Goal: Task Accomplishment & Management: Manage account settings

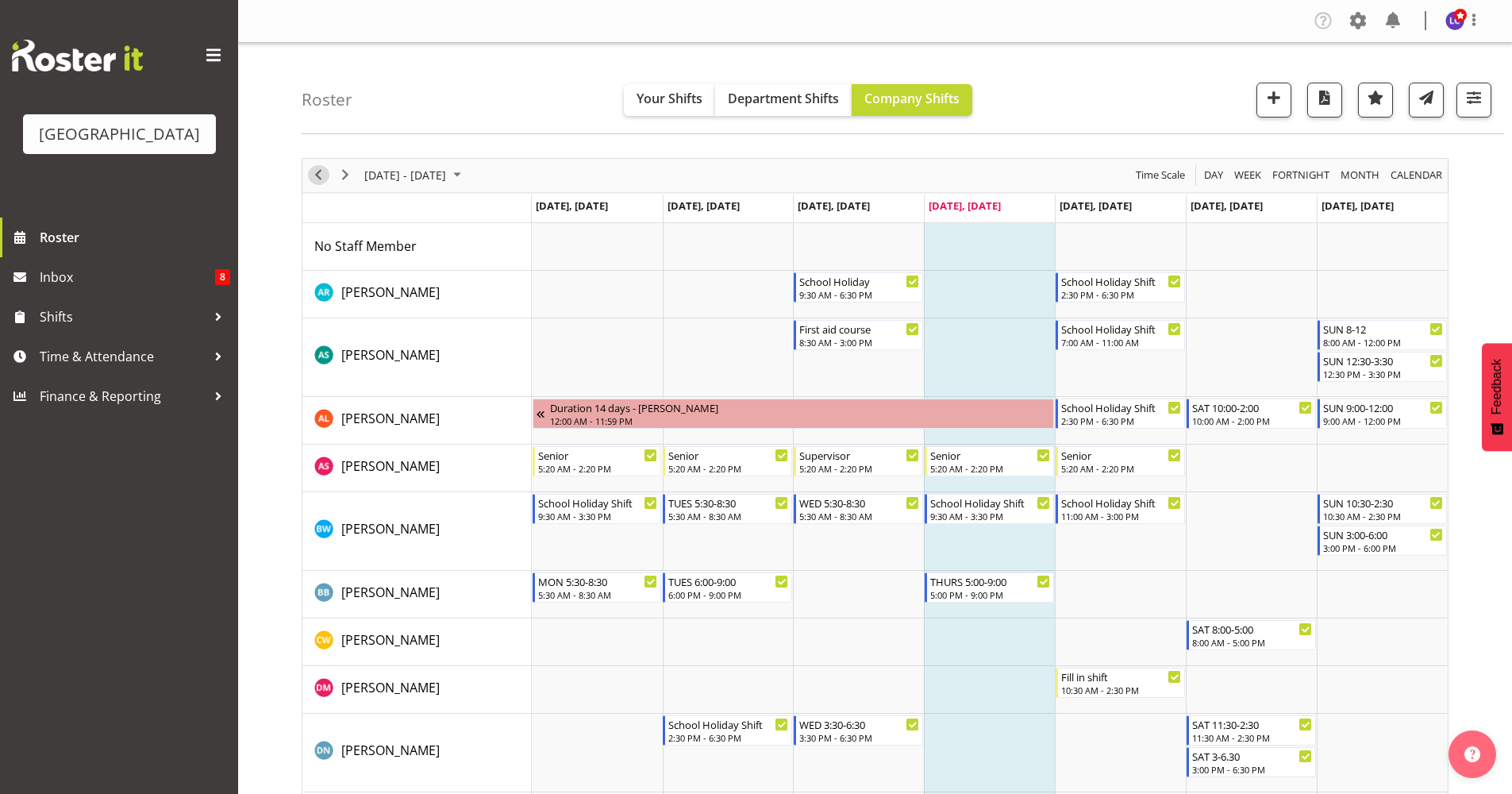
click at [318, 180] on span "Previous" at bounding box center [318, 175] width 19 height 20
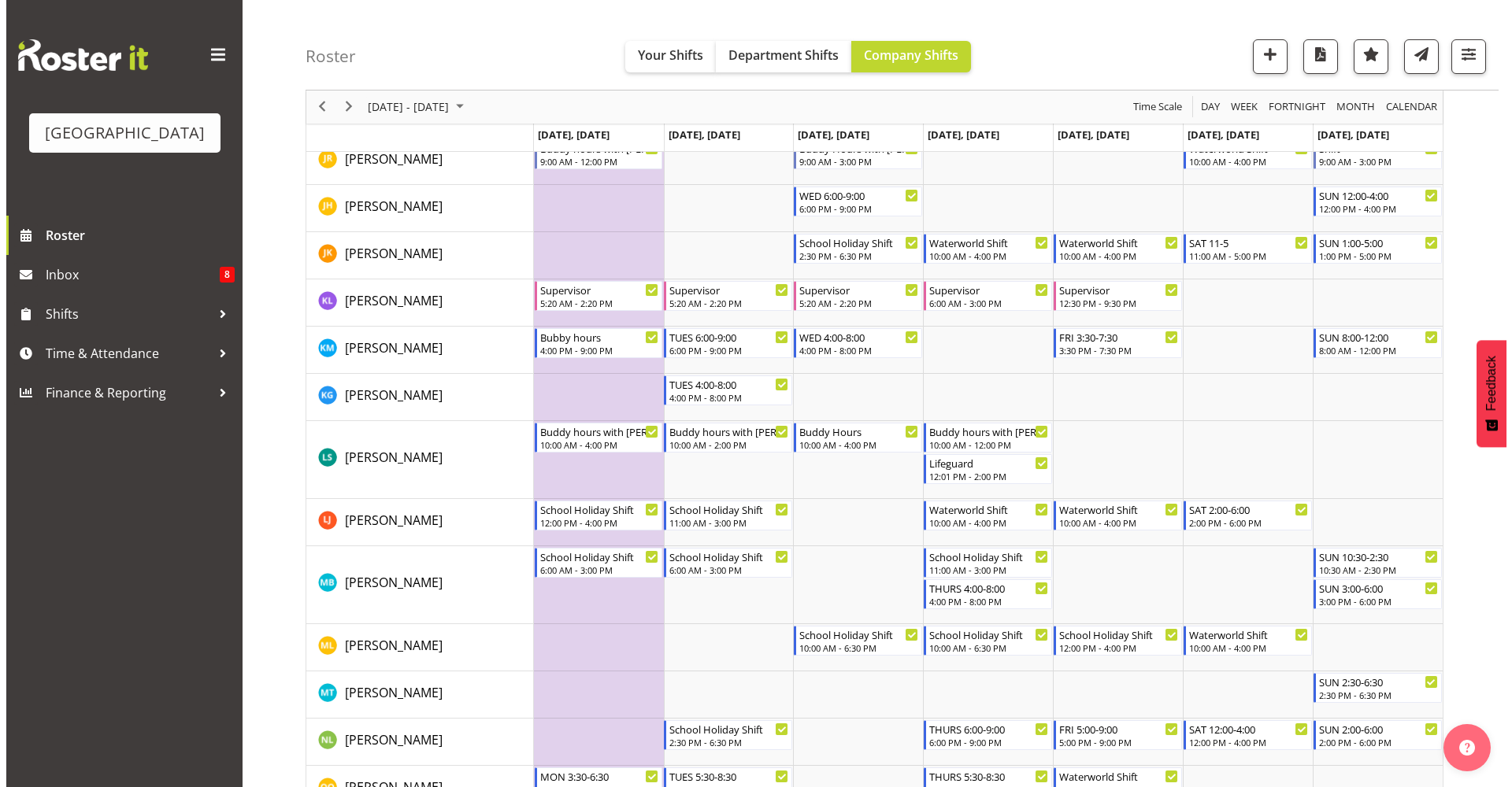
scroll to position [1706, 0]
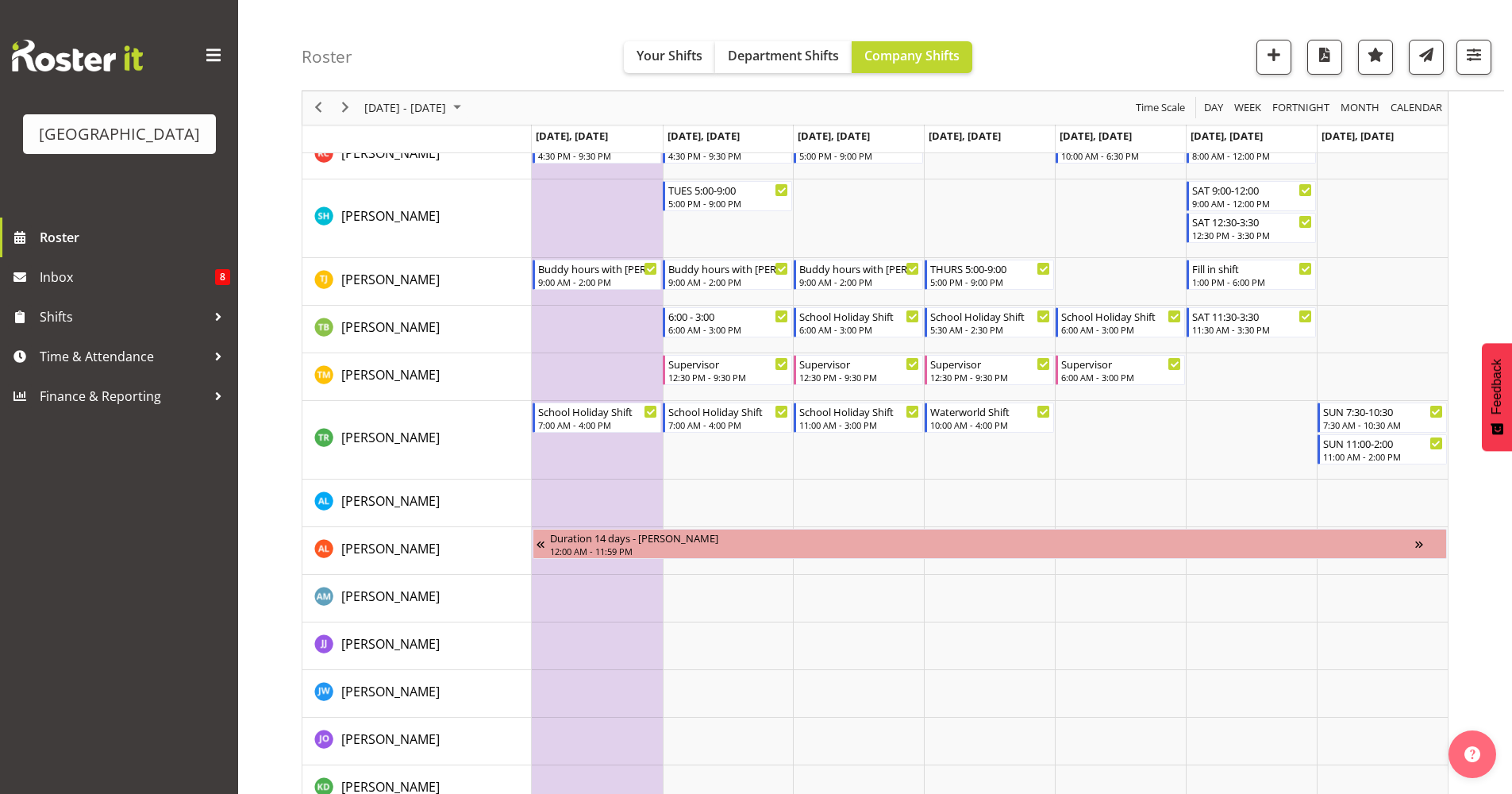
click at [577, 316] on td "Timeline Week of September 25, 2025" at bounding box center [597, 330] width 131 height 48
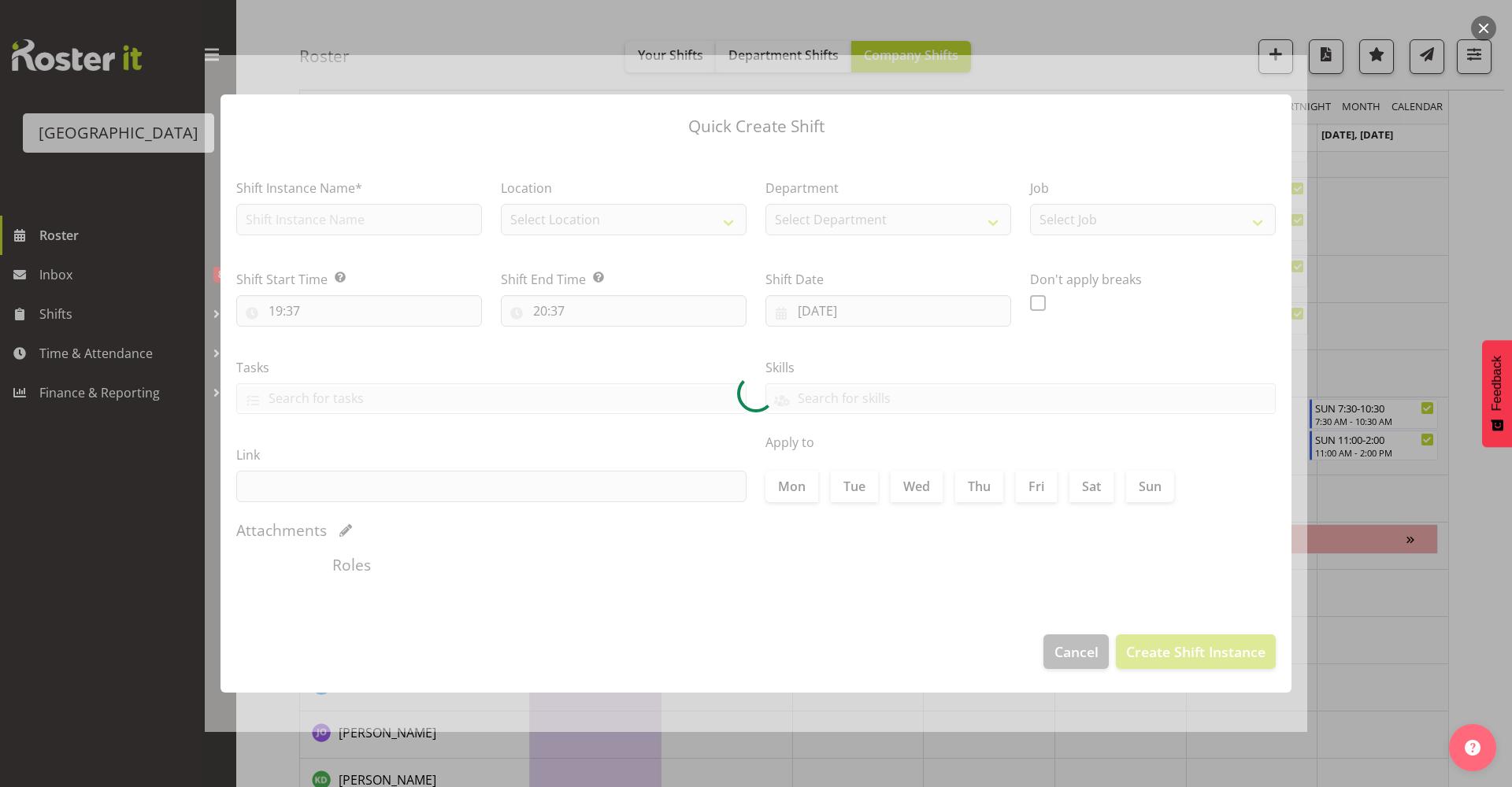
type input "[DATE]"
checkbox input "true"
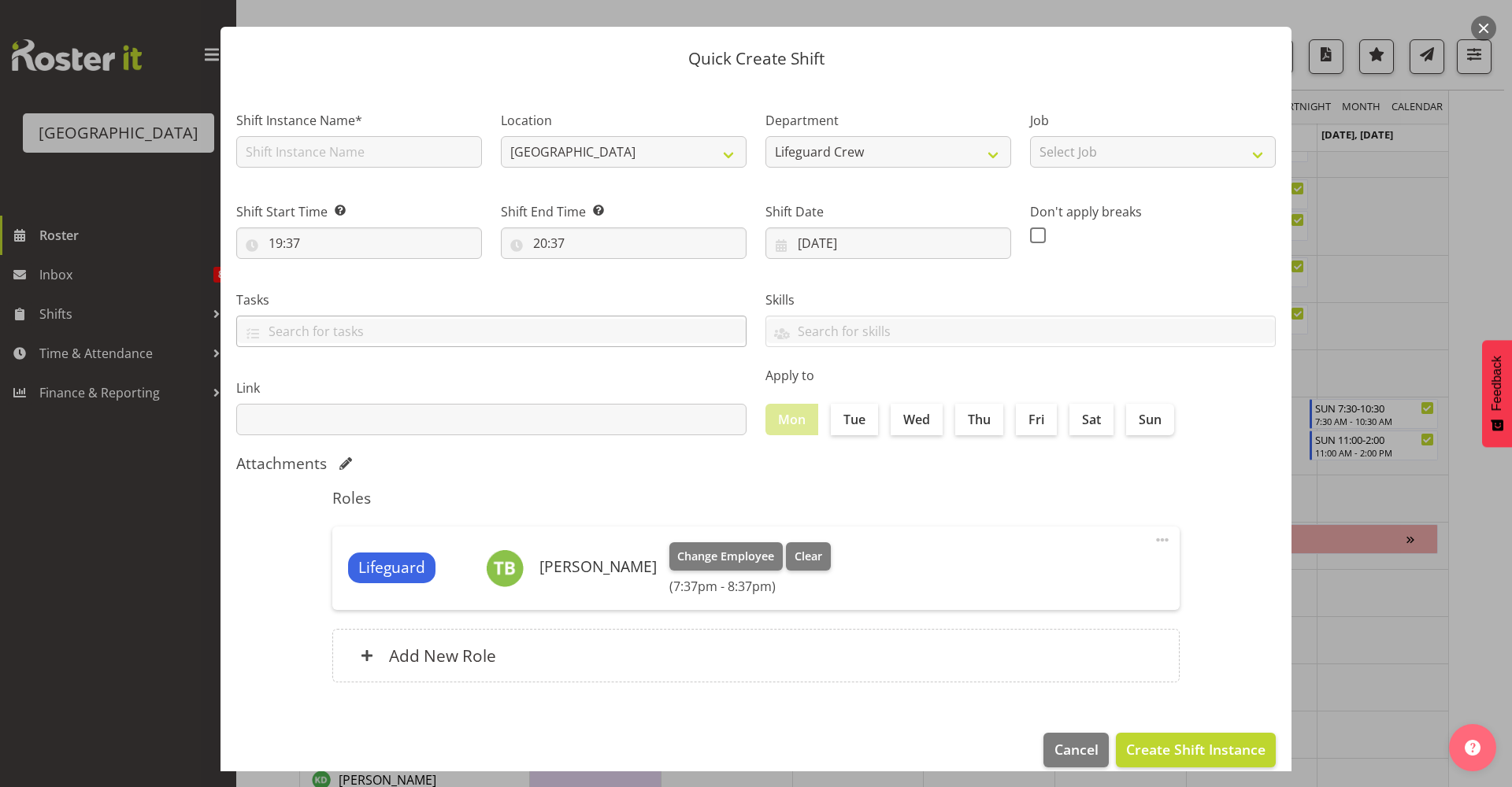
scroll to position [48, 0]
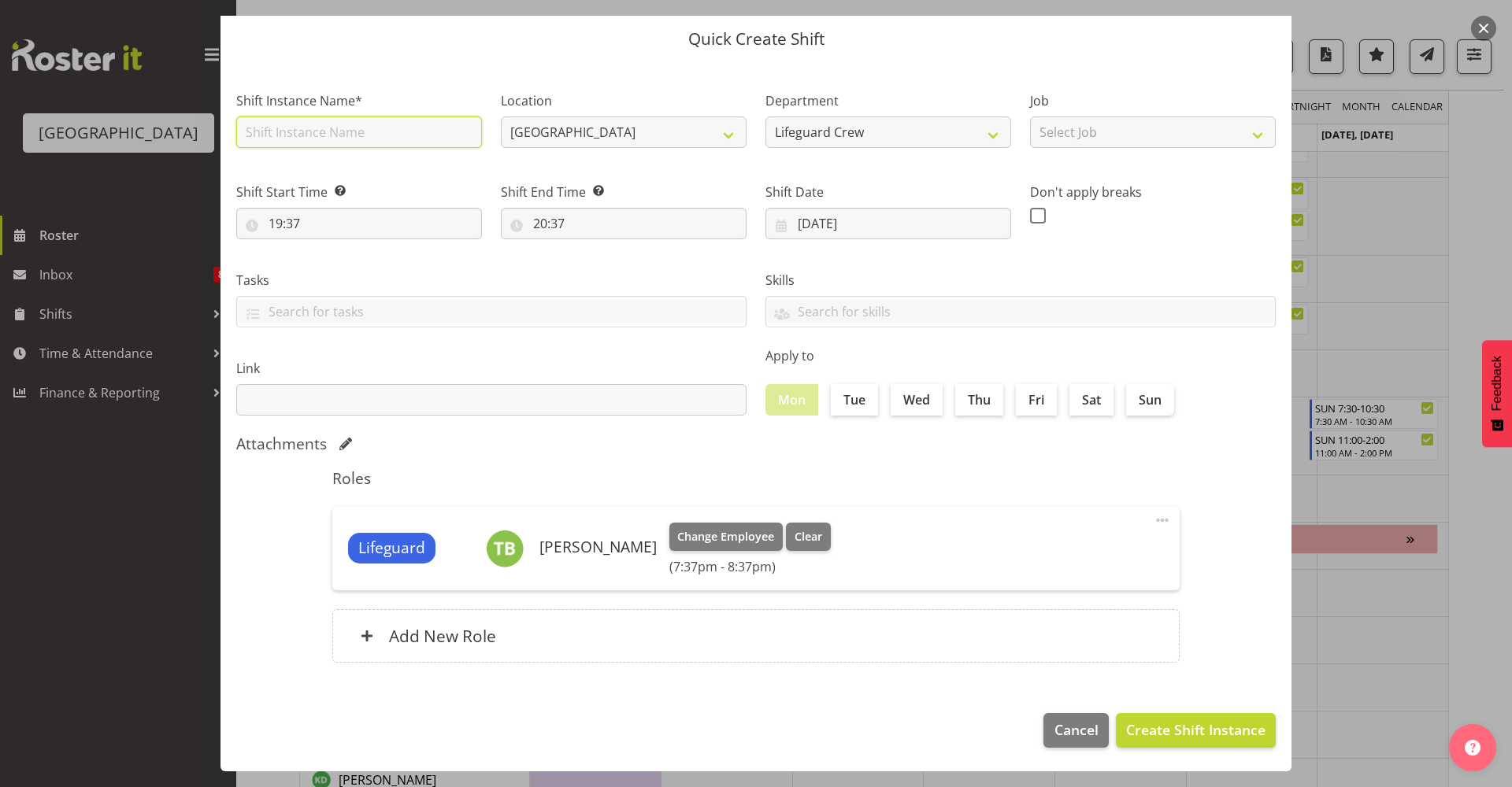
click at [361, 141] on input "text" at bounding box center [359, 132] width 246 height 31
click at [371, 132] on input "text" at bounding box center [359, 132] width 246 height 31
type input "Missed shift"
click at [351, 240] on div "Shift Start Time Set the time of the day you wish this shift to start 19:37 00 …" at bounding box center [359, 205] width 265 height 88
click at [352, 219] on input "19:37" at bounding box center [359, 223] width 246 height 31
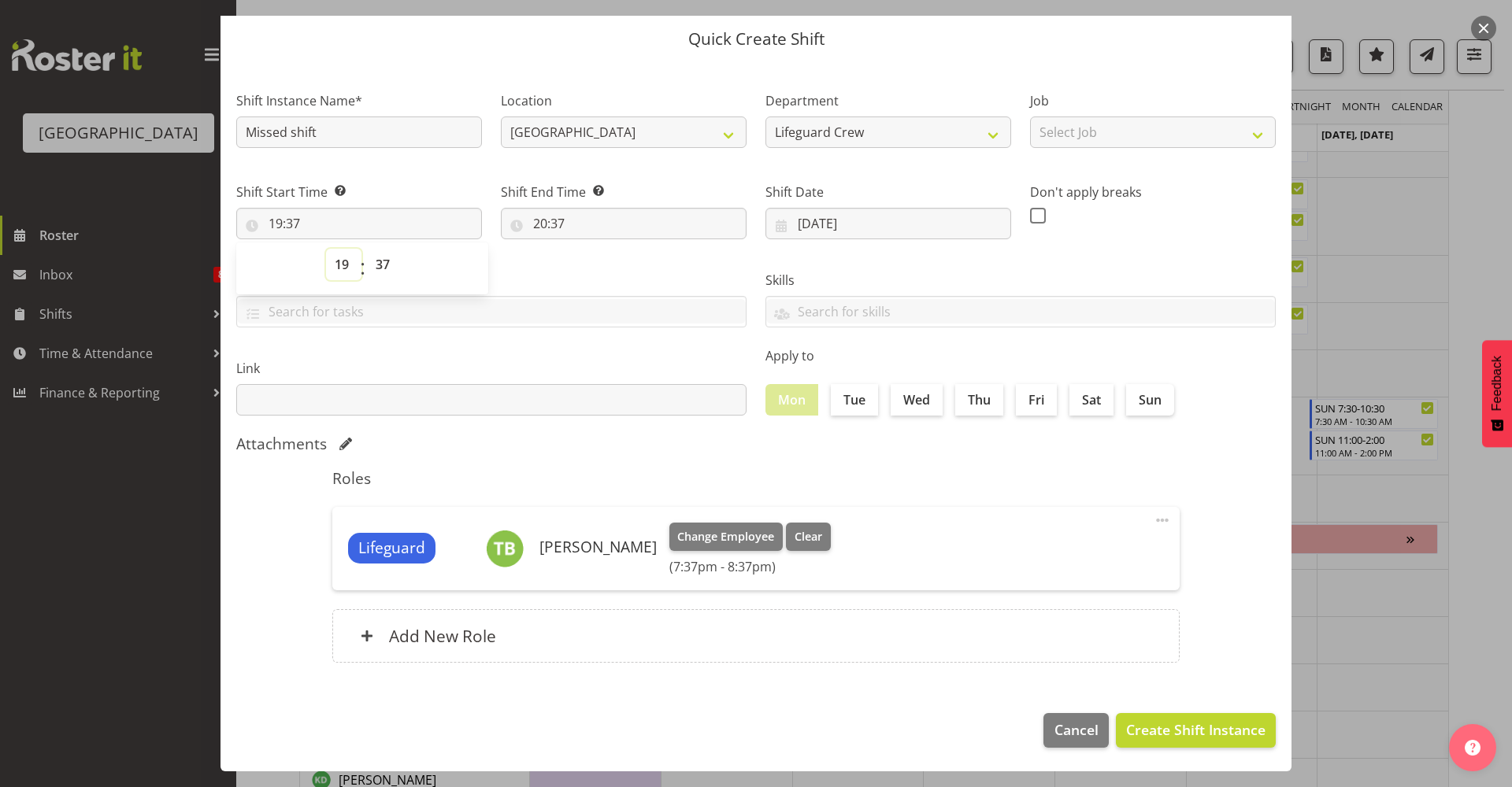
click at [344, 271] on select "00 01 02 03 04 05 06 07 08 09 10 11 12 13 14 15 16 17 18 19 20 21 22 23" at bounding box center [344, 264] width 36 height 31
select select "18"
click at [326, 249] on select "00 01 02 03 04 05 06 07 08 09 10 11 12 13 14 15 16 17 18 19 20 21 22 23" at bounding box center [344, 264] width 36 height 31
type input "18:37"
click at [385, 275] on select "00 01 02 03 04 05 06 07 08 09 10 11 12 13 14 15 16 17 18 19 20 21 22 23 24 25 2…" at bounding box center [385, 264] width 36 height 31
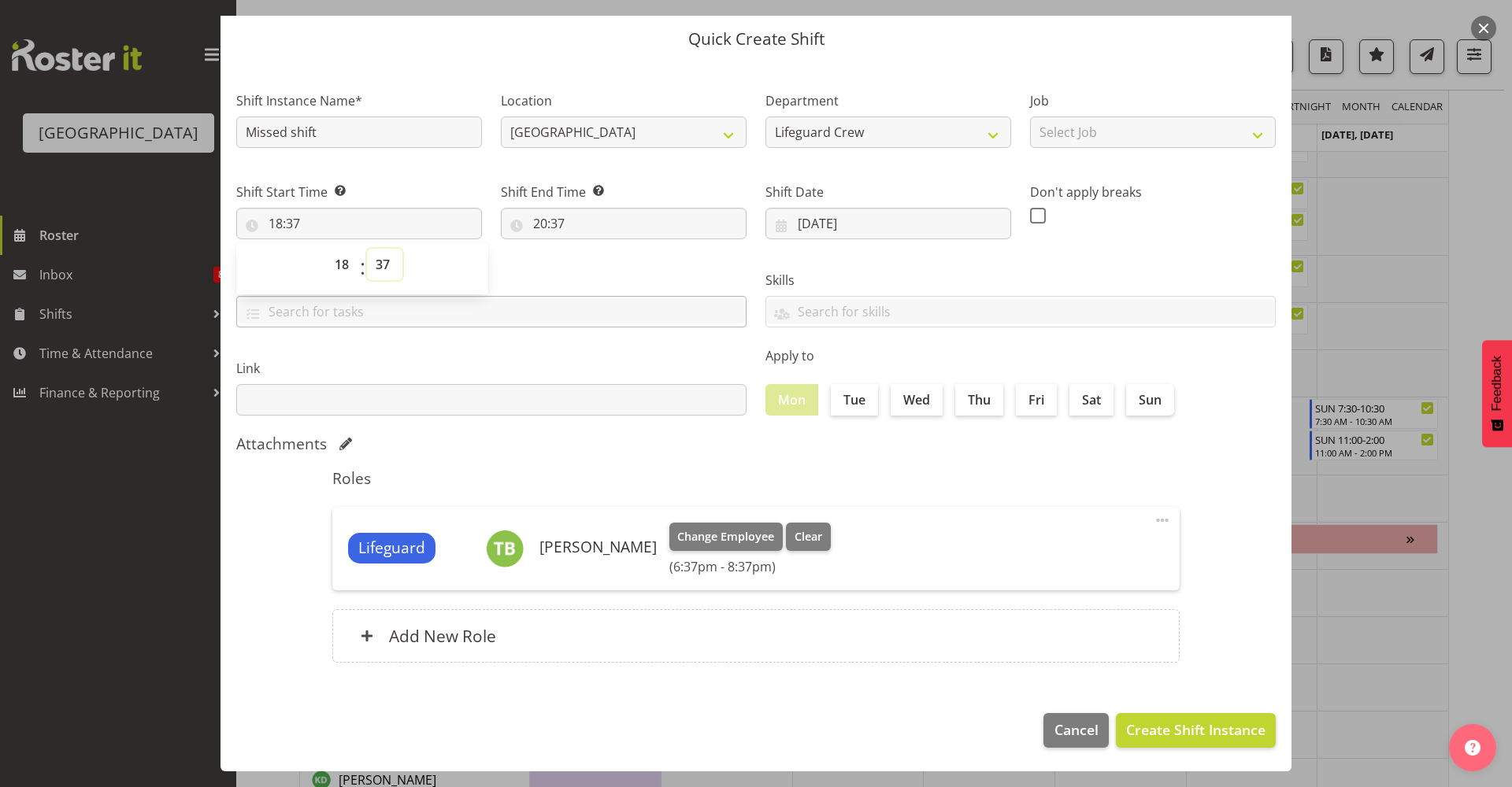
select select "0"
click at [367, 249] on select "00 01 02 03 04 05 06 07 08 09 10 11 12 13 14 15 16 17 18 19 20 21 22 23 24 25 2…" at bounding box center [385, 264] width 36 height 31
type input "18:00"
click at [534, 223] on input "20:37" at bounding box center [623, 223] width 246 height 31
click at [602, 258] on select "00 01 02 03 04 05 06 07 08 09 10 11 12 13 14 15 16 17 18 19 20 21 22 23" at bounding box center [609, 264] width 36 height 31
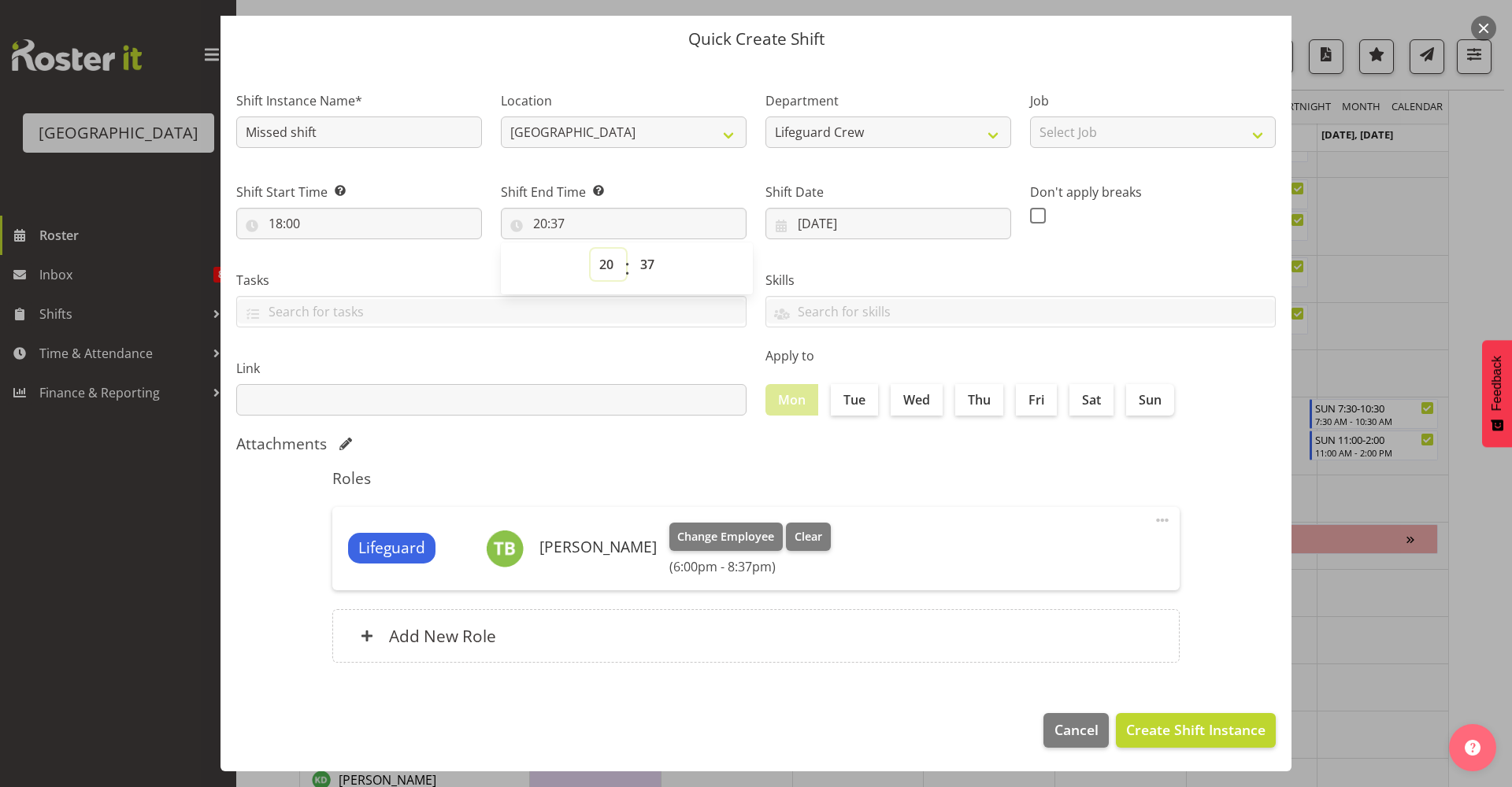
select select "9"
click at [591, 249] on select "00 01 02 03 04 05 06 07 08 09 10 11 12 13 14 15 16 17 18 19 20 21 22 23" at bounding box center [609, 264] width 36 height 31
type input "09:37"
click at [593, 270] on select "00 01 02 03 04 05 06 07 08 09 10 11 12 13 14 15 16 17 18 19 20 21 22 23" at bounding box center [609, 264] width 36 height 31
select select "21"
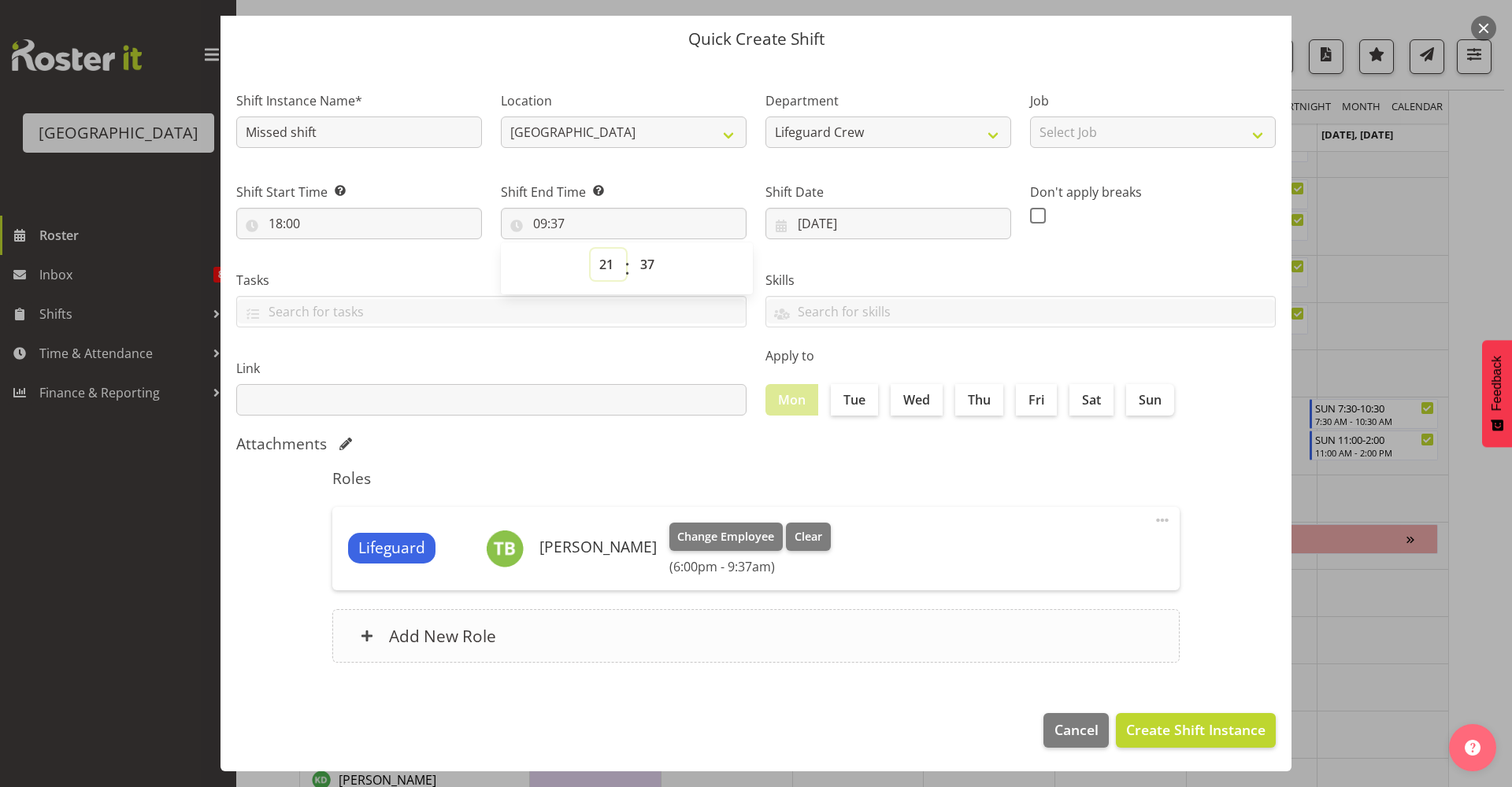
click at [591, 249] on select "00 01 02 03 04 05 06 07 08 09 10 11 12 13 14 15 16 17 18 19 20 21 22 23" at bounding box center [609, 264] width 36 height 31
type input "21:37"
click at [642, 274] on select "00 01 02 03 04 05 06 07 08 09 10 11 12 13 14 15 16 17 18 19 20 21 22 23 24 25 2…" at bounding box center [649, 264] width 36 height 31
select select "0"
click at [632, 249] on select "00 01 02 03 04 05 06 07 08 09 10 11 12 13 14 15 16 17 18 19 20 21 22 23 24 25 2…" at bounding box center [649, 264] width 36 height 31
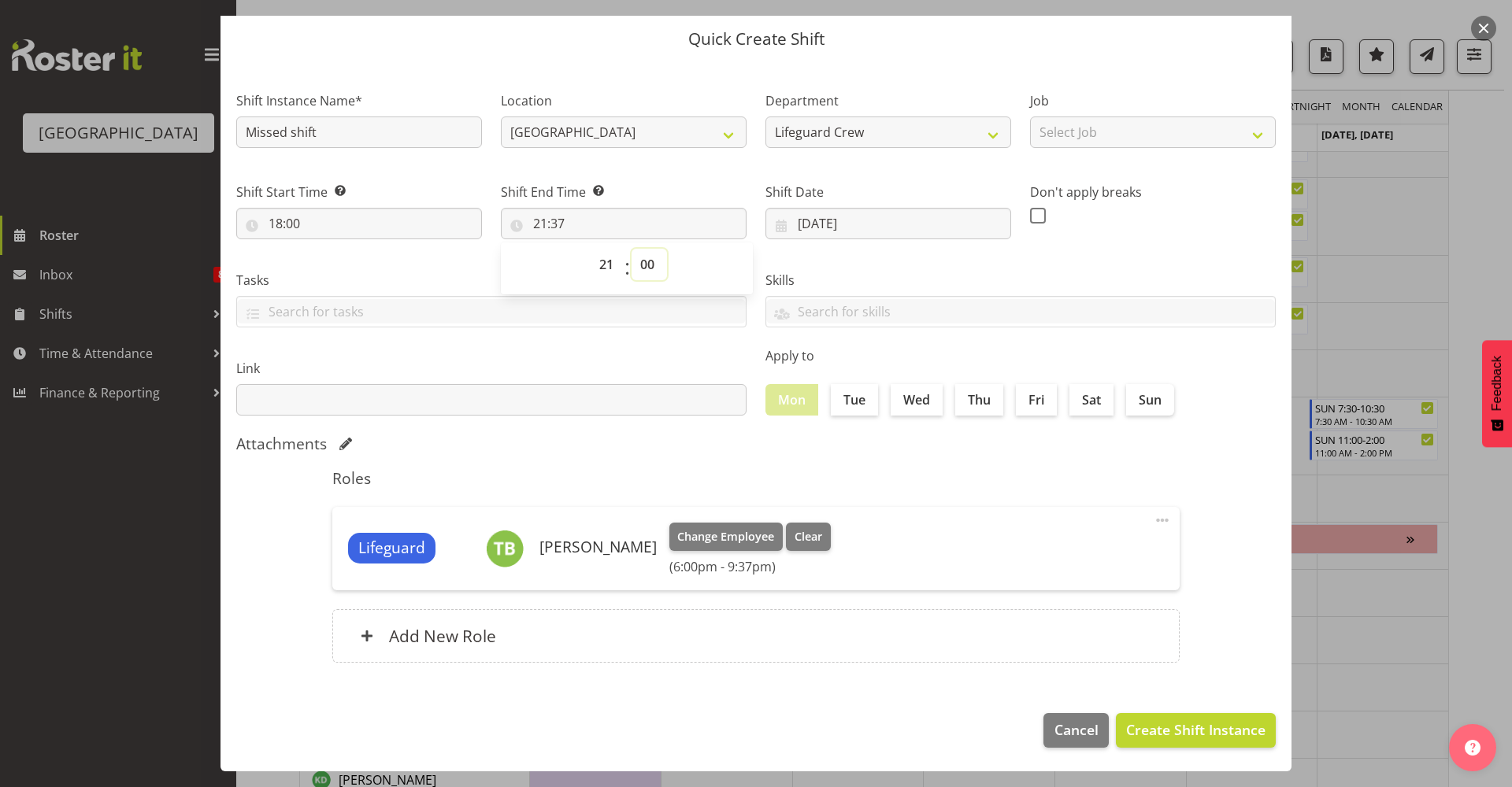
type input "21:00"
click at [968, 511] on div "Lifeguard [PERSON_NAME] Change Employee Clear (6:00pm - 9:00pm) Edit Delete" at bounding box center [756, 549] width 847 height 84
click at [1207, 740] on span "Create Shift Instance" at bounding box center [1196, 730] width 140 height 20
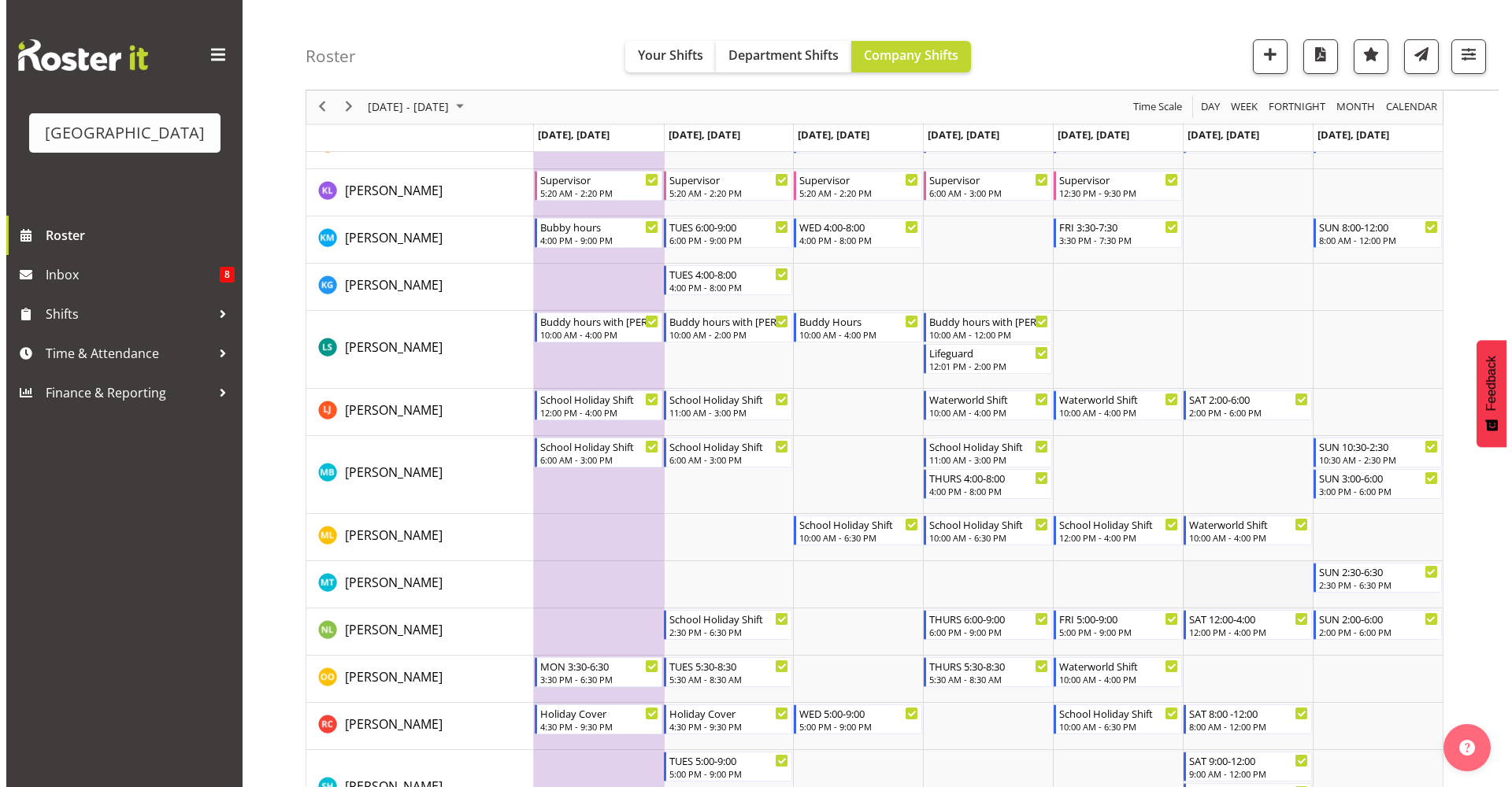
scroll to position [1109, 0]
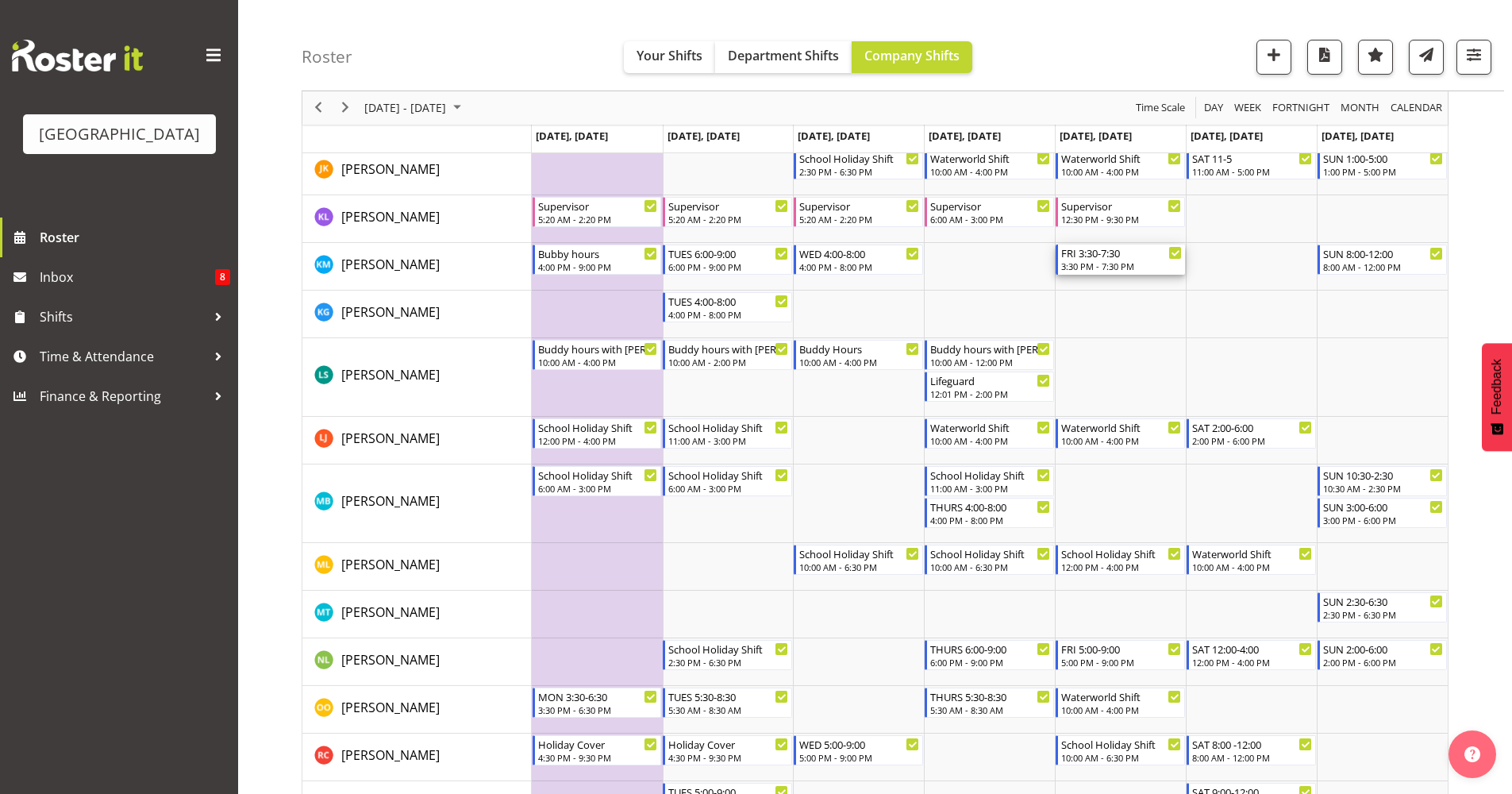
click at [1105, 268] on div "3:30 PM - 7:30 PM" at bounding box center [1122, 266] width 121 height 13
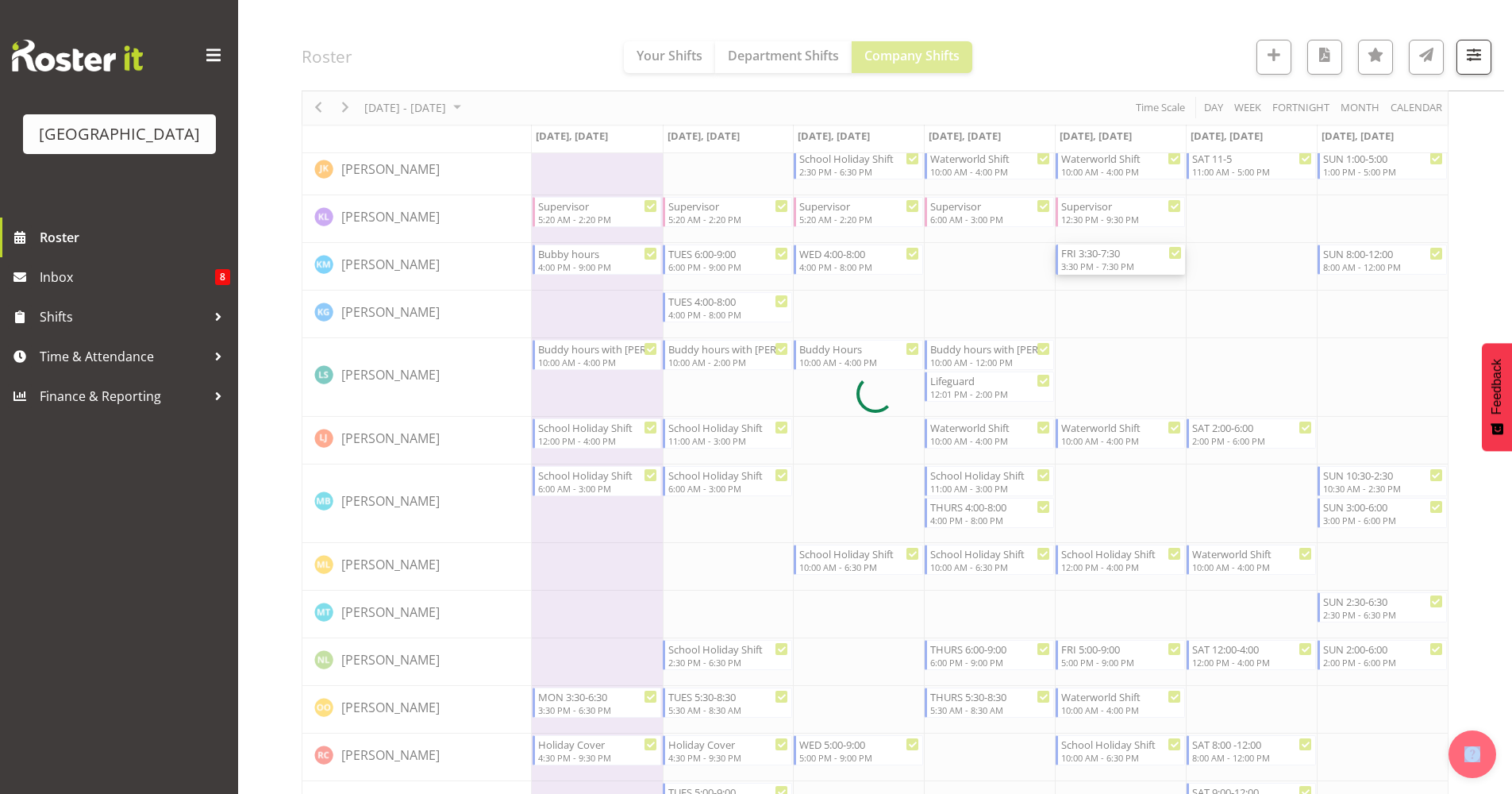
click at [1105, 268] on div at bounding box center [875, 394] width 1147 height 2711
select select "8"
select select "2025"
select select "15"
select select "30"
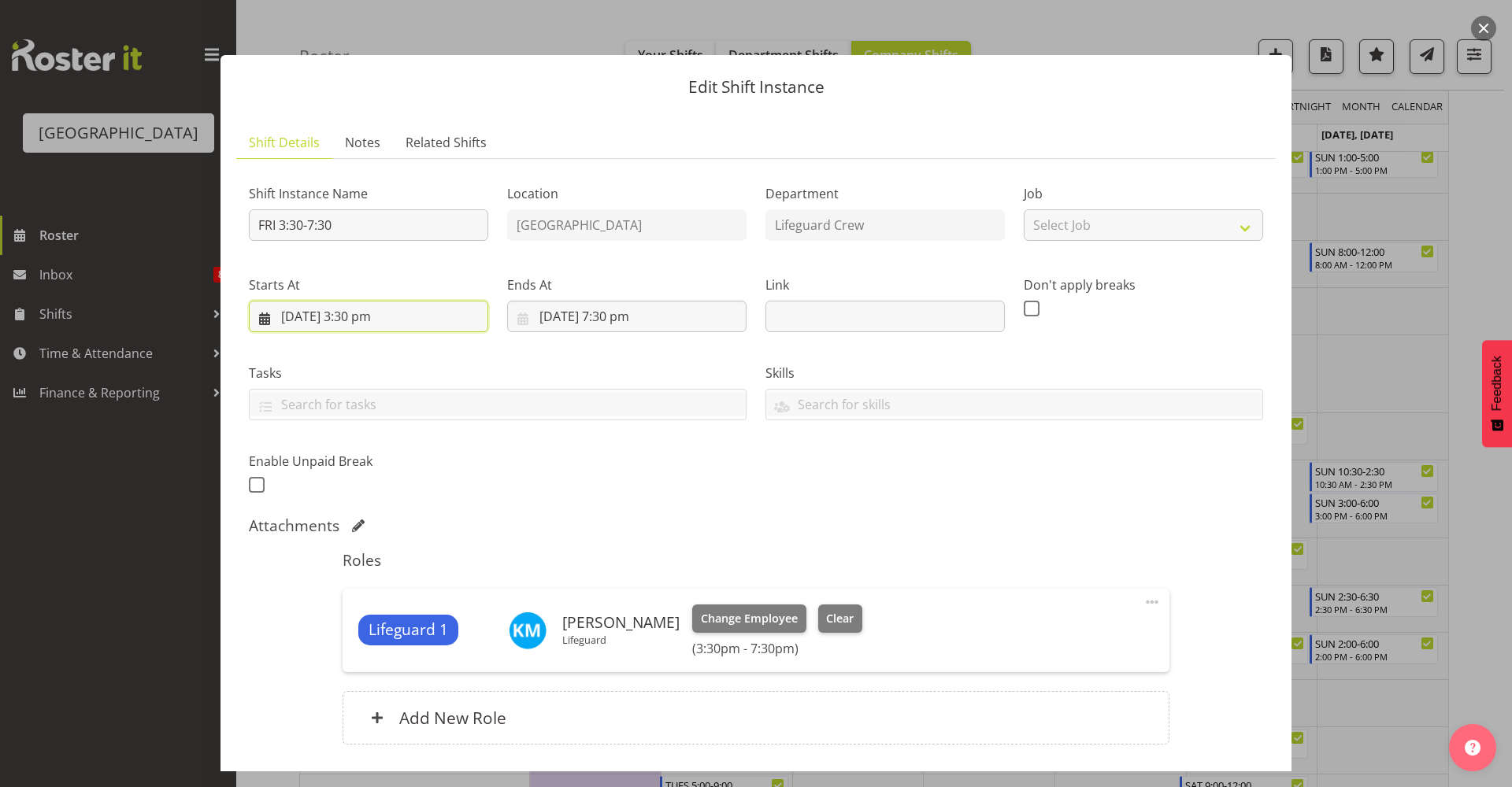
click at [414, 305] on input "[DATE] 3:30 pm" at bounding box center [368, 316] width 239 height 31
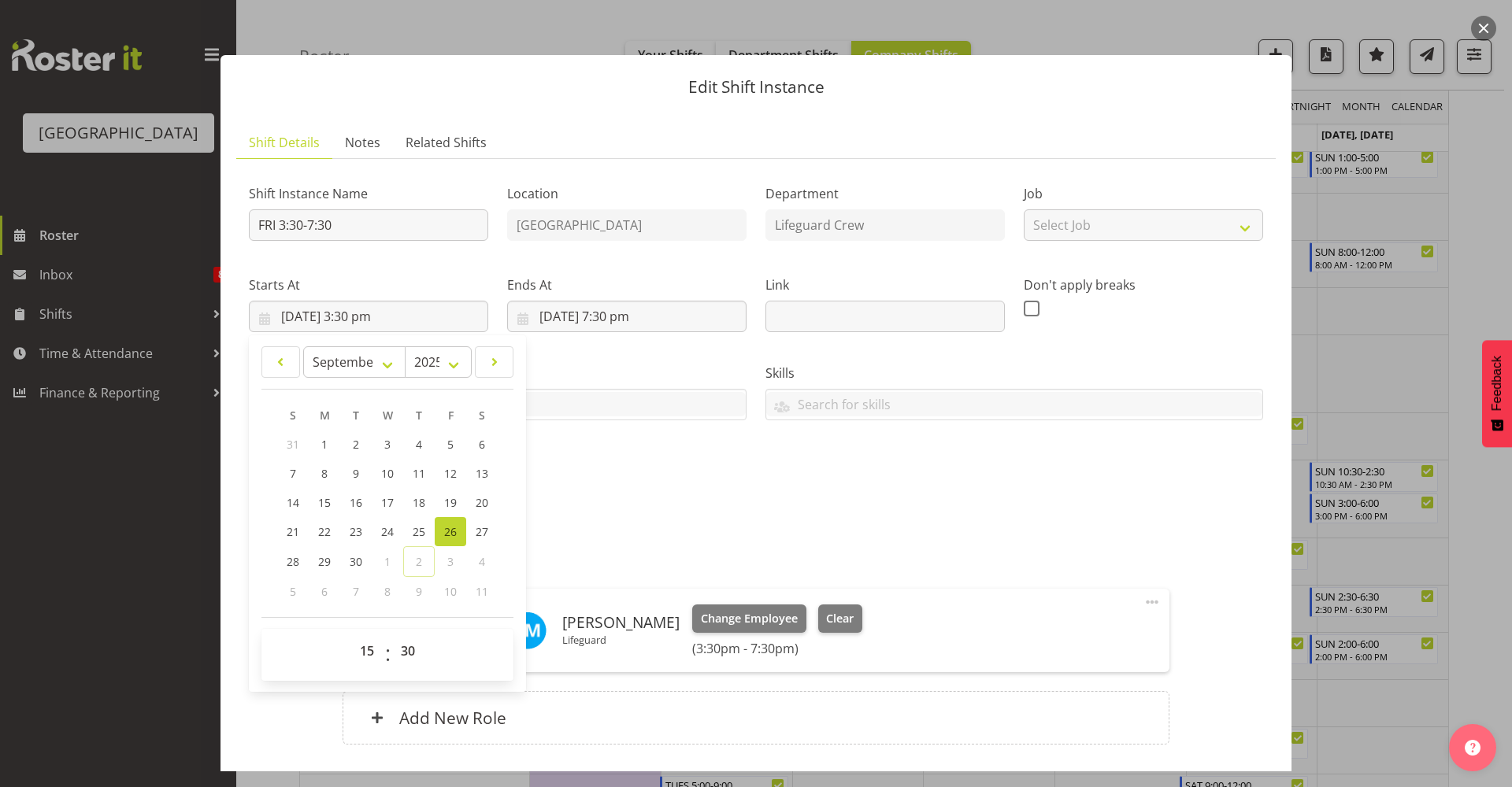
click at [373, 669] on span "00 01 02 03 04 05 06 07 08 09 10 11 12 13 14 15 16 17 18 19 20 21 22 23" at bounding box center [369, 655] width 36 height 40
click at [366, 649] on select "00 01 02 03 04 05 06 07 08 09 10 11 12 13 14 15 16 17 18 19 20 21 22 23" at bounding box center [369, 651] width 36 height 31
select select "10"
click at [351, 636] on select "00 01 02 03 04 05 06 07 08 09 10 11 12 13 14 15 16 17 18 19 20 21 22 23" at bounding box center [369, 651] width 36 height 31
type input "[DATE] 10:30 am"
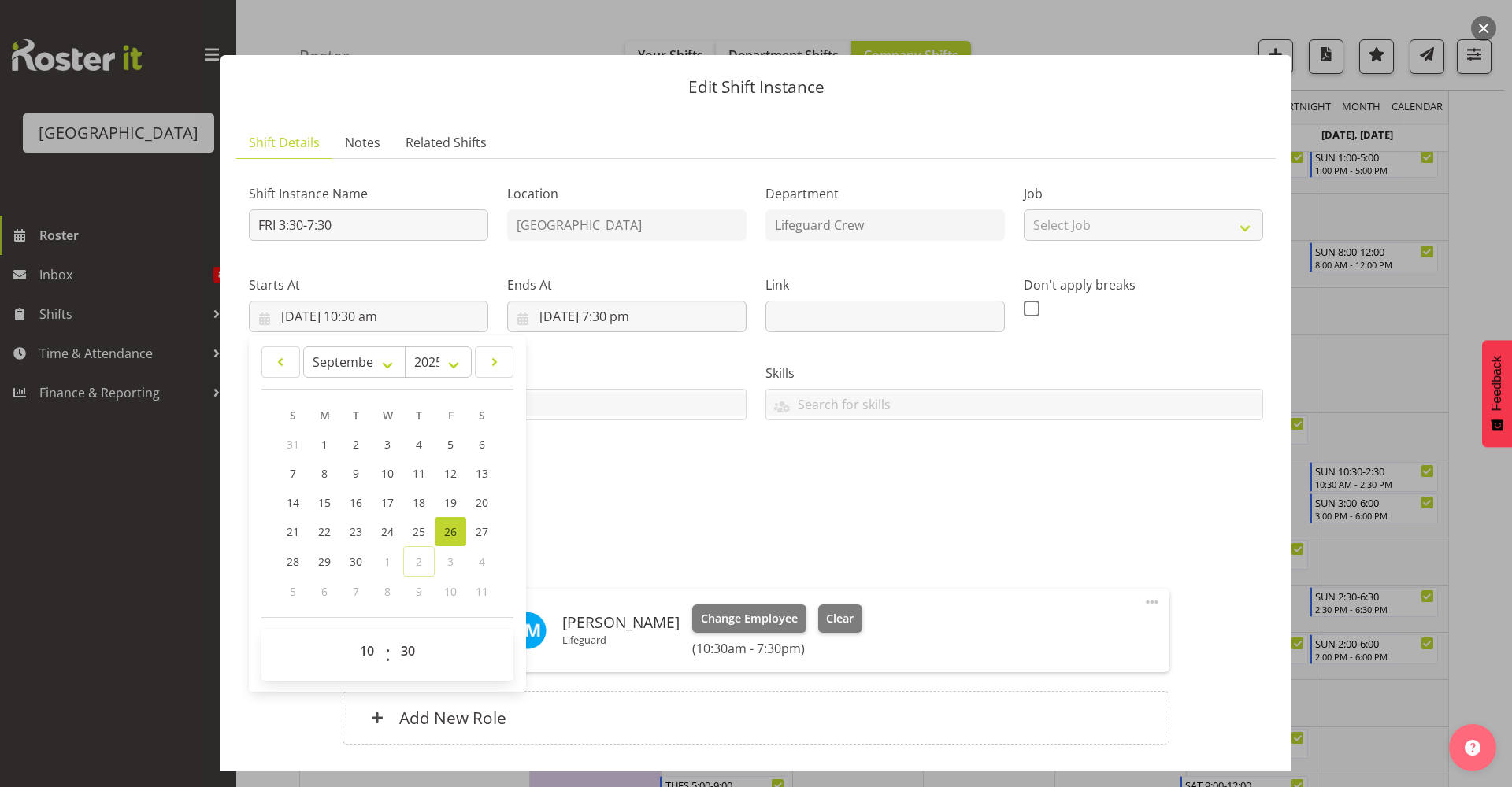
click at [641, 525] on div "Attachments" at bounding box center [756, 526] width 1015 height 19
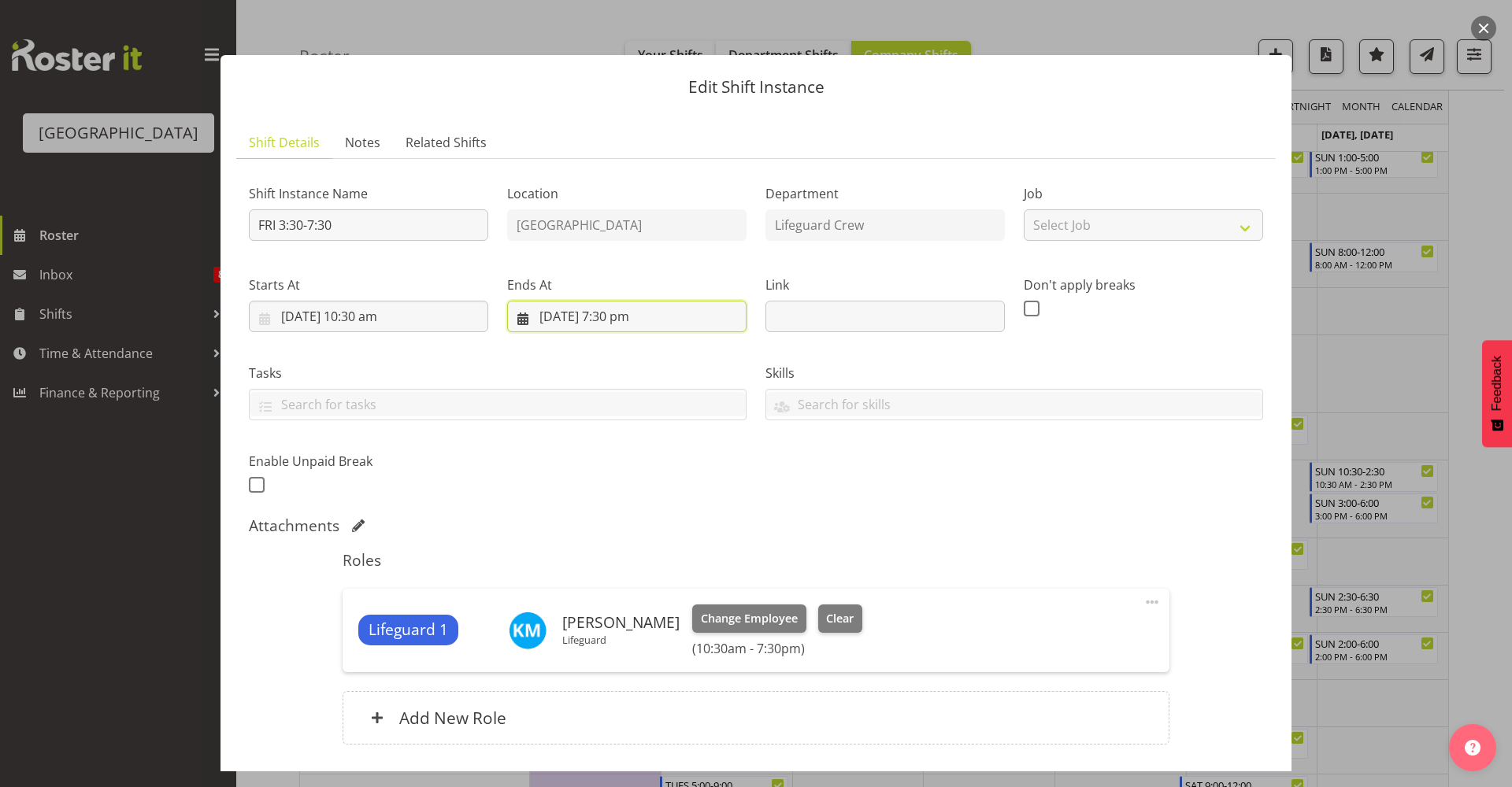
click at [609, 318] on input "[DATE] 7:30 pm" at bounding box center [627, 316] width 239 height 31
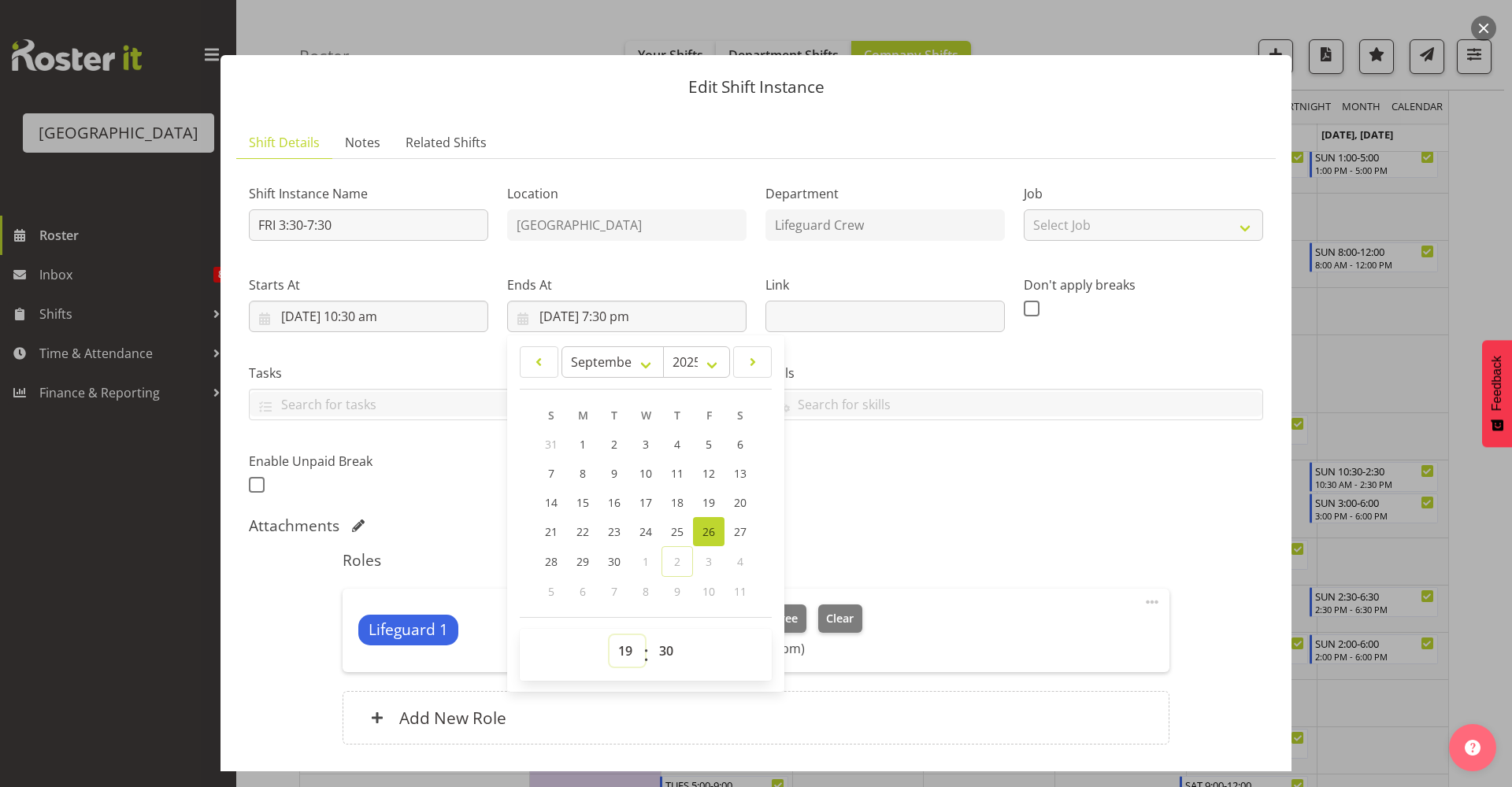
click at [625, 654] on select "00 01 02 03 04 05 06 07 08 09 10 11 12 13 14 15 16 17 18 19 20 21 22 23" at bounding box center [627, 651] width 36 height 31
select select "18"
click at [610, 636] on select "00 01 02 03 04 05 06 07 08 09 10 11 12 13 14 15 16 17 18 19 20 21 22 23" at bounding box center [627, 651] width 36 height 31
type input "[DATE] 6:30 pm"
drag, startPoint x: 666, startPoint y: 653, endPoint x: 671, endPoint y: 645, distance: 9.4
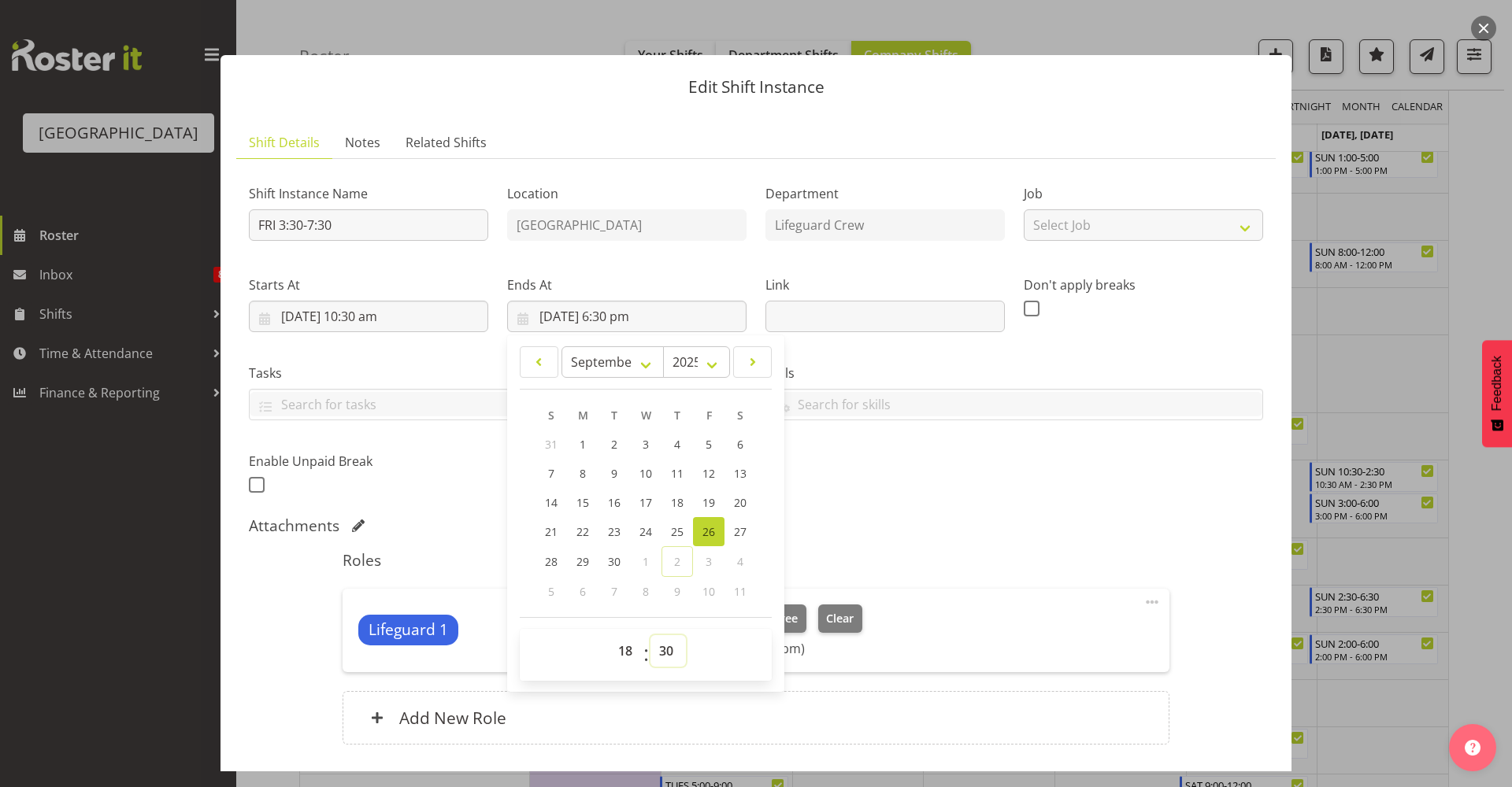
click at [666, 653] on select "00 01 02 03 04 05 06 07 08 09 10 11 12 13 14 15 16 17 18 19 20 21 22 23 24 25 2…" at bounding box center [668, 651] width 36 height 31
select select "0"
click at [650, 636] on select "00 01 02 03 04 05 06 07 08 09 10 11 12 13 14 15 16 17 18 19 20 21 22 23 24 25 2…" at bounding box center [668, 651] width 36 height 31
type input "[DATE] 6:00 pm"
click at [1016, 510] on div "Shift Instance Name FRI 3:30-7:30 Location [GEOGRAPHIC_DATA] Department Lifegua…" at bounding box center [756, 467] width 1015 height 592
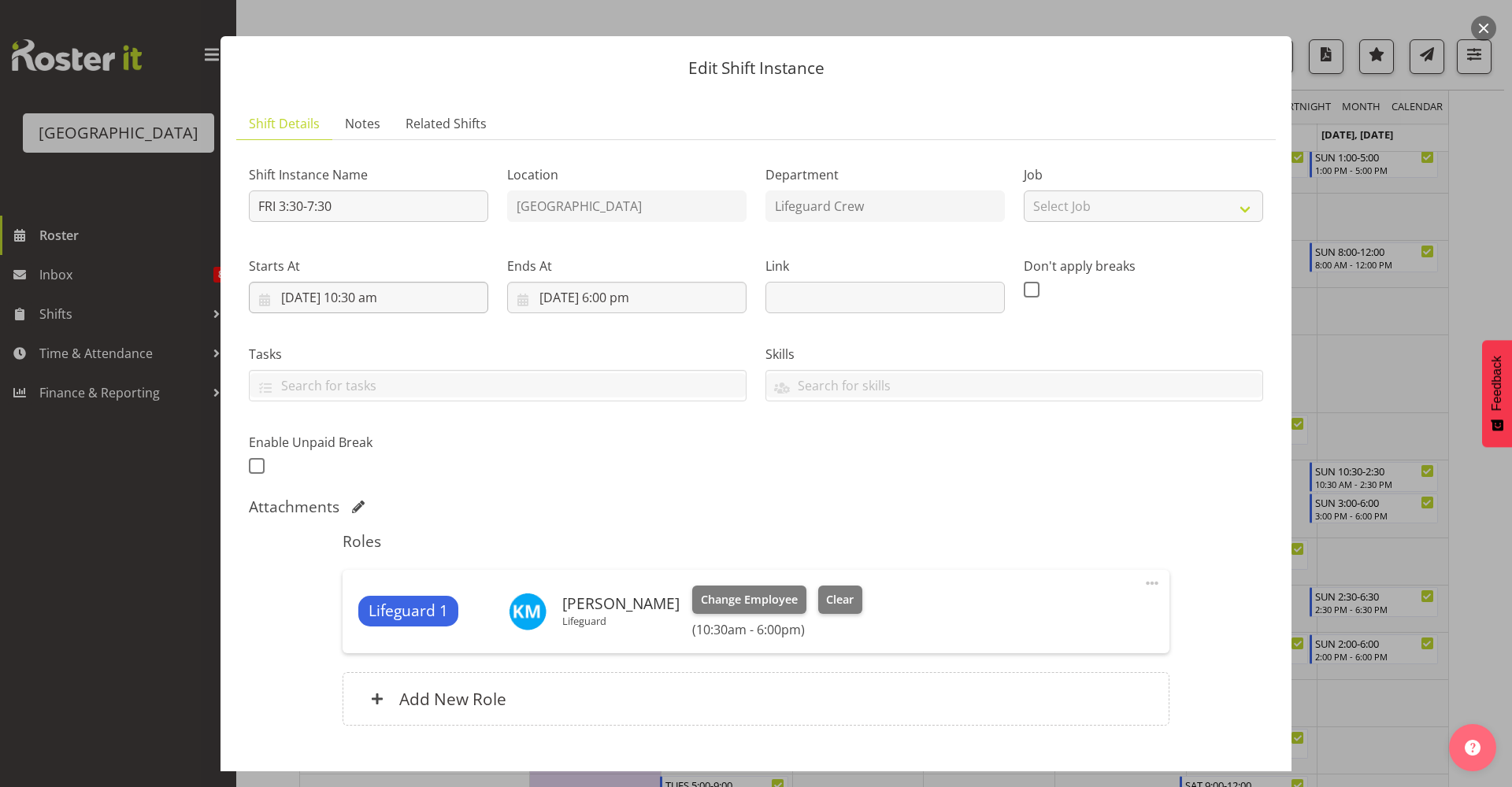
scroll to position [0, 0]
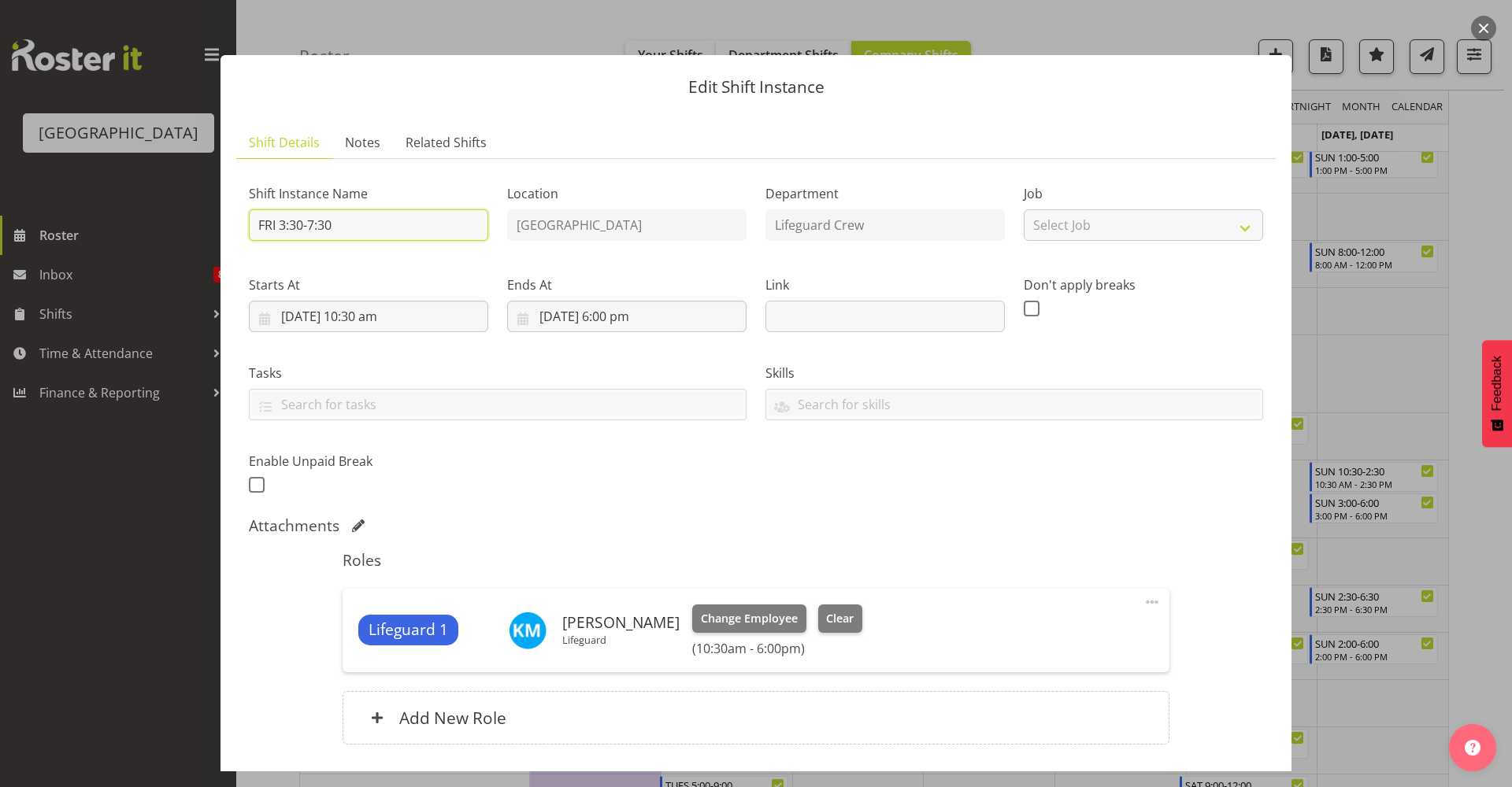
drag, startPoint x: 381, startPoint y: 234, endPoint x: 30, endPoint y: 234, distance: 351.0
click at [30, 234] on div "Edit Shift Instance Shift Details Notes Related Shifts Shift Instance Name FRI …" at bounding box center [756, 393] width 1512 height 787
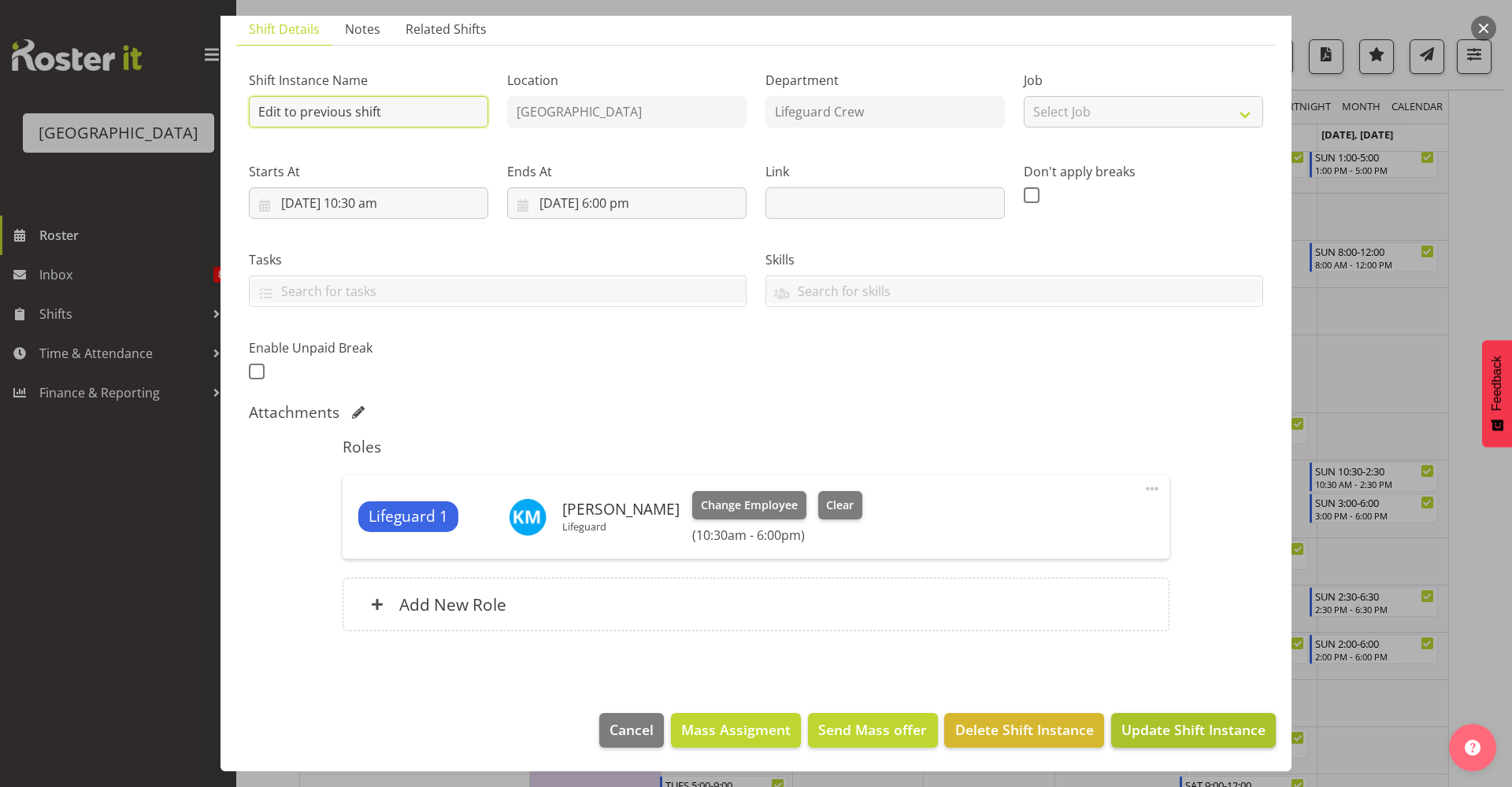
type input "Edit to previous shift"
click at [1175, 747] on button "Update Shift Instance" at bounding box center [1193, 730] width 165 height 35
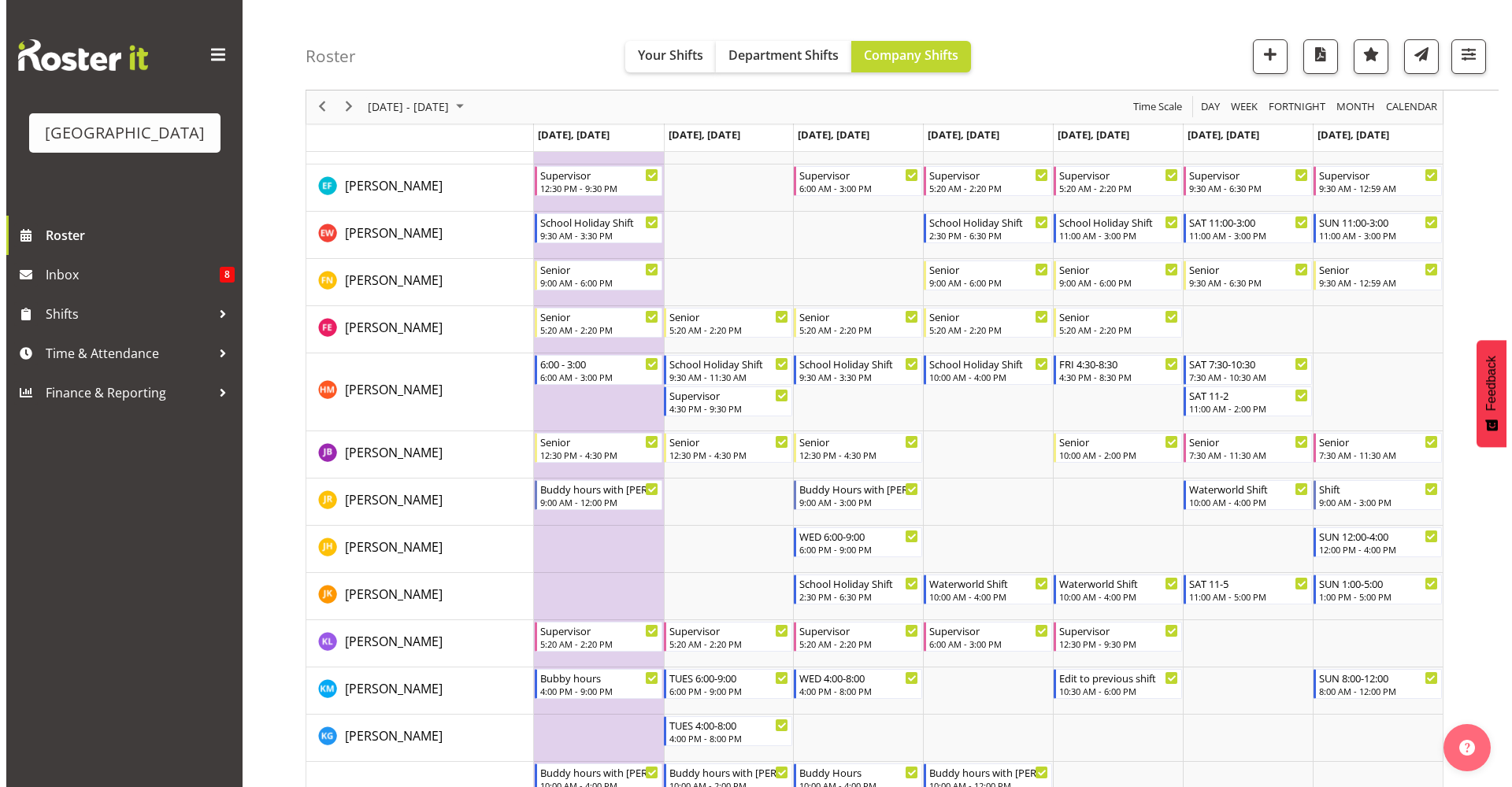
scroll to position [1024, 0]
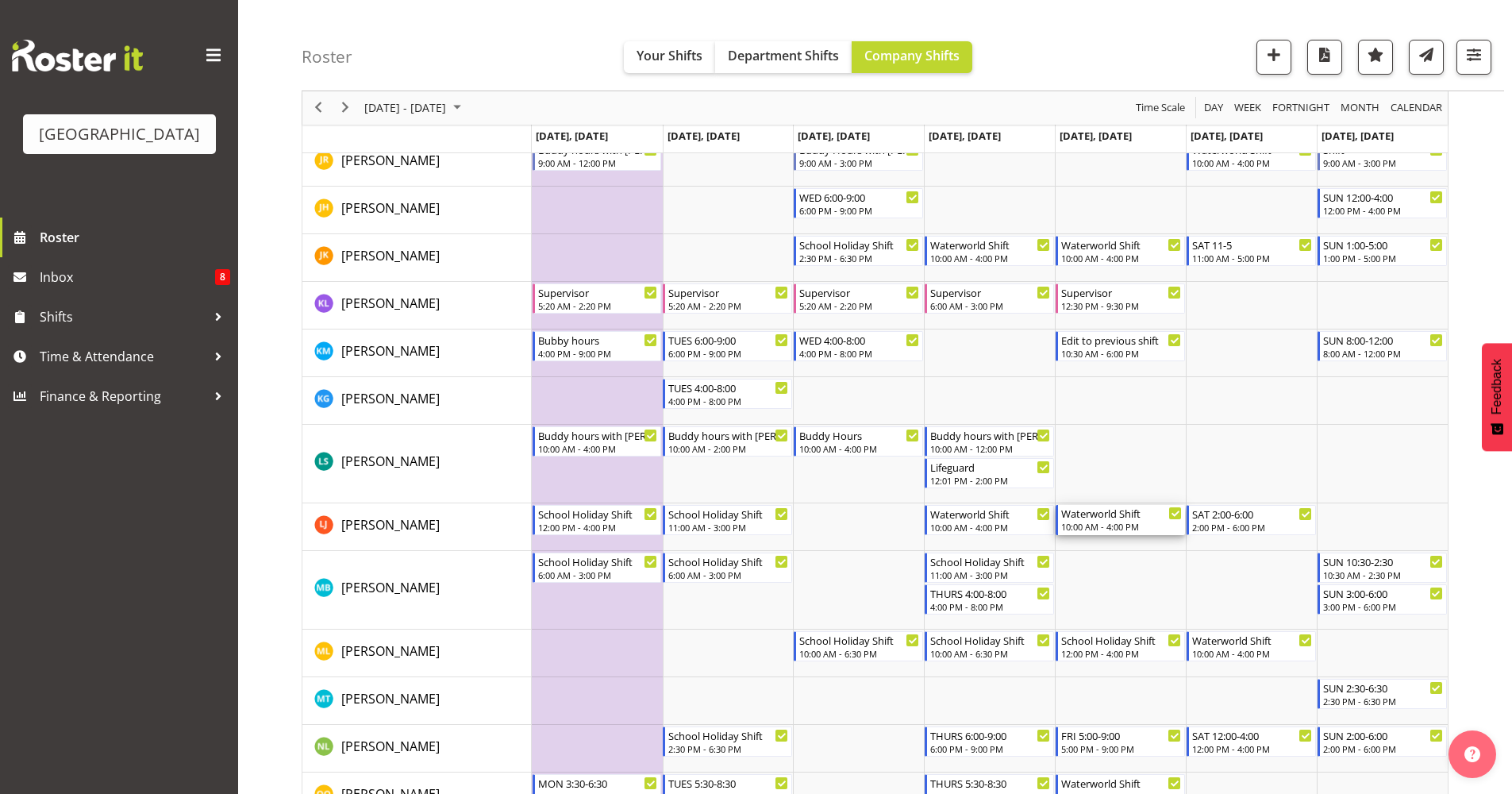
click at [1102, 527] on div "10:00 AM - 4:00 PM" at bounding box center [1122, 526] width 121 height 13
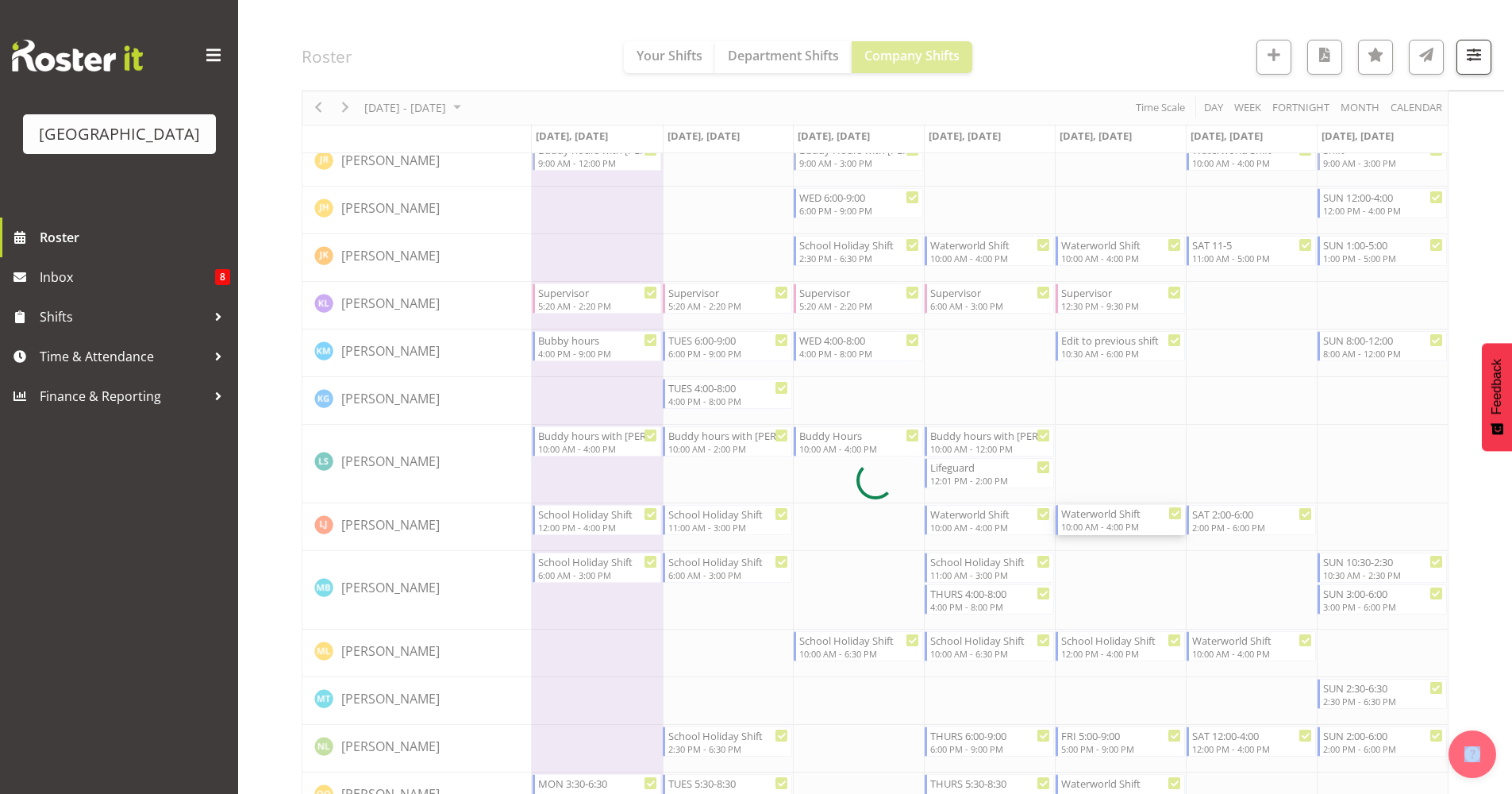
click at [1102, 527] on div at bounding box center [875, 481] width 1147 height 2711
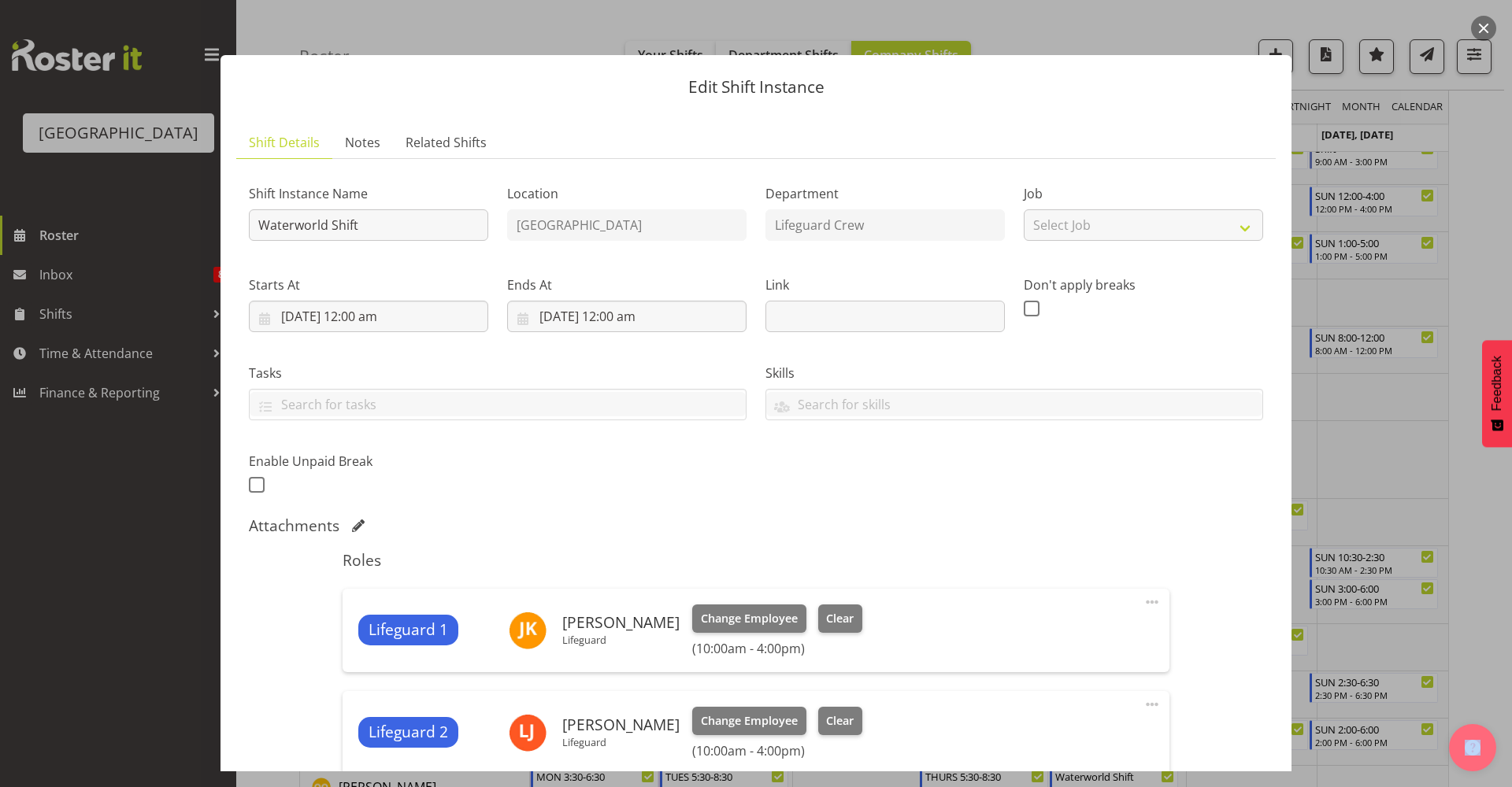
scroll to position [318, 0]
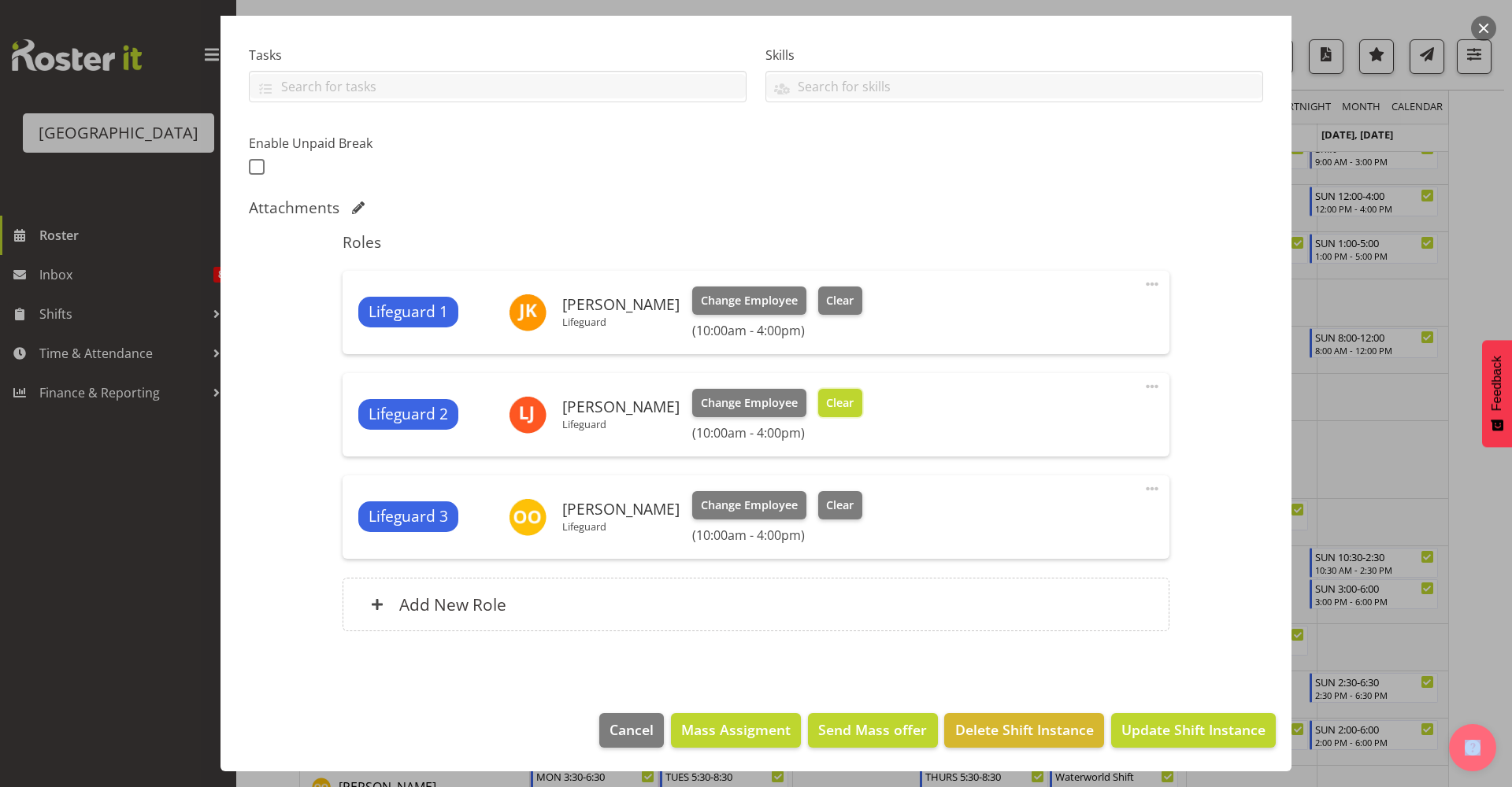
click at [835, 410] on span "Clear" at bounding box center [840, 403] width 28 height 17
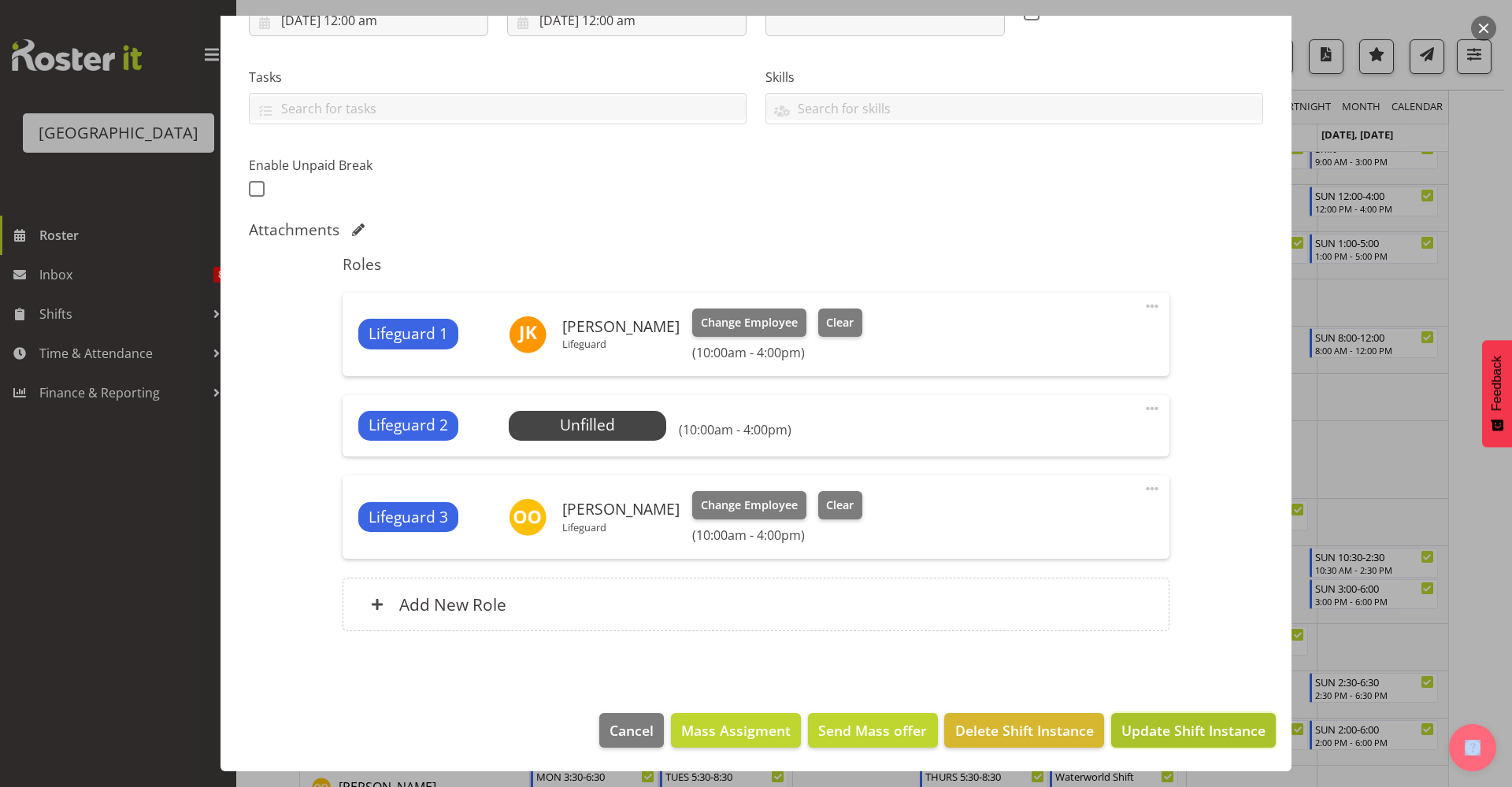
click at [1159, 722] on span "Update Shift Instance" at bounding box center [1193, 730] width 144 height 20
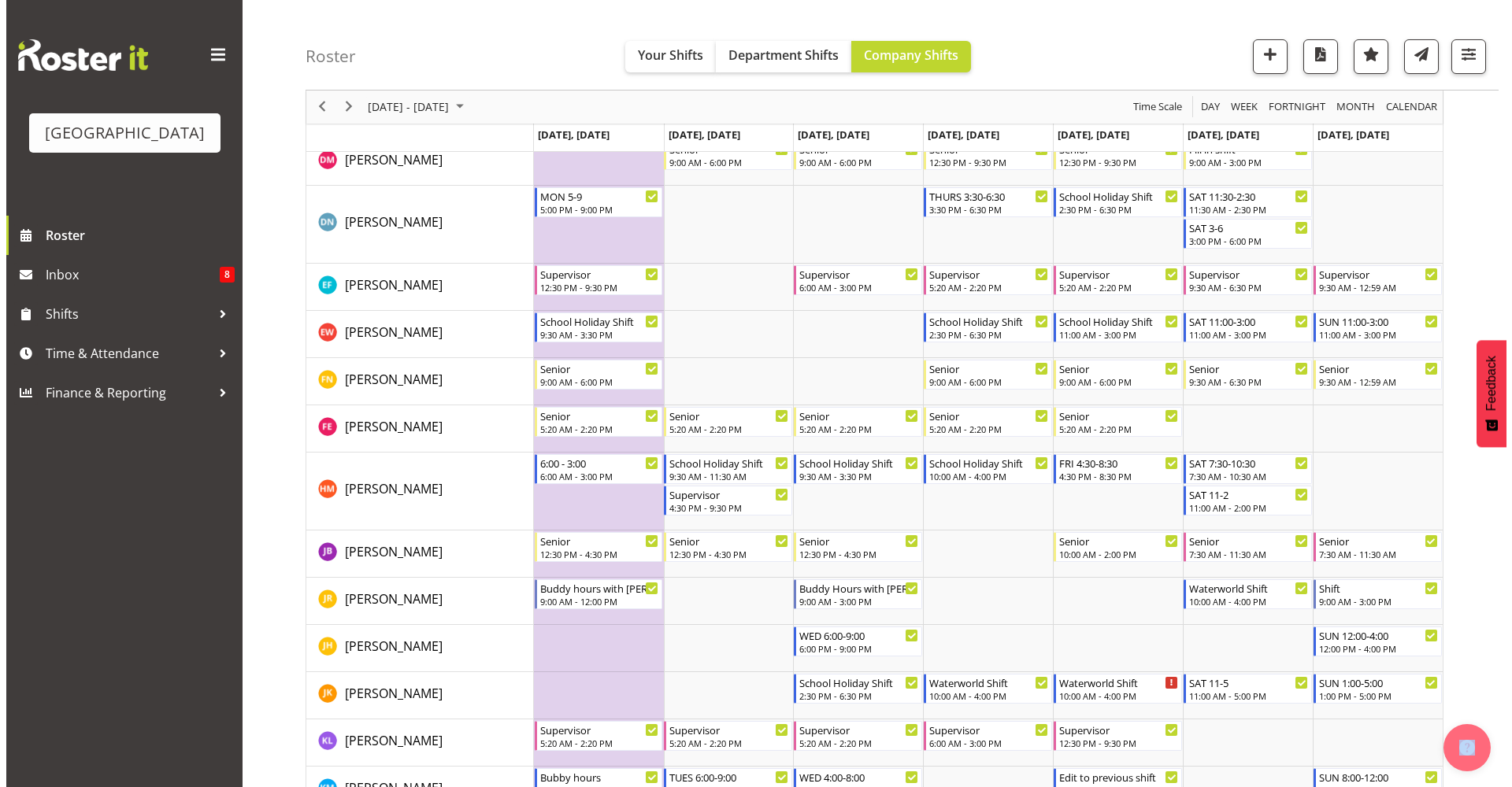
scroll to position [587, 0]
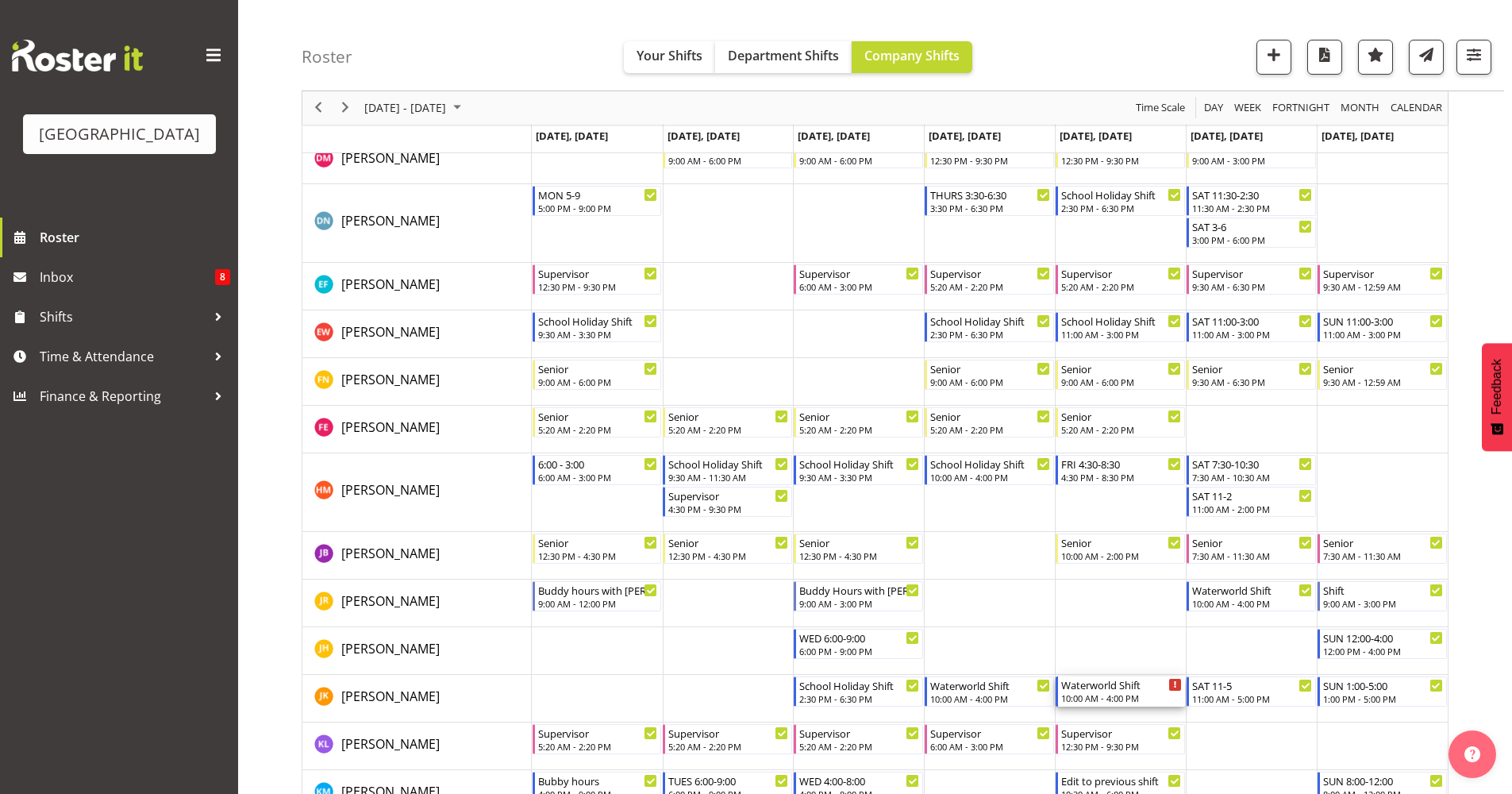
click at [1122, 701] on div "10:00 AM - 4:00 PM" at bounding box center [1122, 698] width 121 height 13
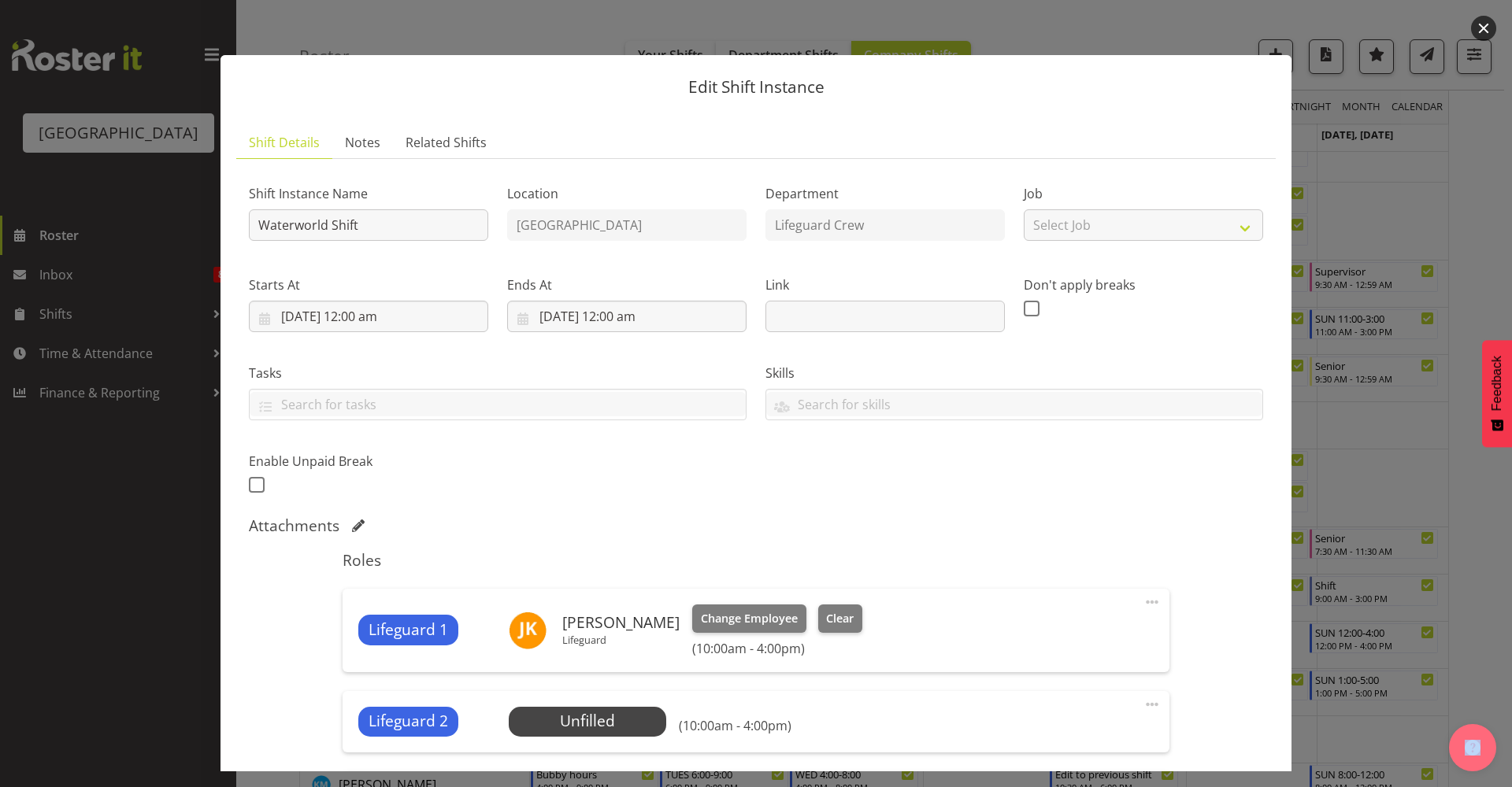
scroll to position [296, 0]
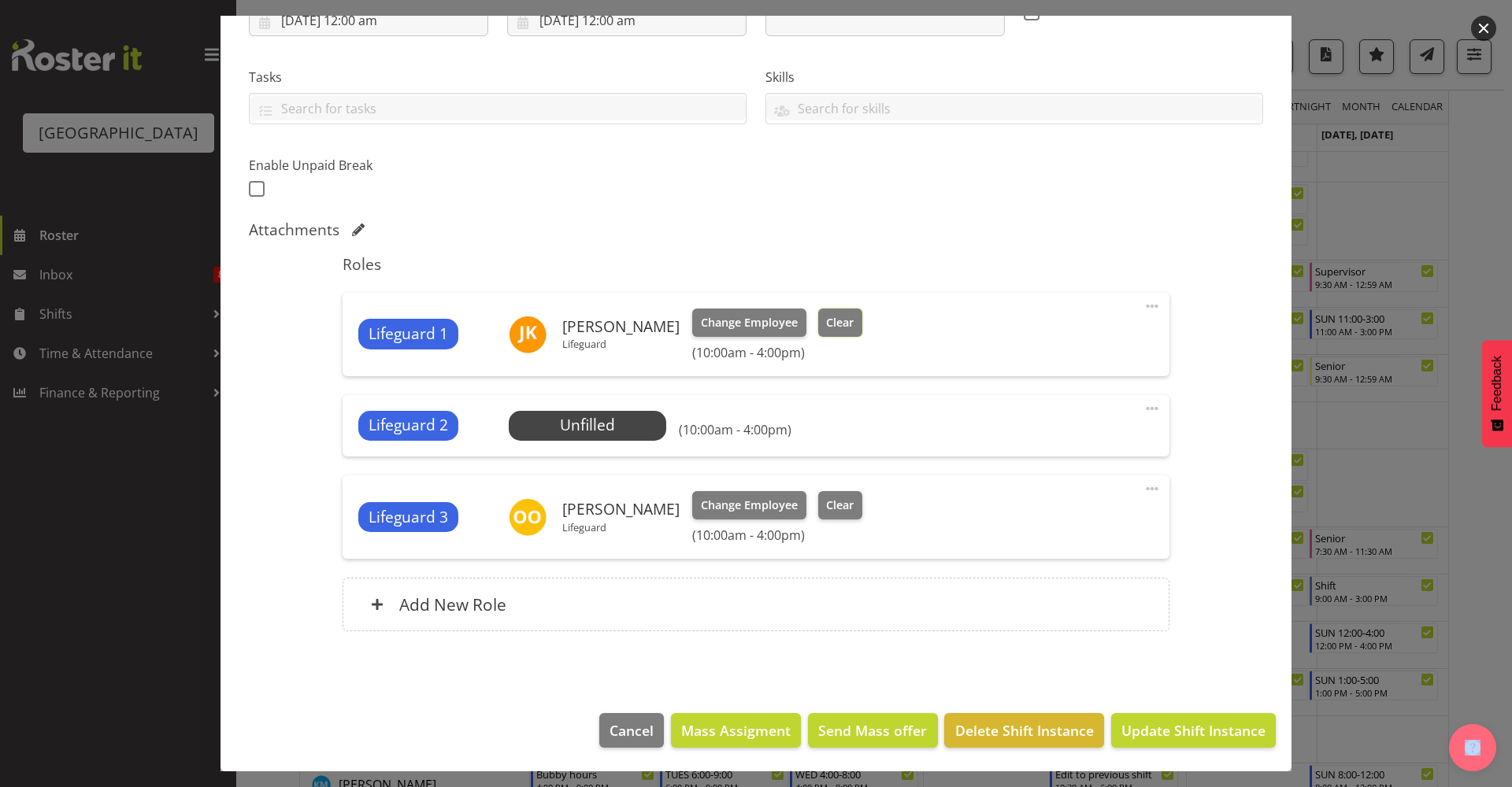
drag, startPoint x: 837, startPoint y: 325, endPoint x: 1022, endPoint y: 453, distance: 225.0
click at [838, 326] on span "Clear" at bounding box center [840, 323] width 28 height 17
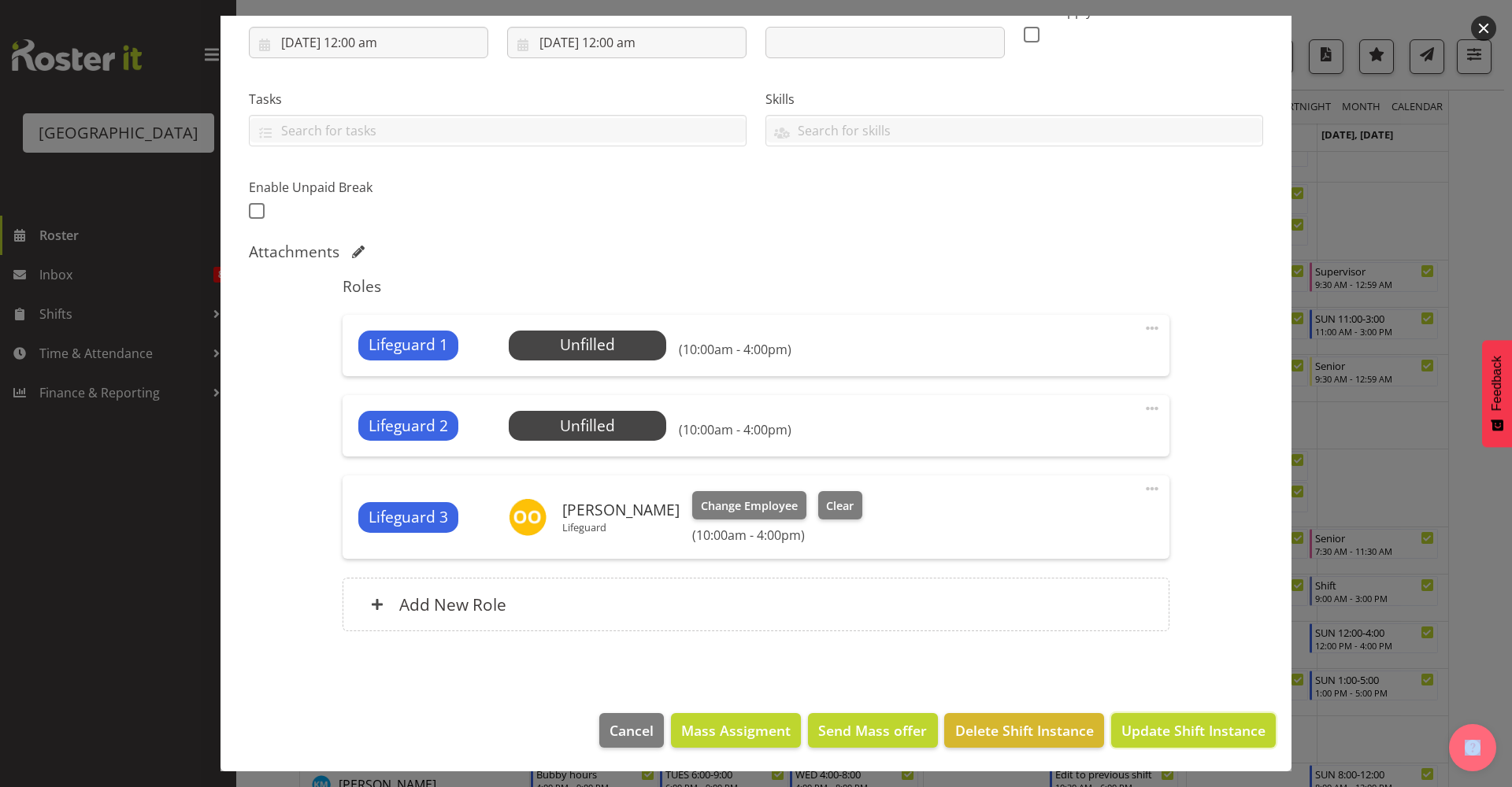
click at [1159, 729] on span "Update Shift Instance" at bounding box center [1193, 730] width 144 height 20
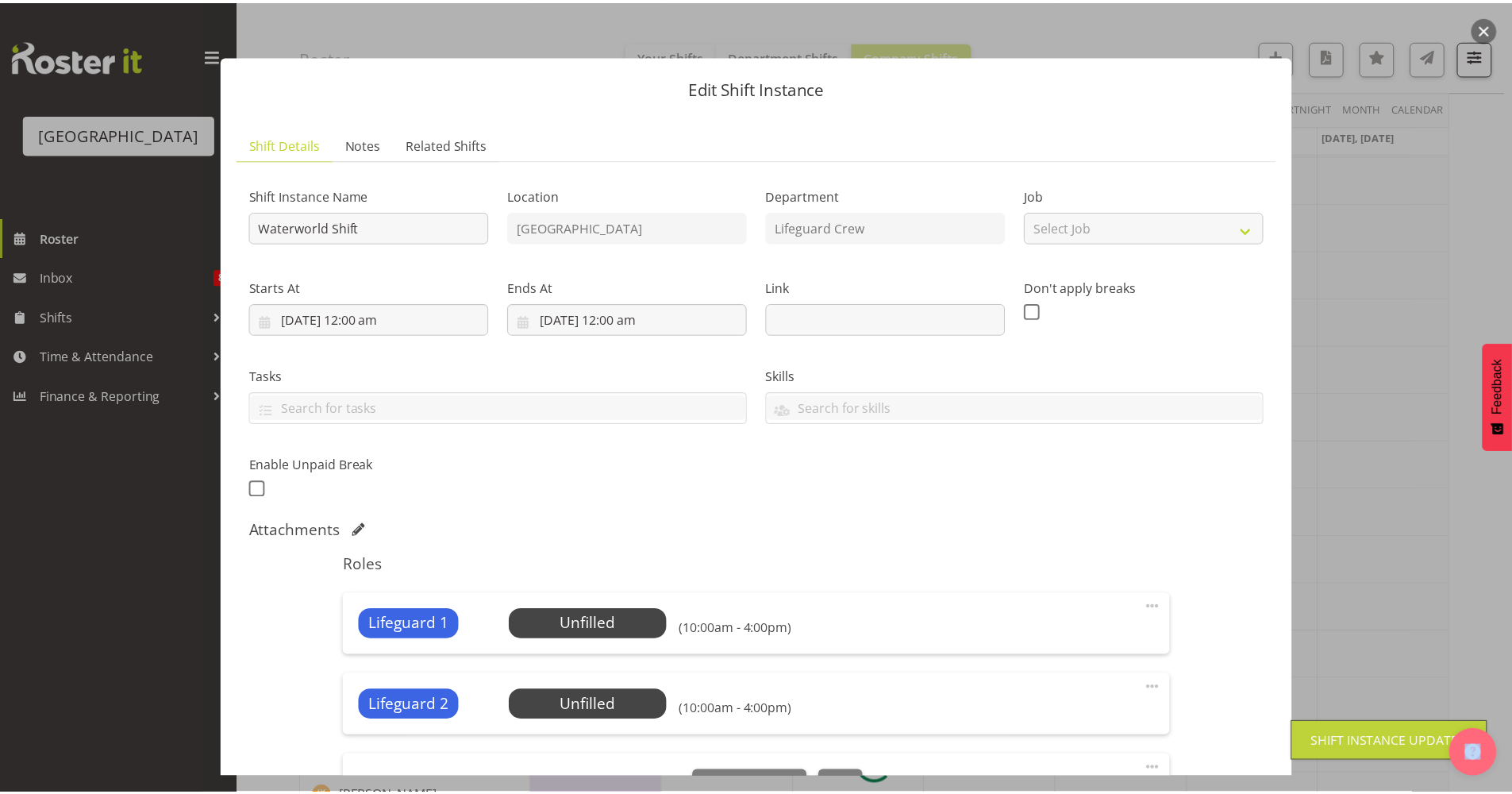
scroll to position [0, 0]
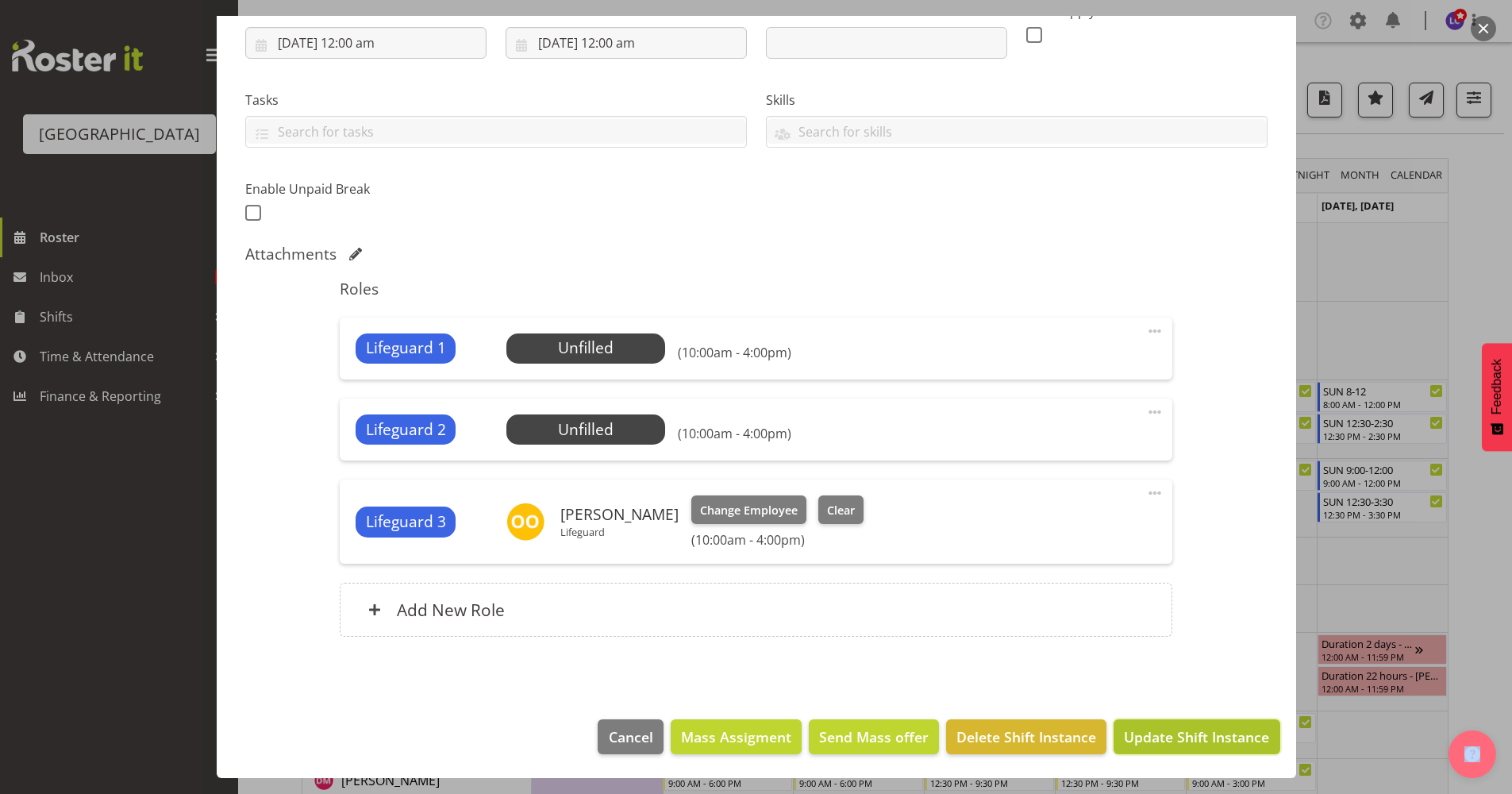
click at [1218, 743] on span "Update Shift Instance" at bounding box center [1197, 737] width 145 height 20
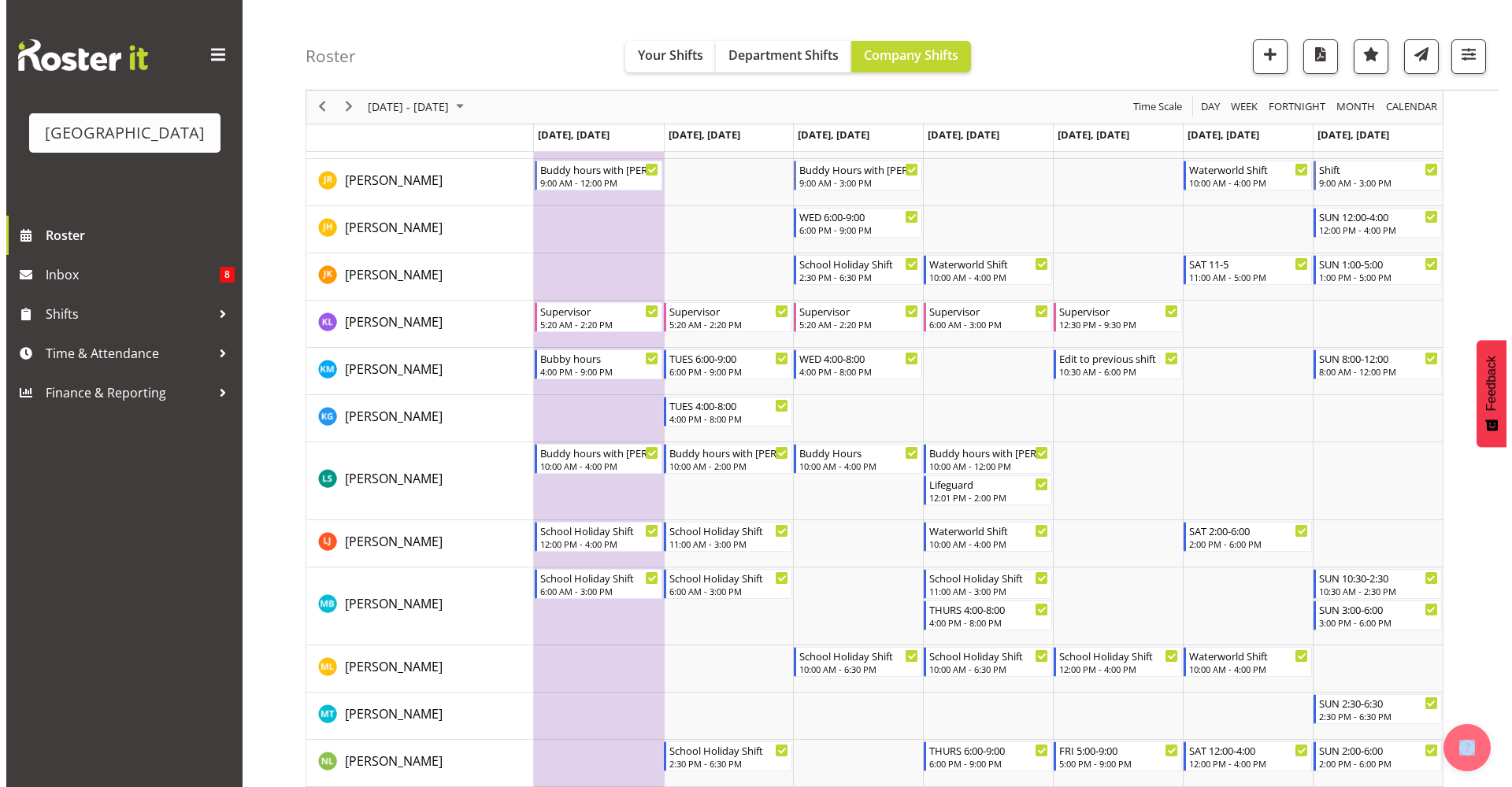
scroll to position [1048, 0]
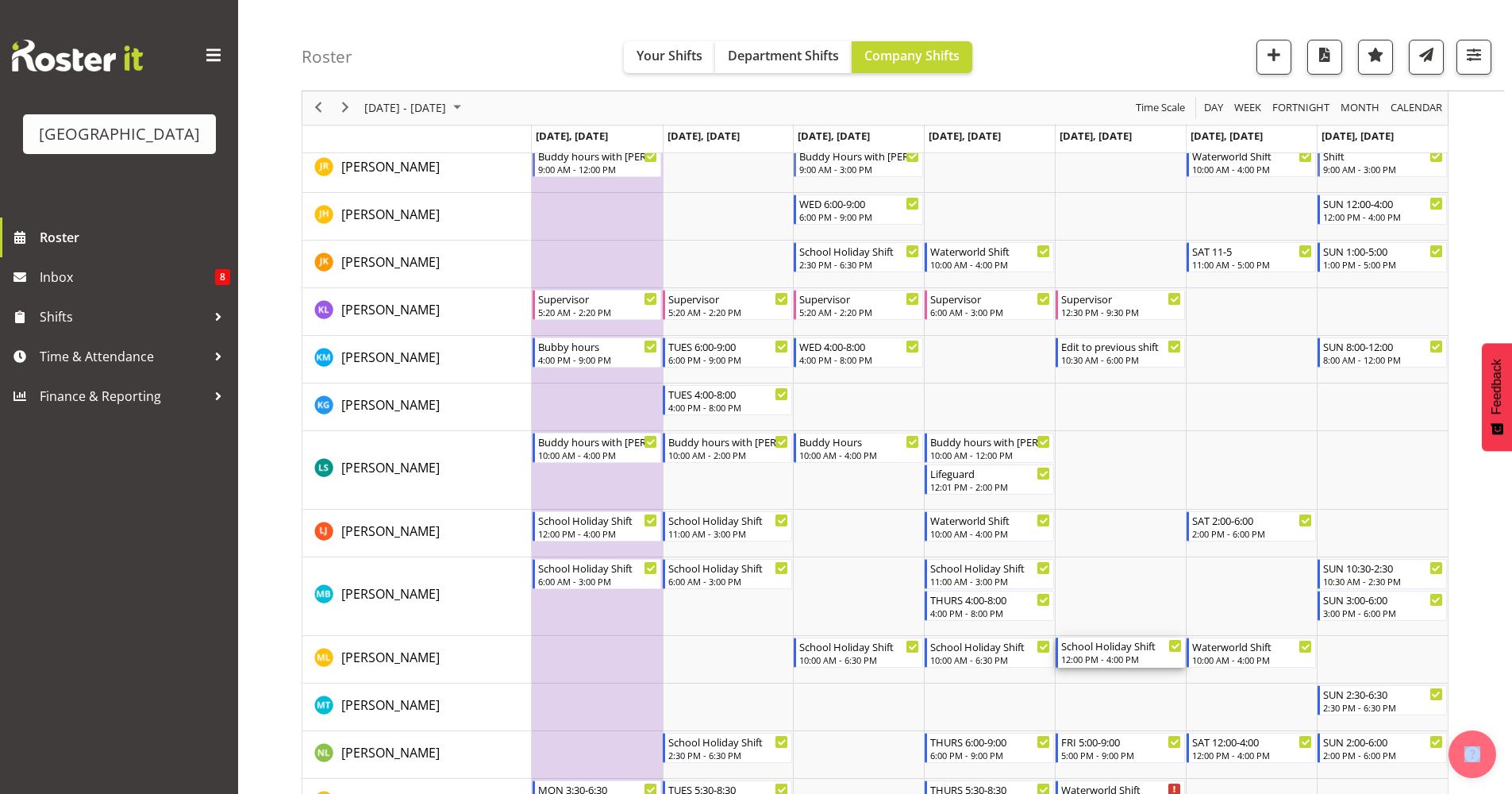
click at [1123, 656] on div "12:00 PM - 4:00 PM" at bounding box center [1122, 659] width 121 height 13
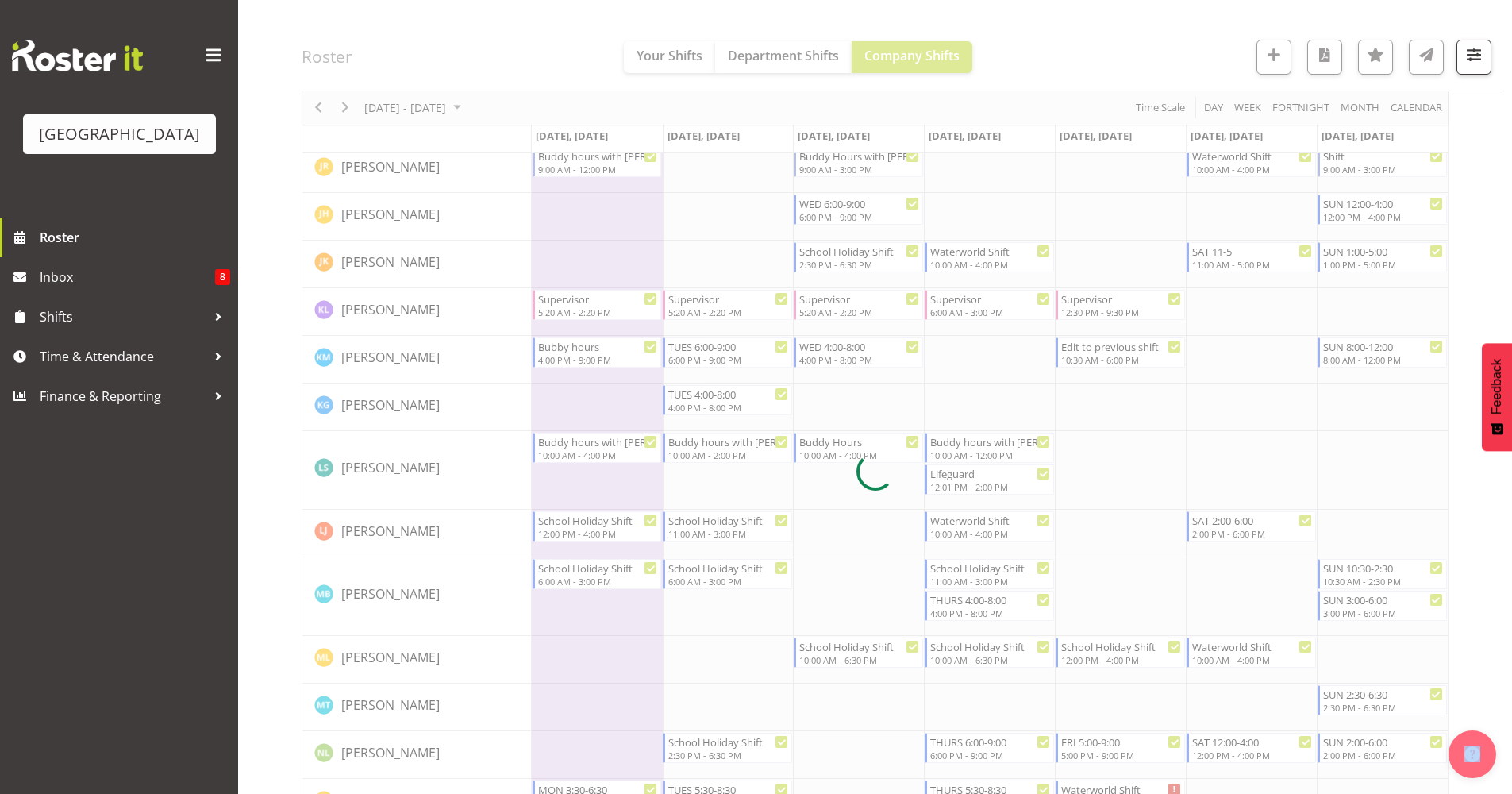
click at [1123, 656] on div at bounding box center [875, 472] width 1147 height 2742
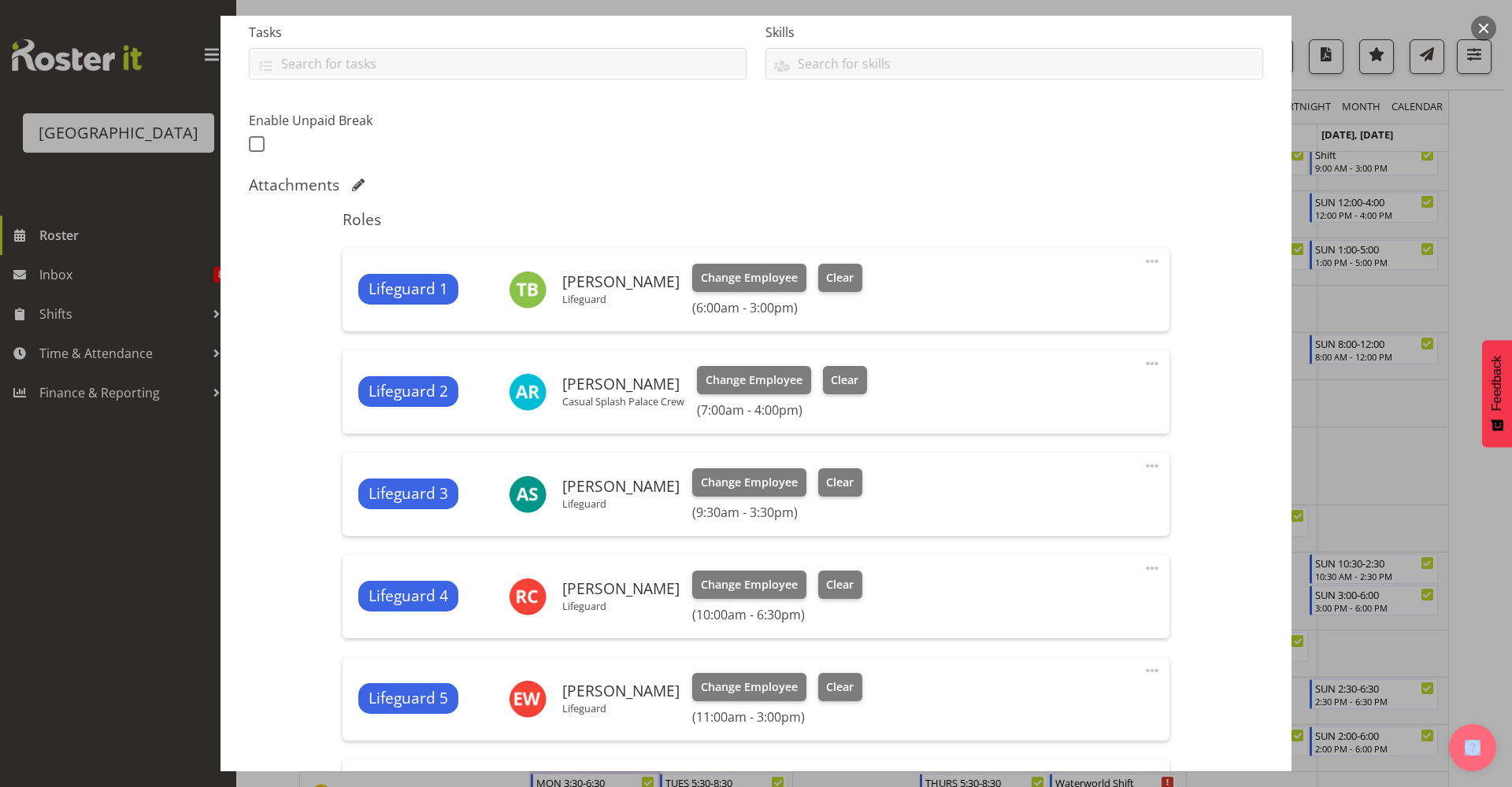
scroll to position [682, 0]
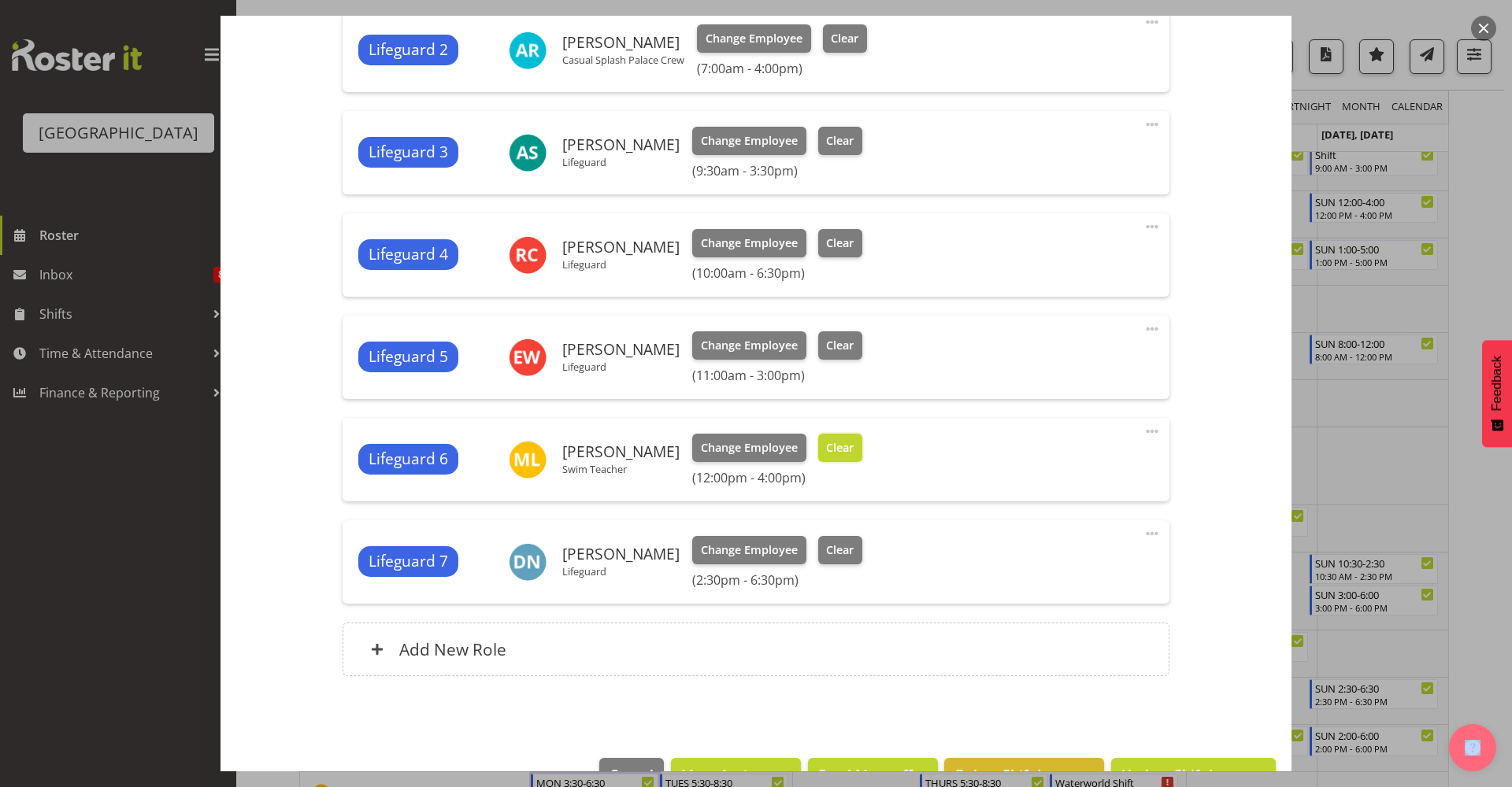
click at [835, 456] on button "Clear" at bounding box center [841, 448] width 45 height 29
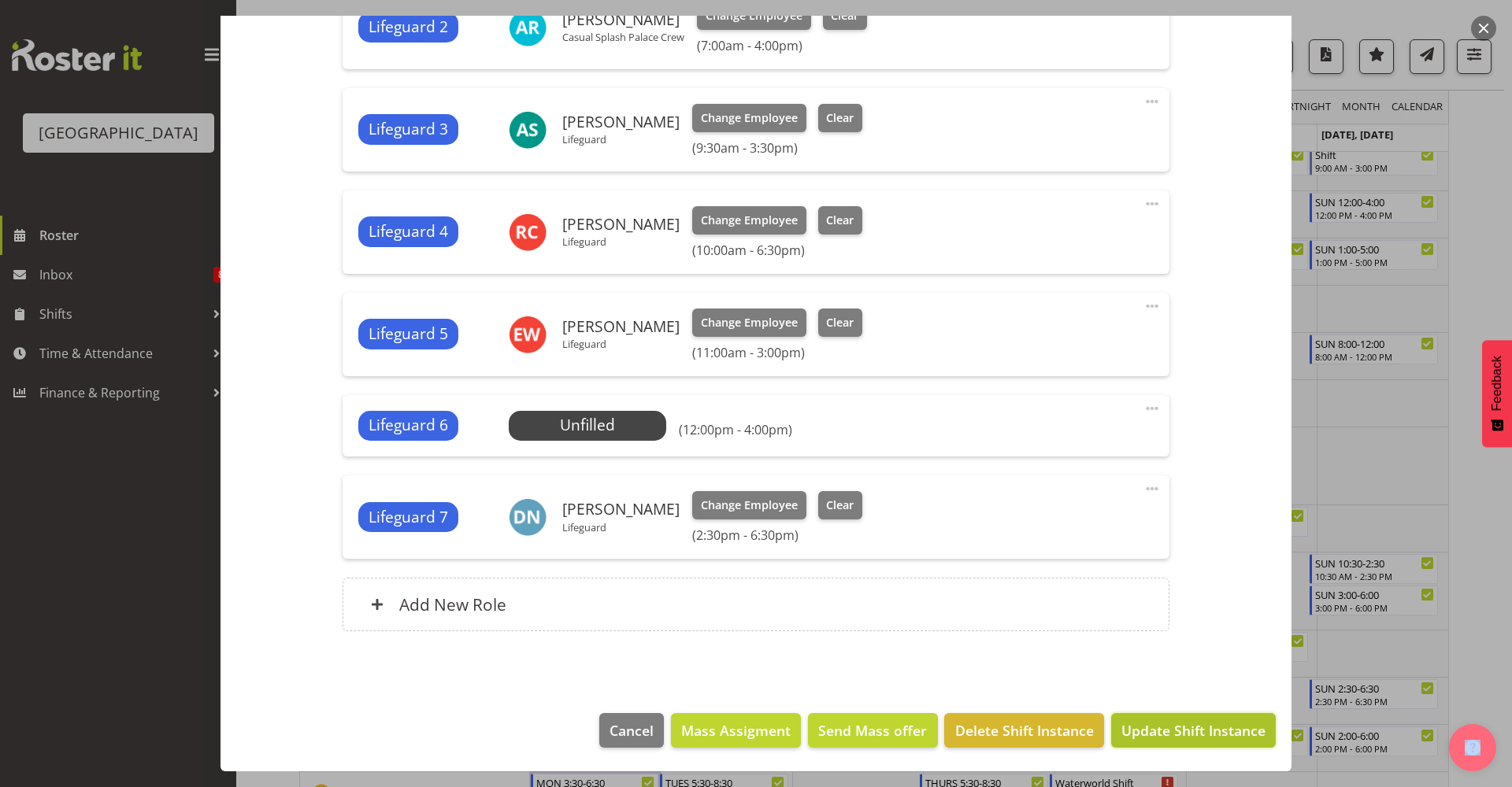
click at [1150, 725] on span "Update Shift Instance" at bounding box center [1193, 730] width 144 height 20
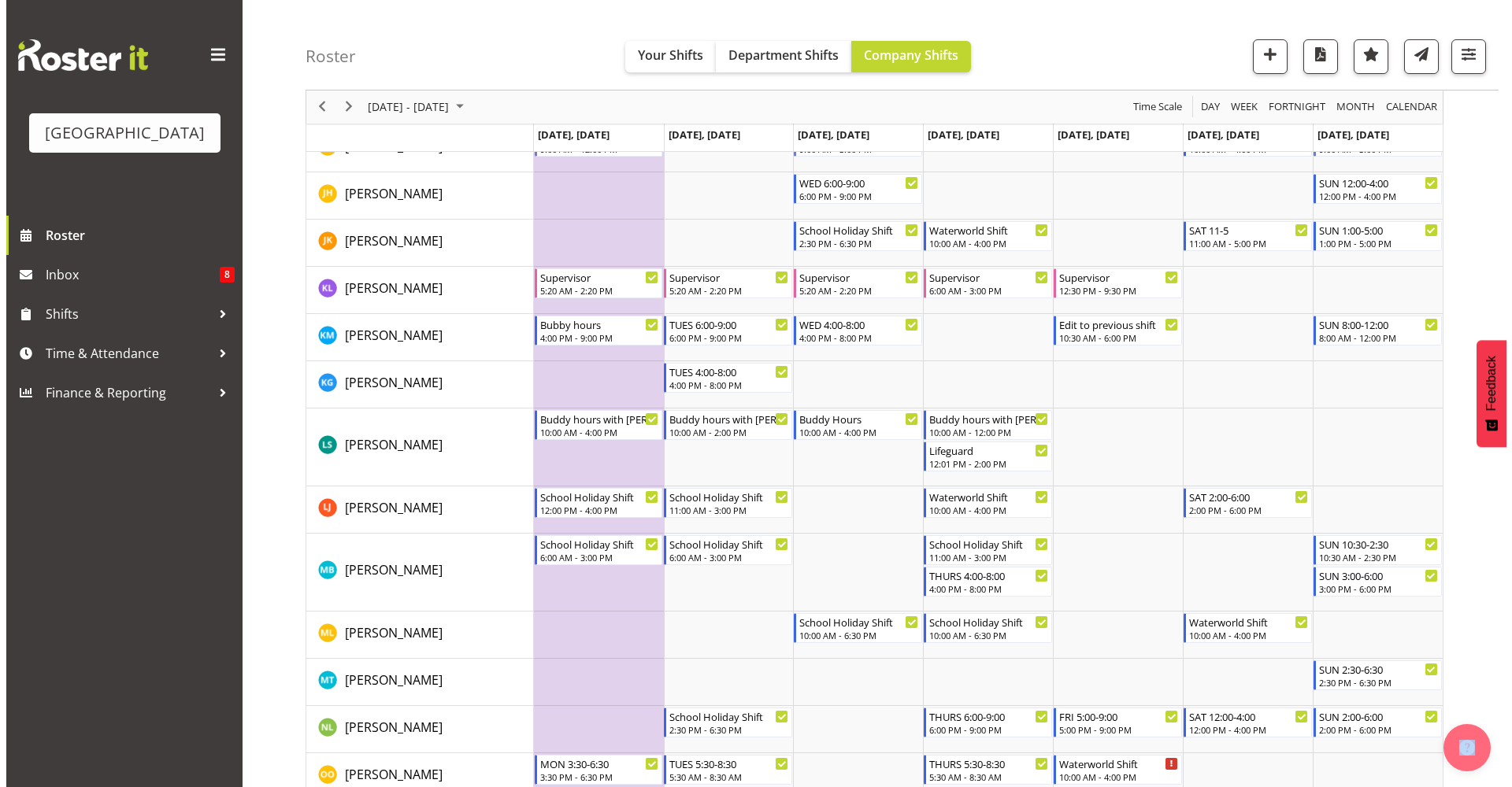
scroll to position [1105, 0]
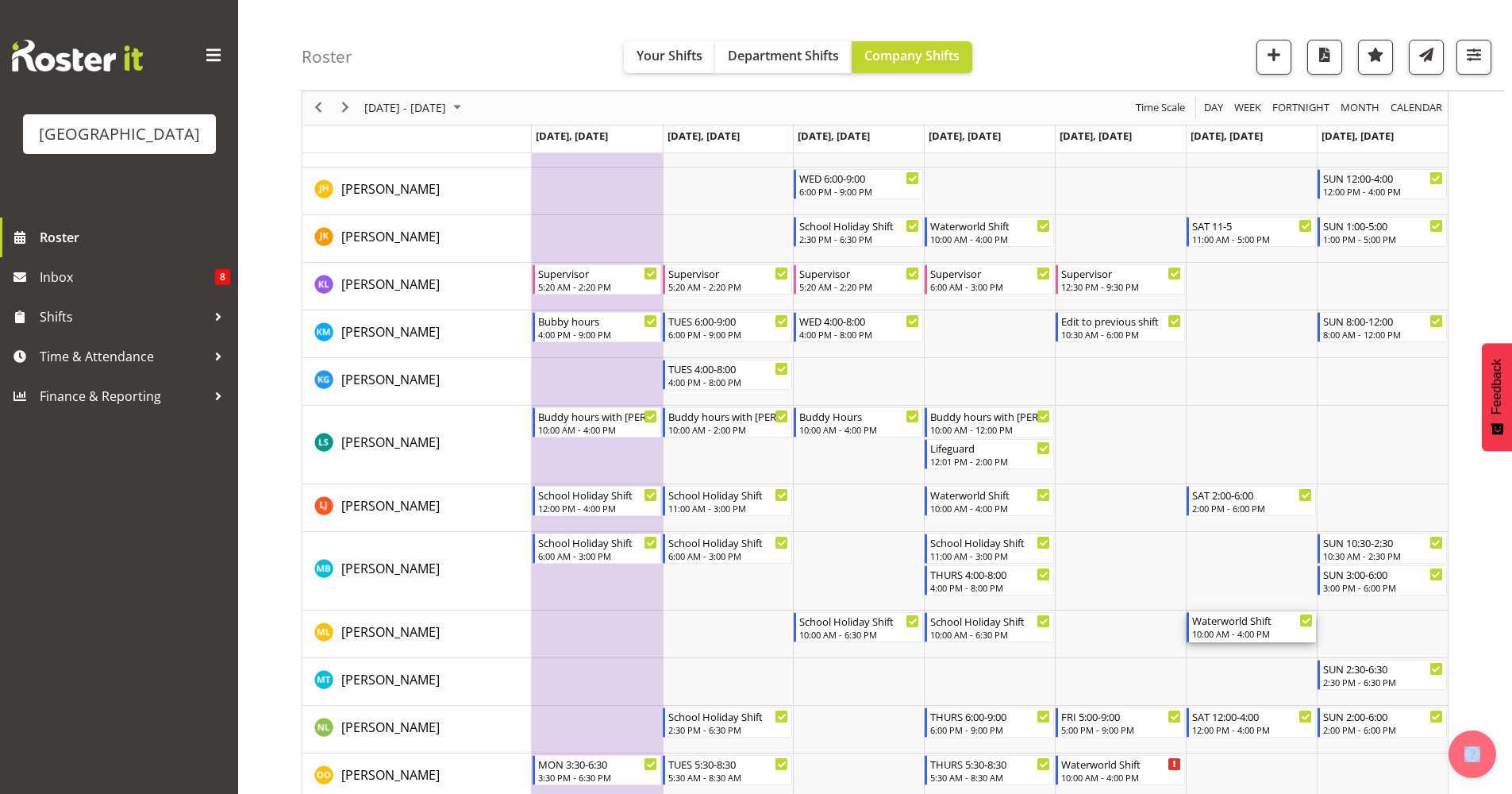
click at [1255, 630] on div "10:00 AM - 4:00 PM" at bounding box center [1253, 634] width 121 height 13
click at [0, 0] on div at bounding box center [0, 0] width 0 height 0
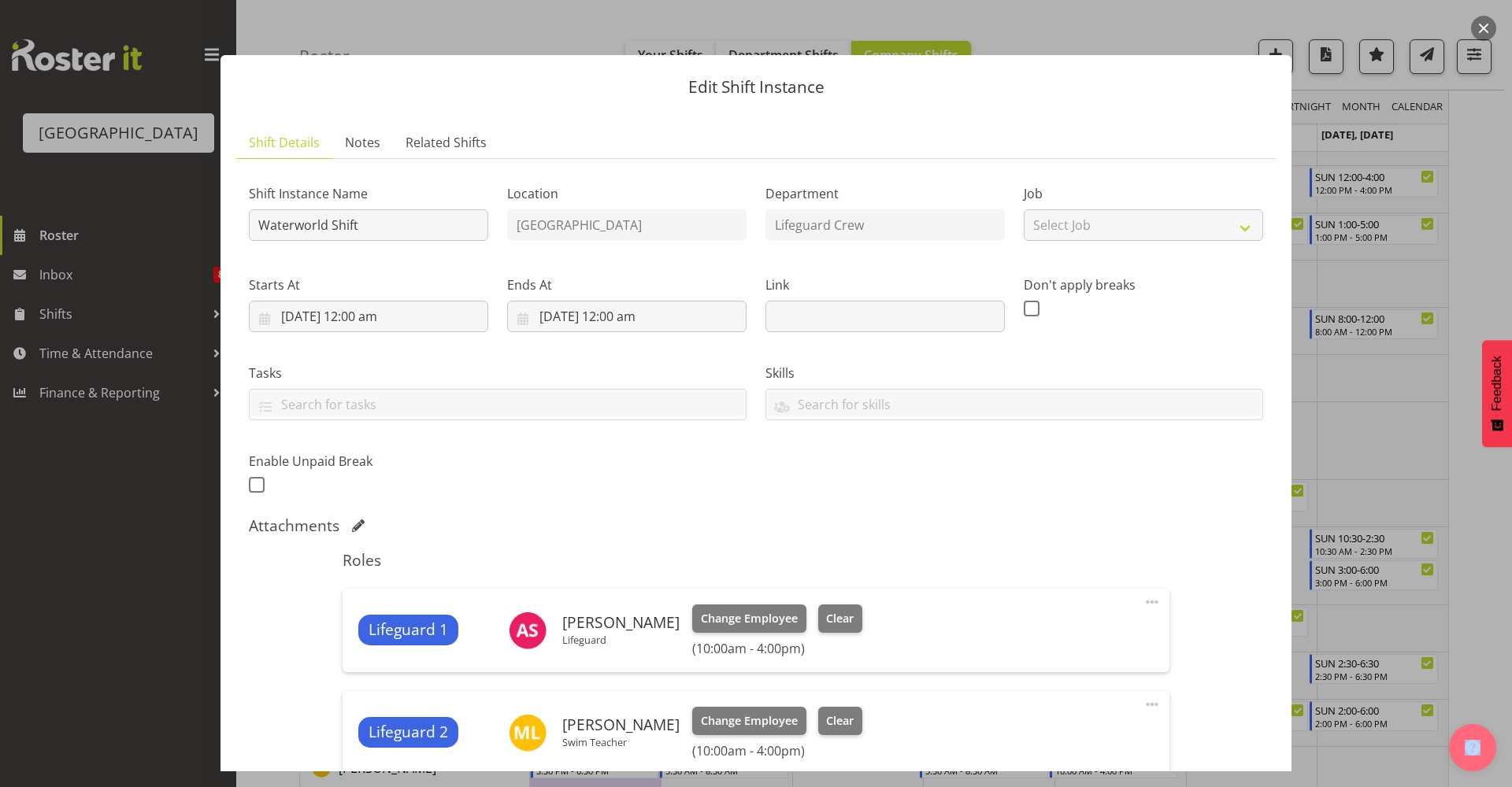
scroll to position [318, 0]
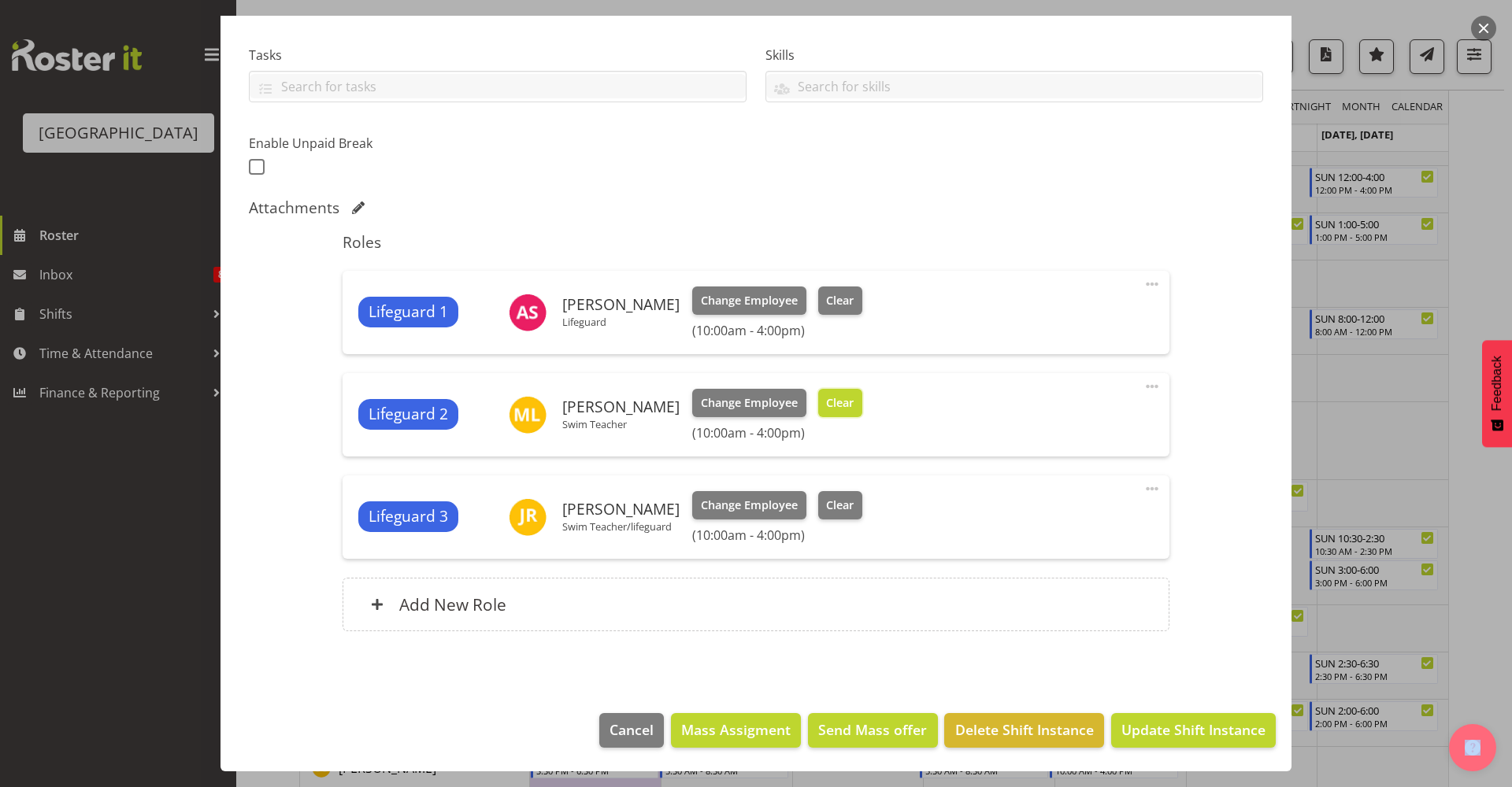
click at [834, 407] on span "Clear" at bounding box center [840, 403] width 28 height 17
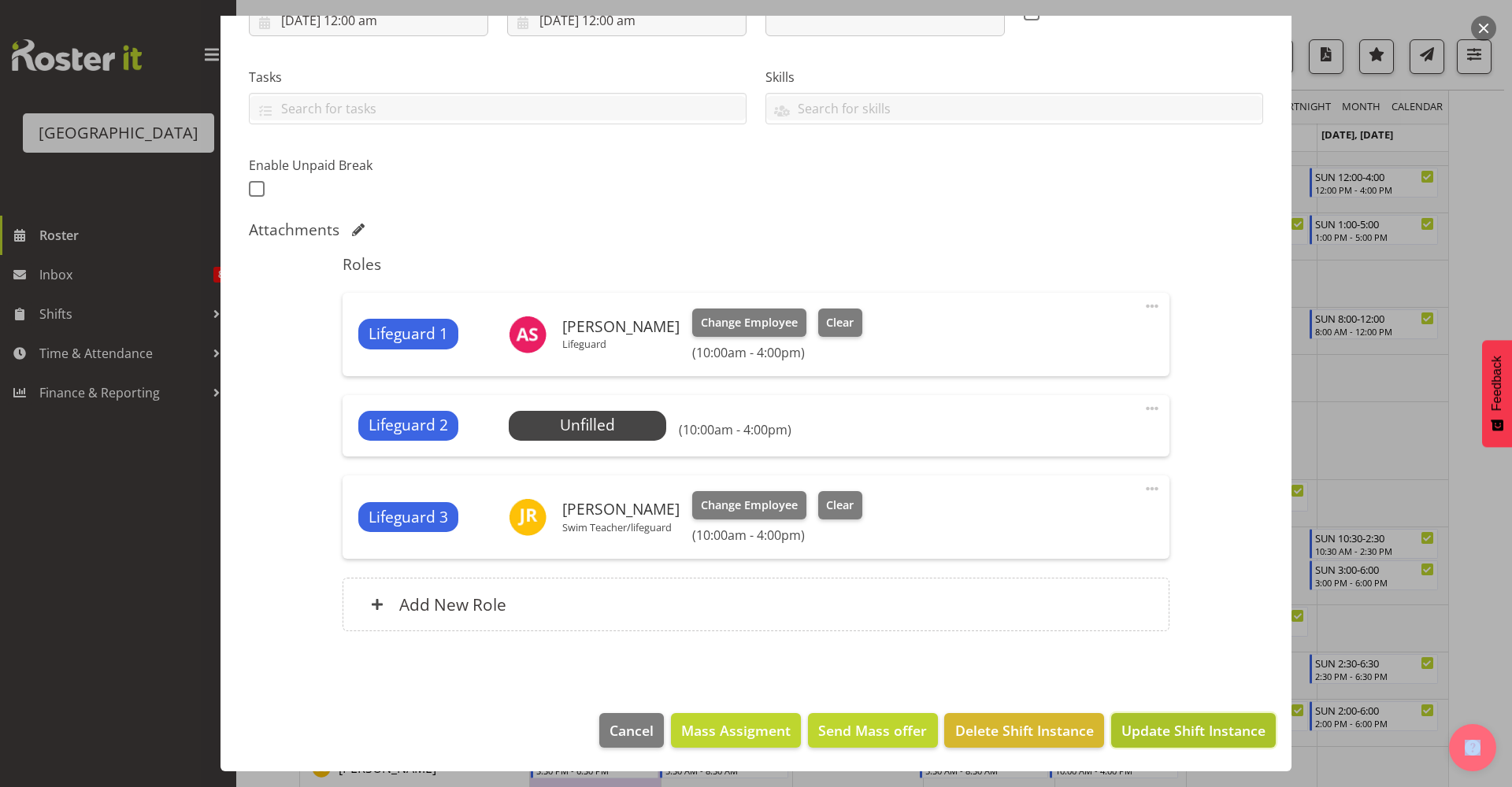
click at [1144, 716] on button "Update Shift Instance" at bounding box center [1193, 730] width 165 height 35
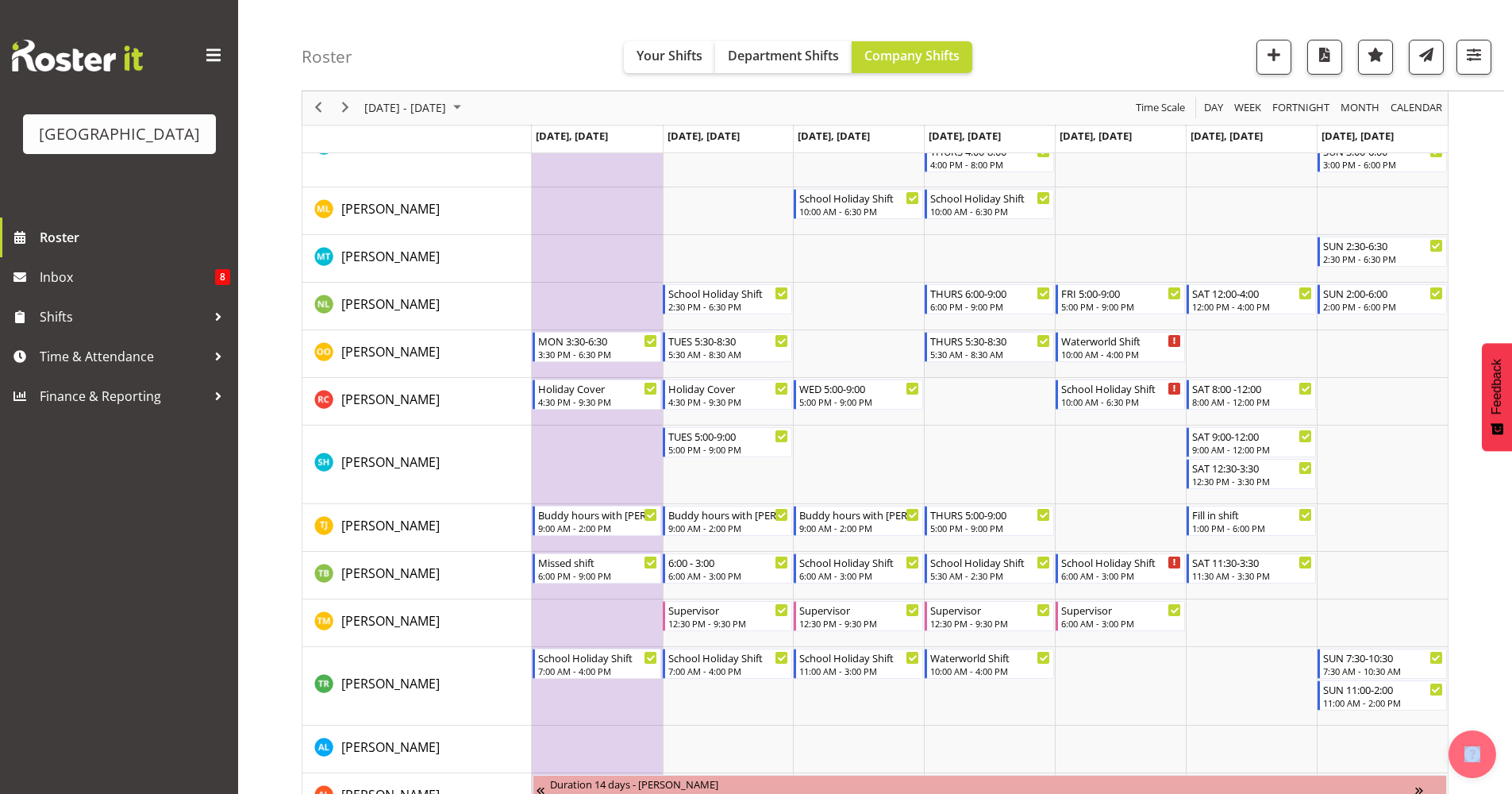
scroll to position [1882, 0]
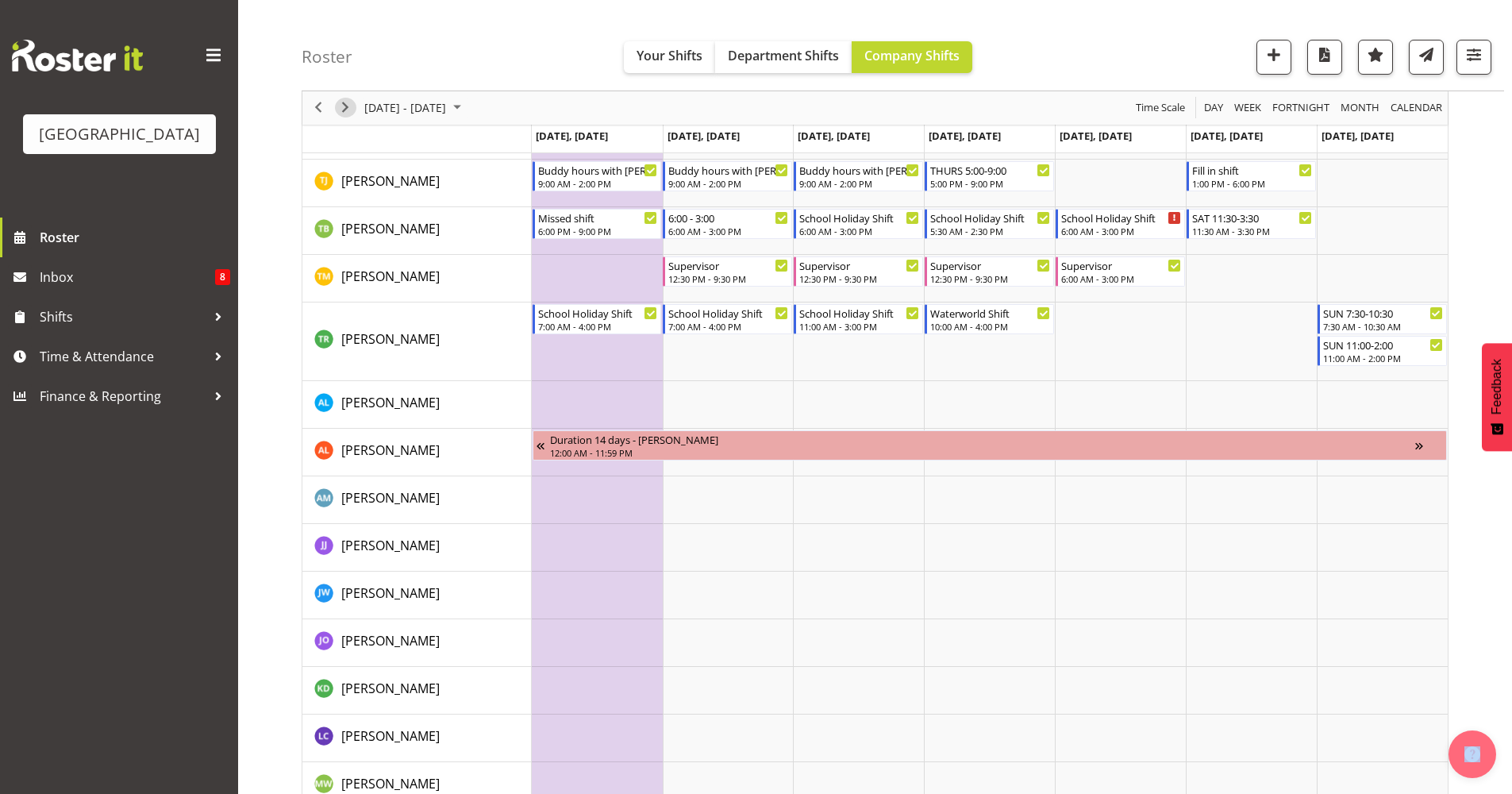
click at [349, 110] on span "Next" at bounding box center [345, 107] width 19 height 20
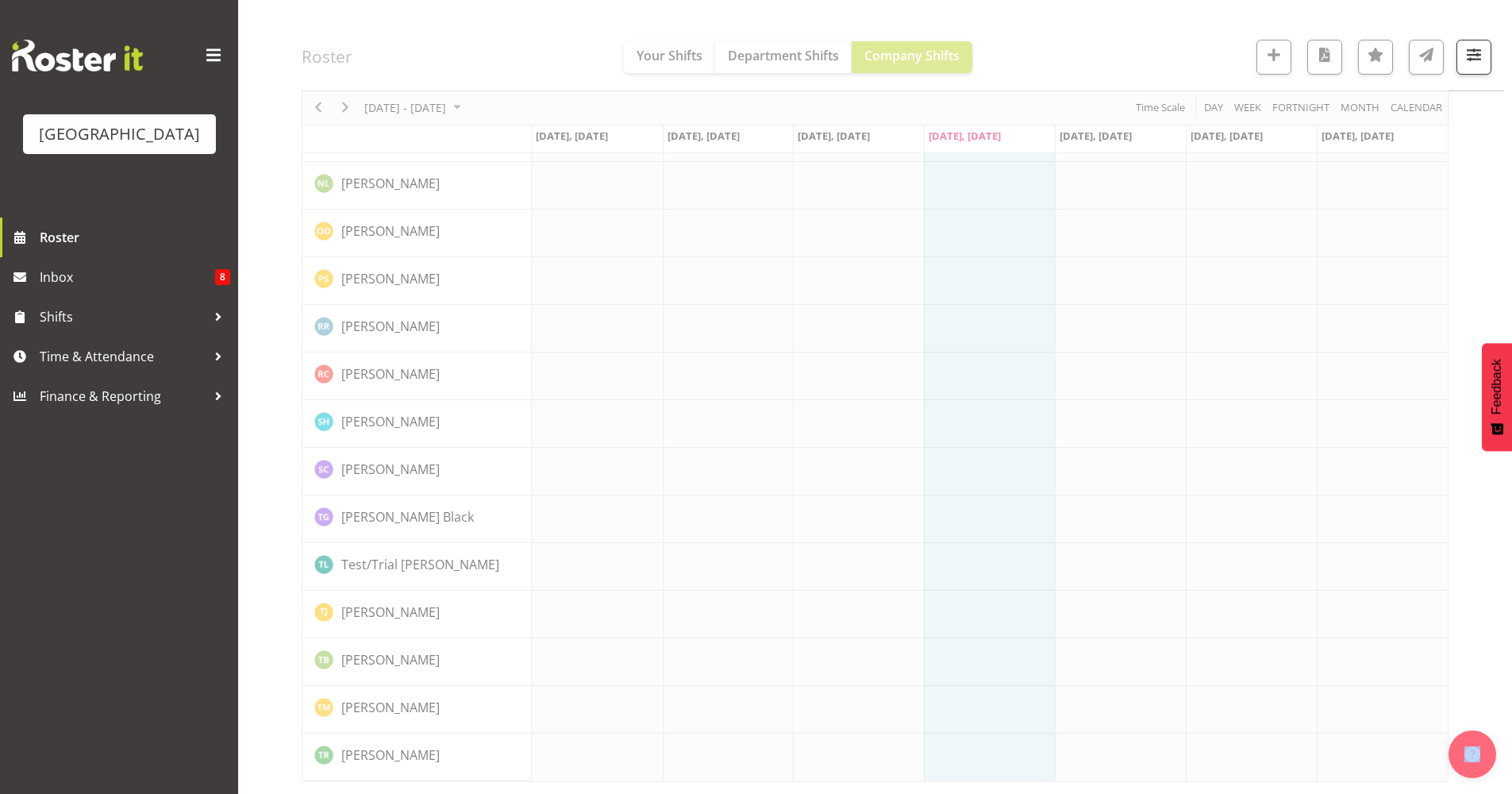
scroll to position [0, 0]
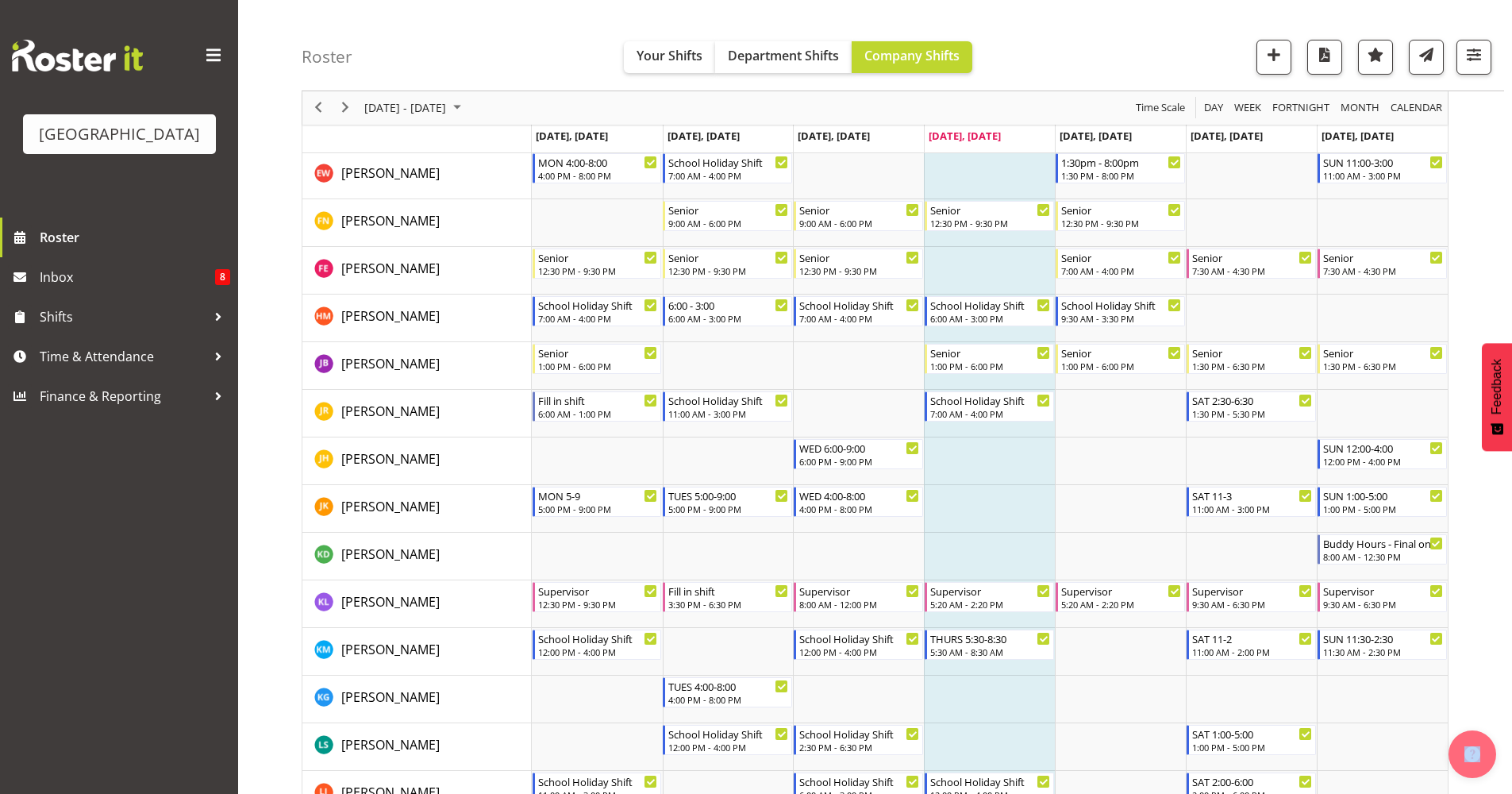
scroll to position [1033, 0]
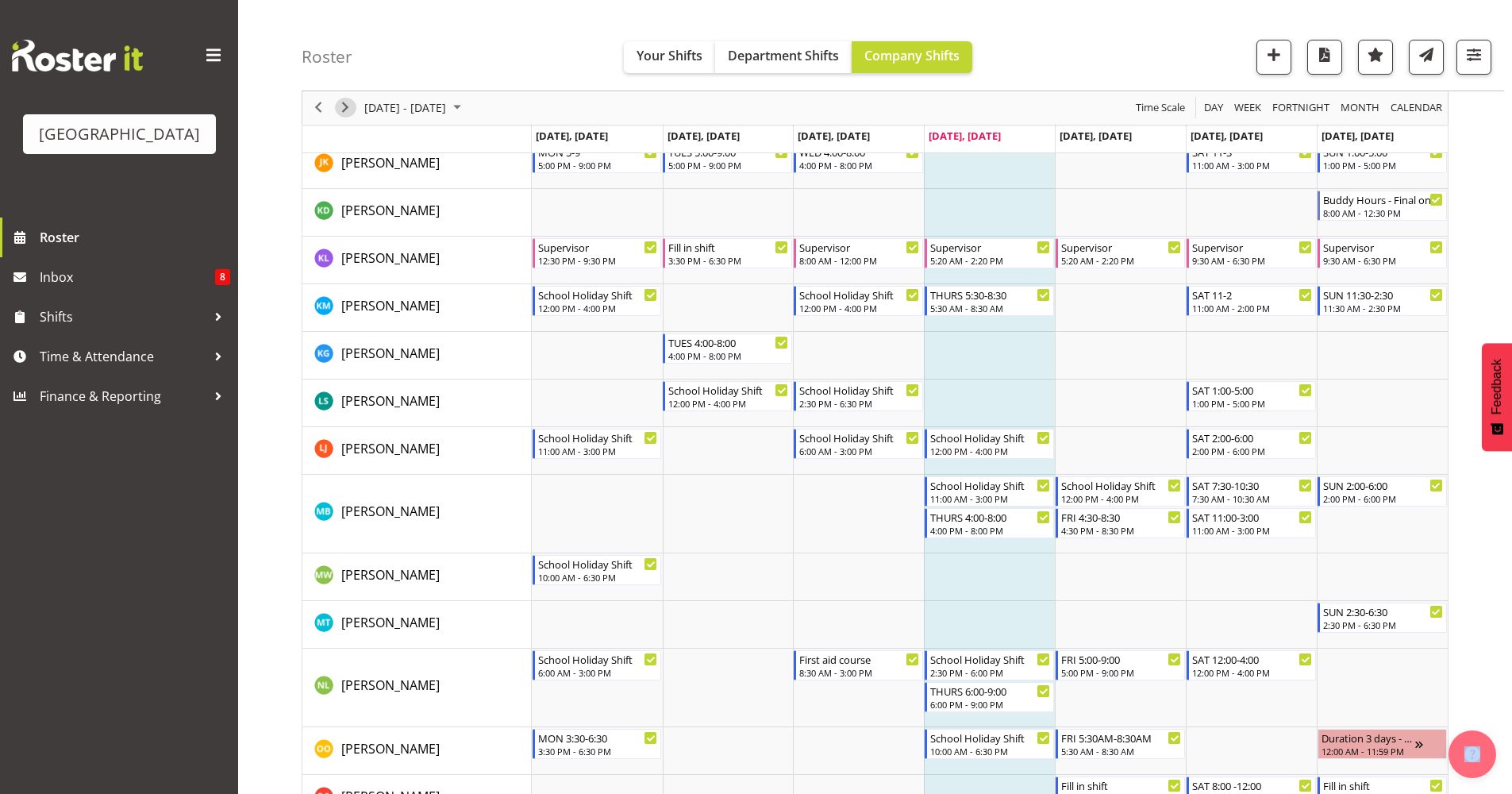
click at [351, 111] on span "Next" at bounding box center [345, 107] width 19 height 20
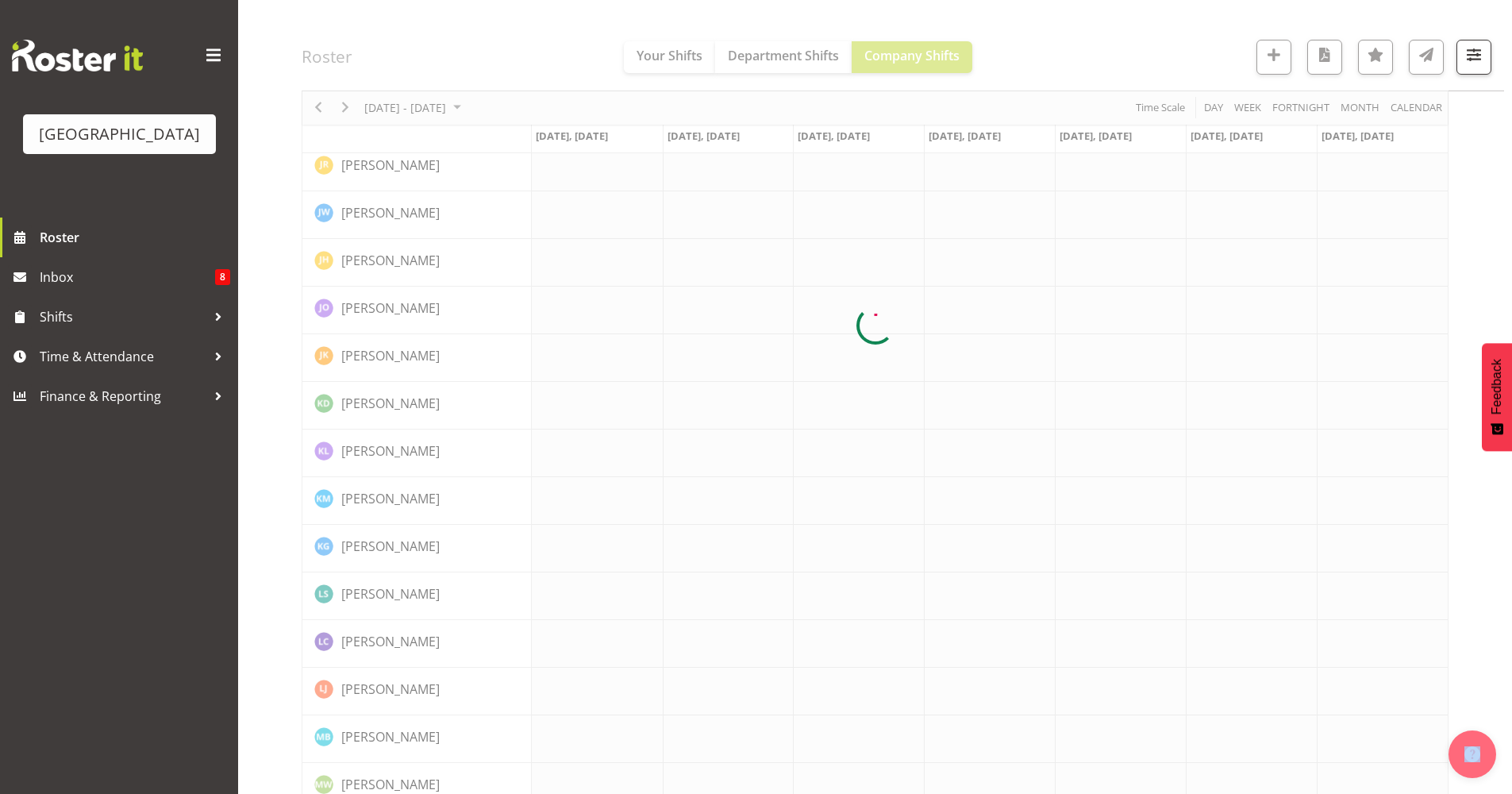
scroll to position [0, 0]
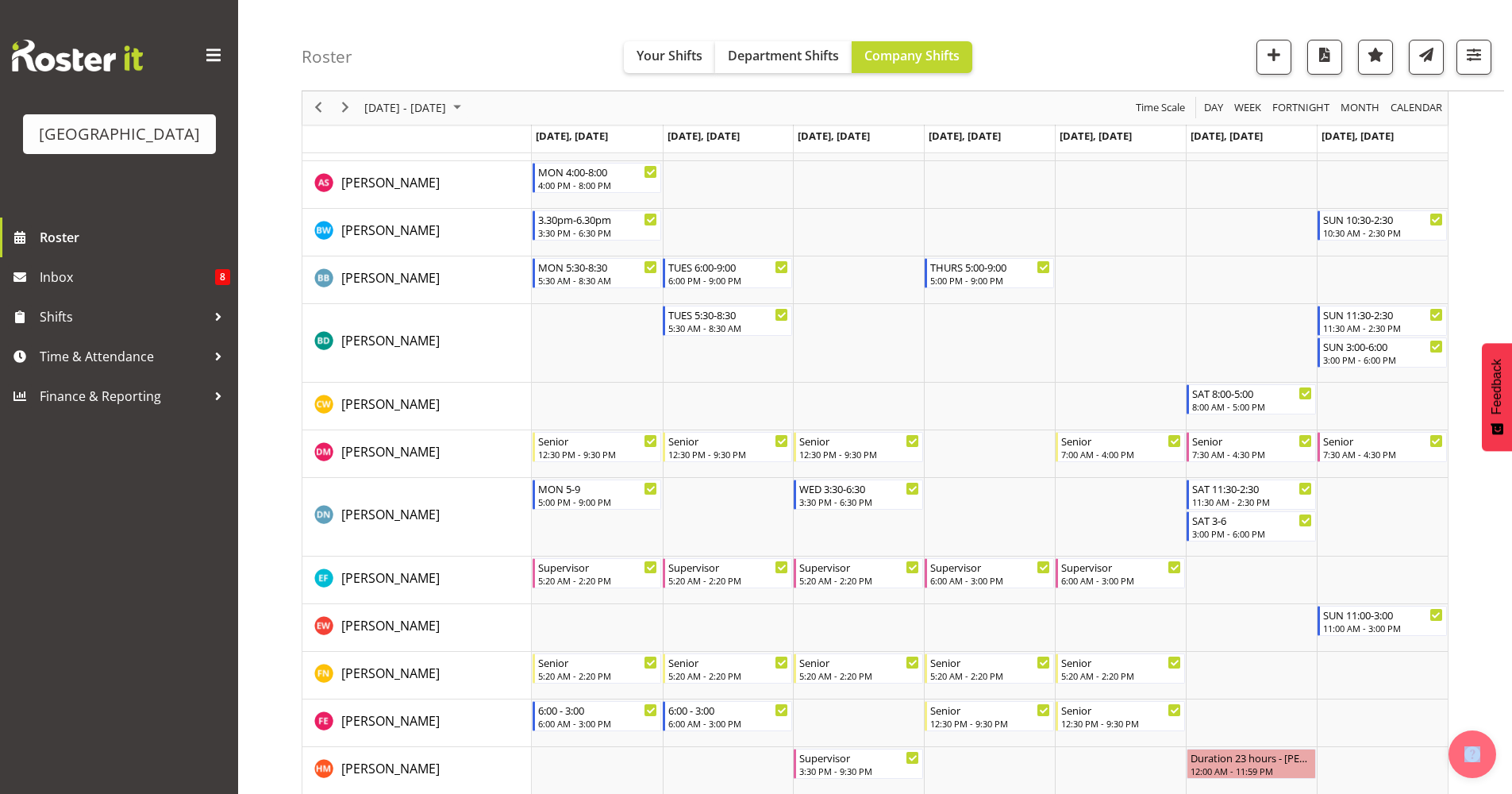
scroll to position [208, 0]
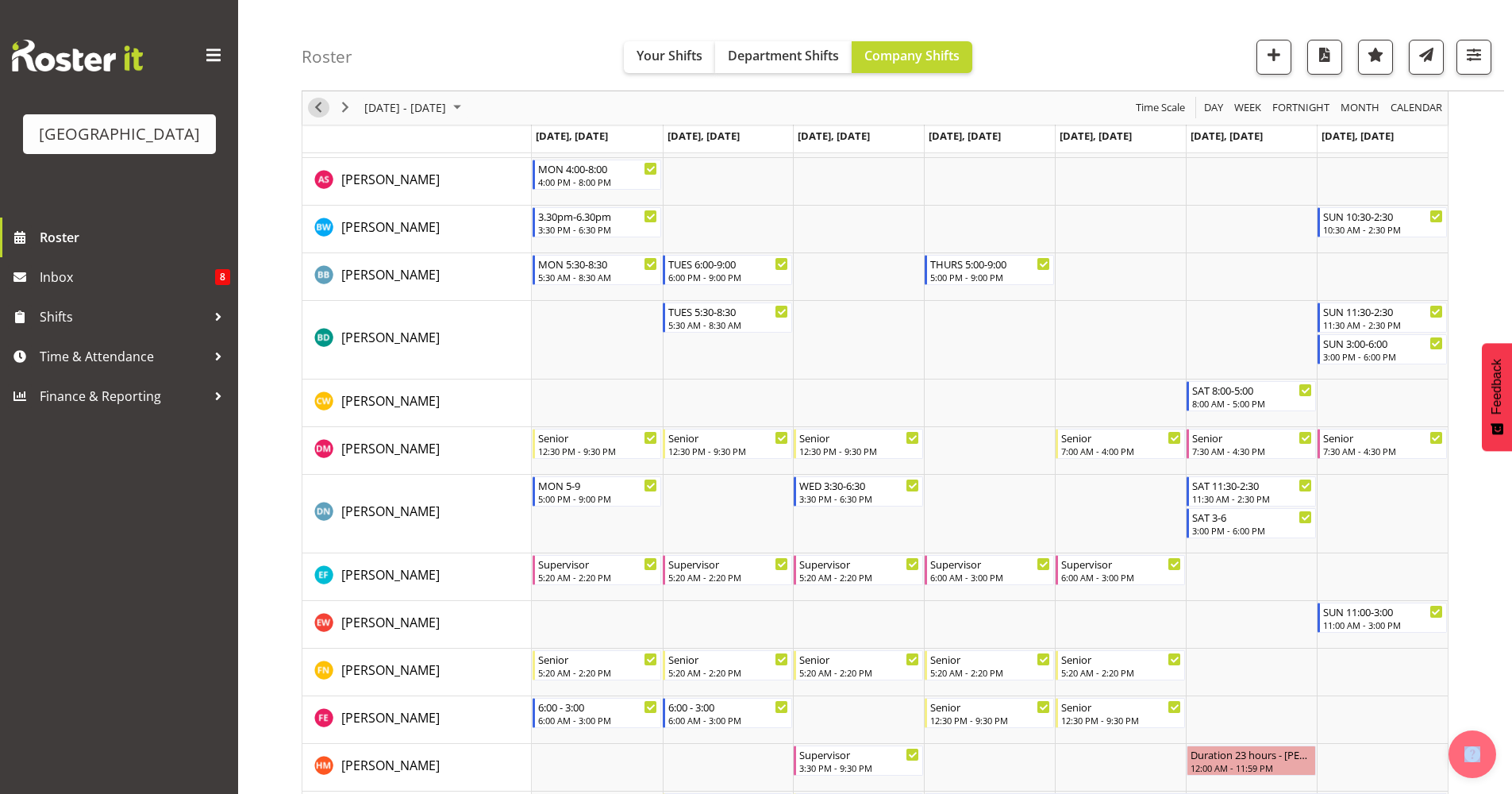
click at [318, 111] on span "Previous" at bounding box center [318, 107] width 19 height 20
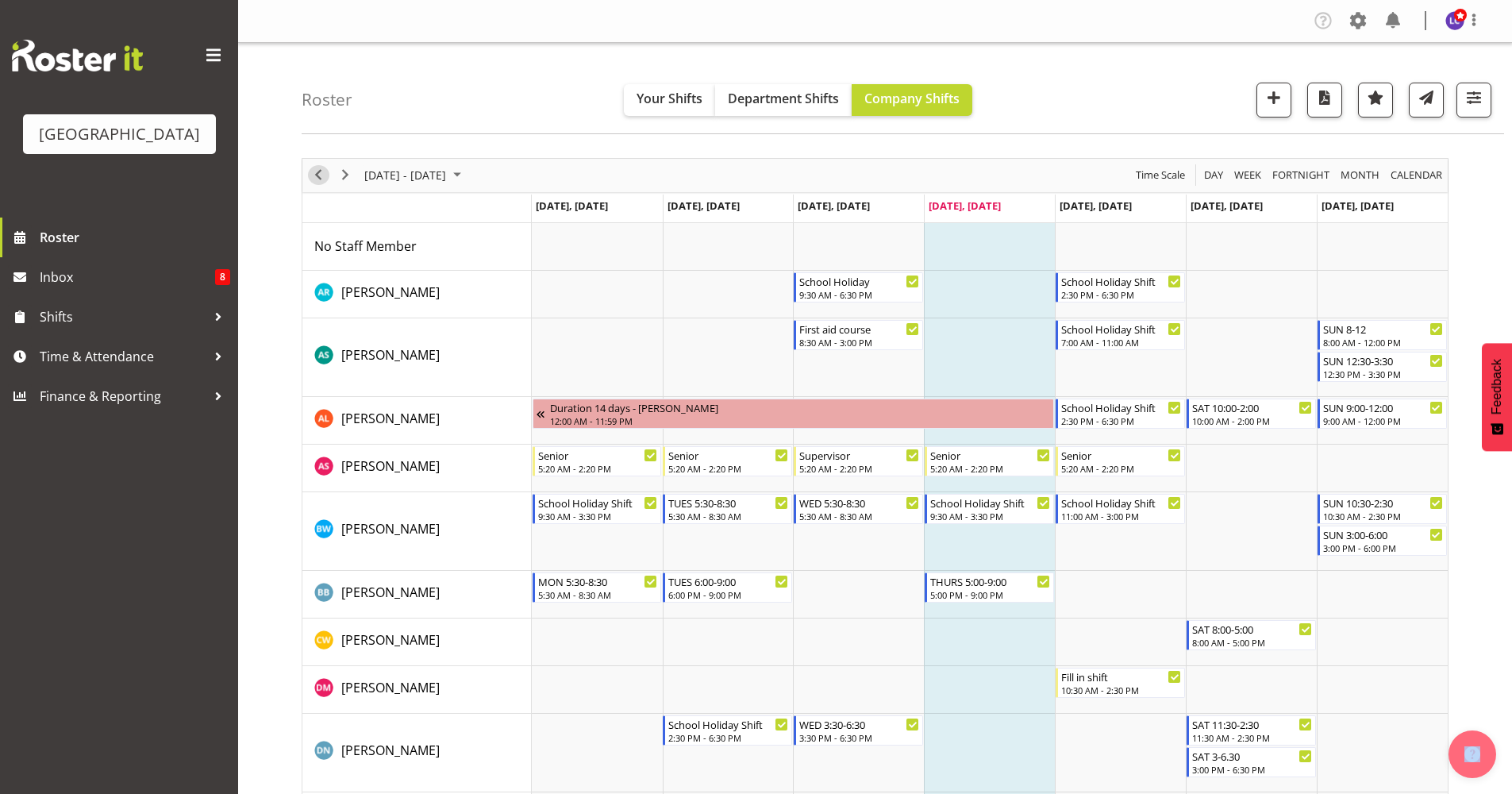
drag, startPoint x: 325, startPoint y: 181, endPoint x: 1406, endPoint y: 322, distance: 1090.2
click at [325, 181] on span "Previous" at bounding box center [318, 175] width 19 height 20
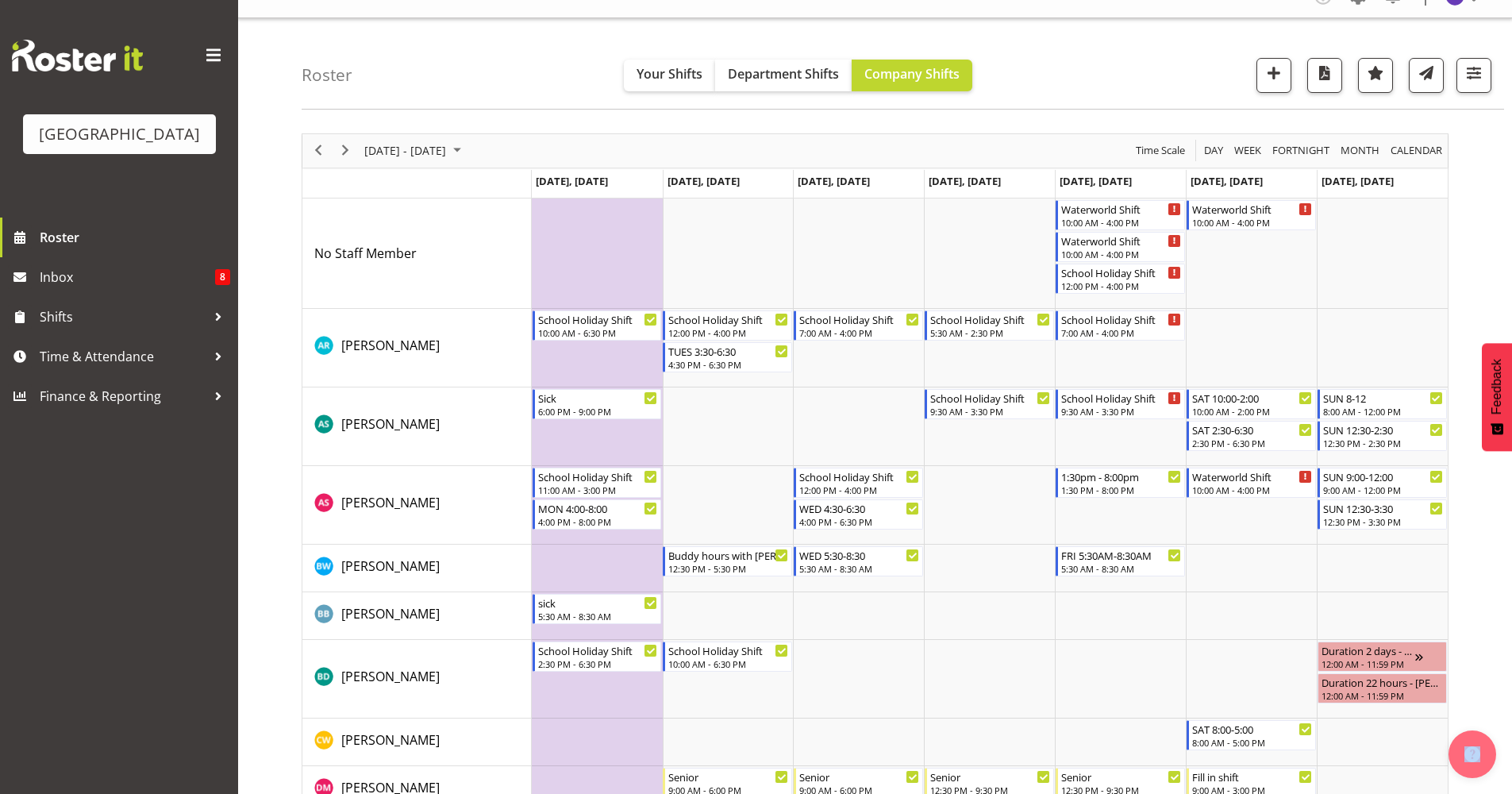
scroll to position [46, 0]
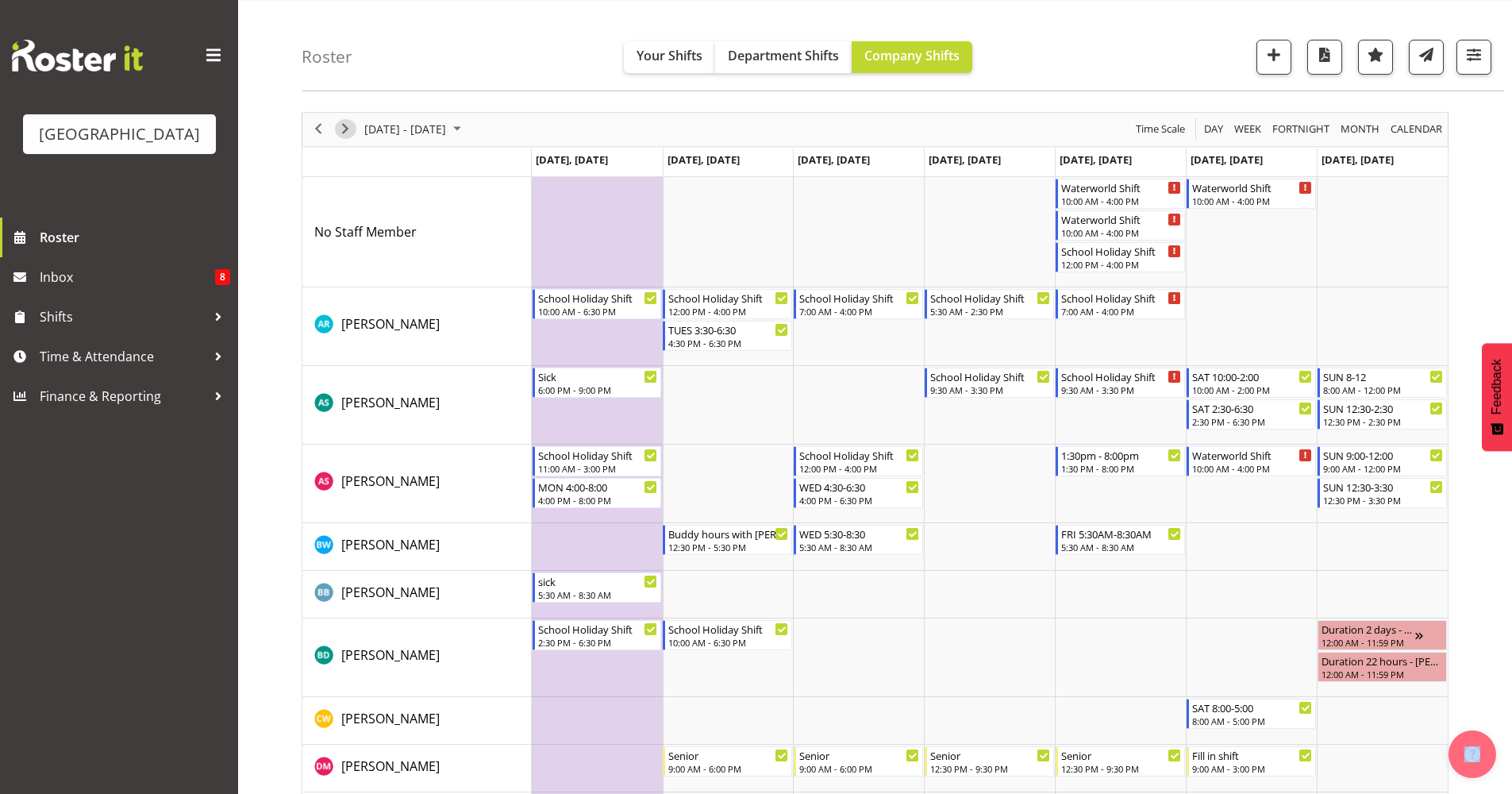
click at [341, 130] on span "Next" at bounding box center [345, 129] width 19 height 20
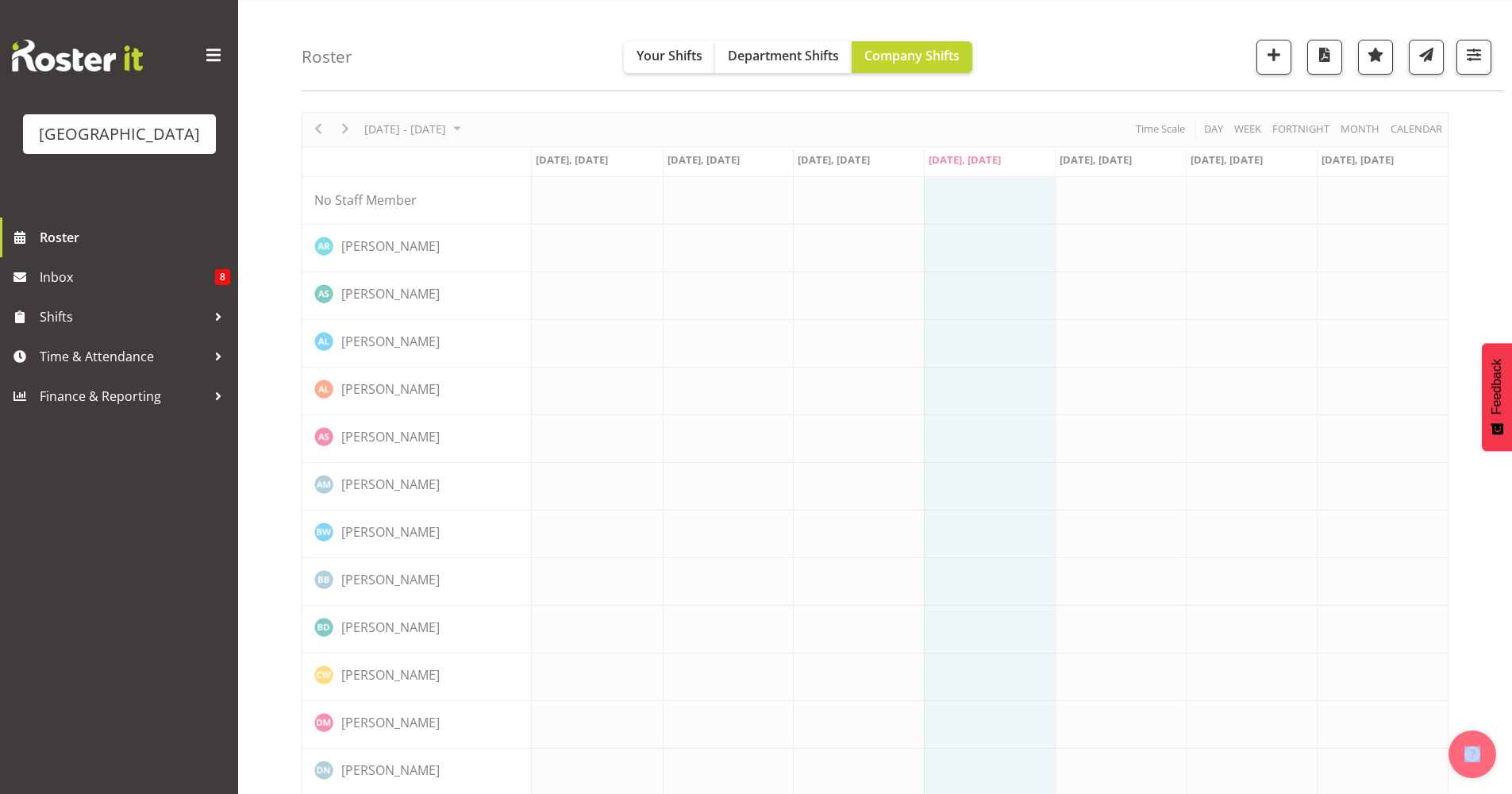
scroll to position [0, 0]
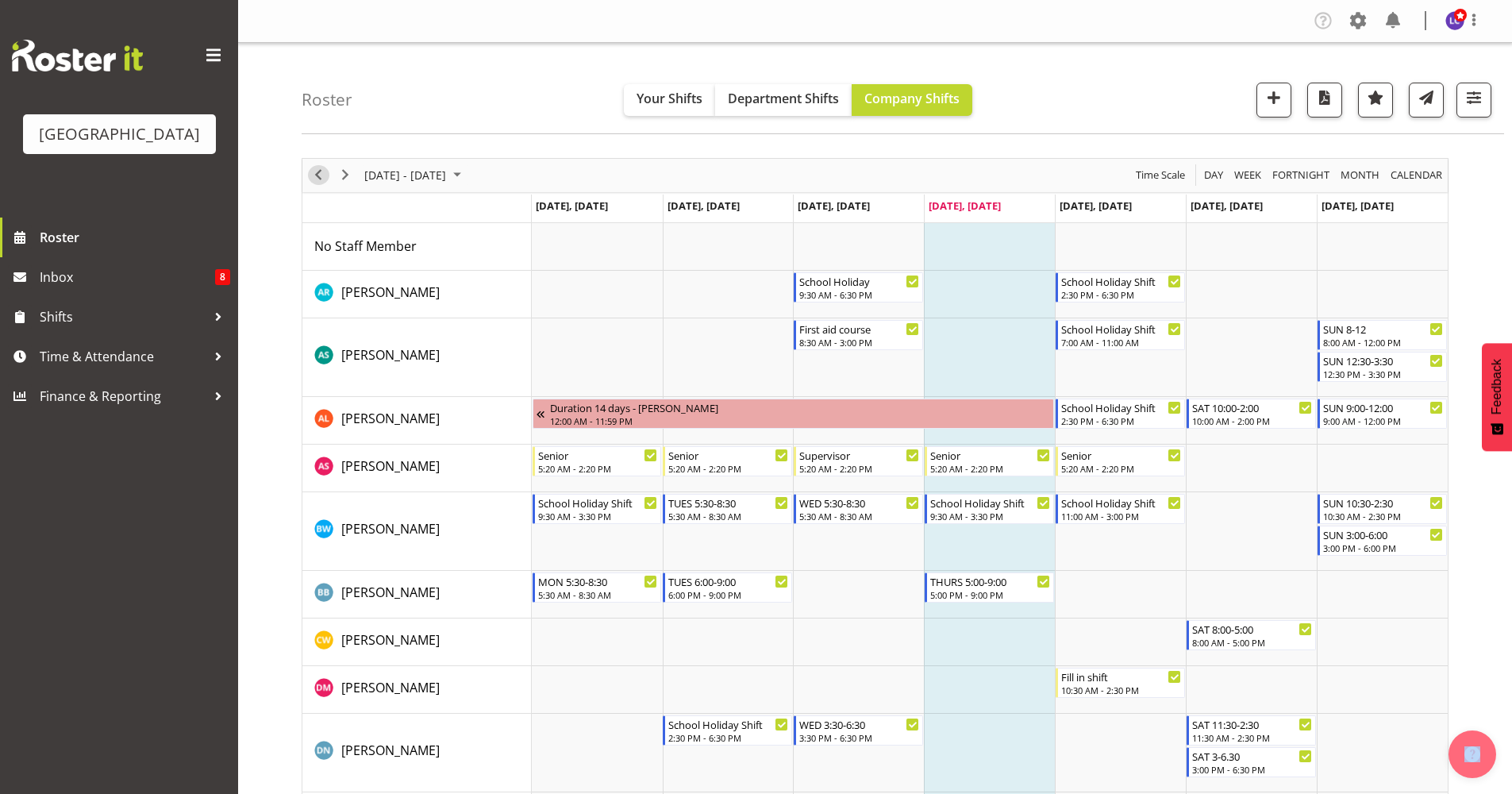
click at [318, 178] on span "Previous" at bounding box center [318, 175] width 19 height 20
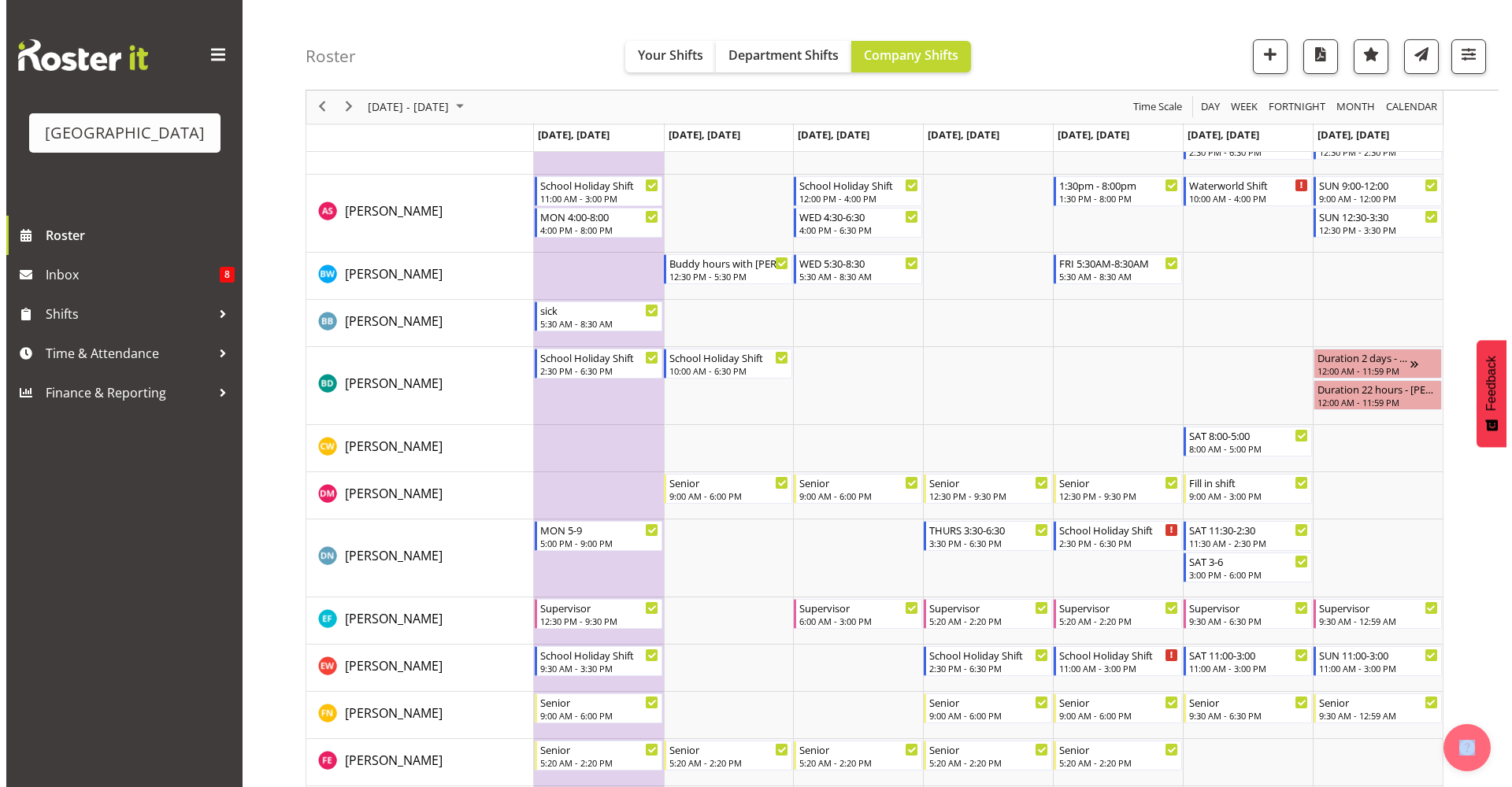
scroll to position [373, 0]
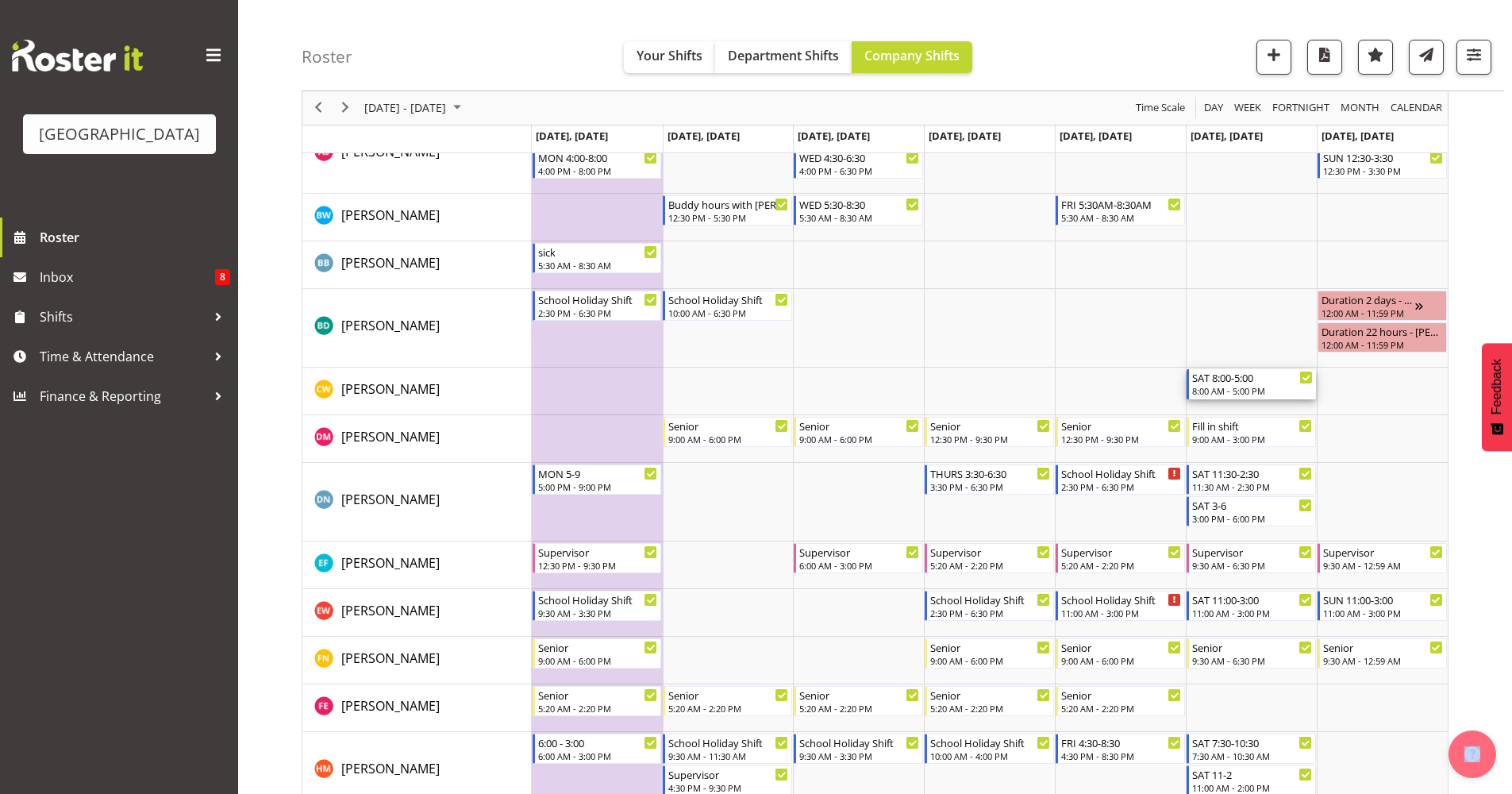
click at [1237, 380] on div "SAT 8:00-5:00" at bounding box center [1253, 377] width 121 height 16
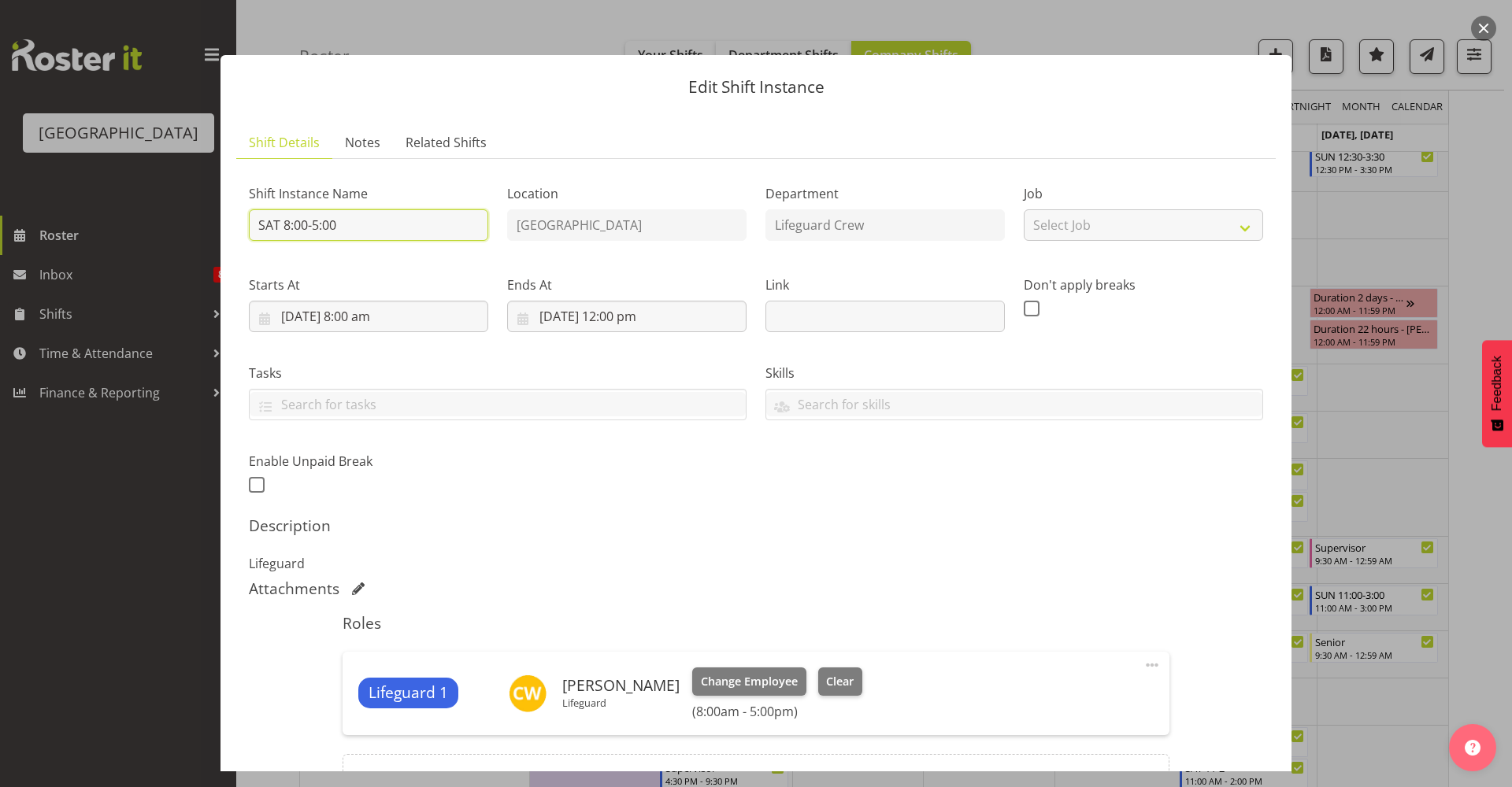
drag, startPoint x: 381, startPoint y: 217, endPoint x: 0, endPoint y: 153, distance: 386.3
click at [22, 169] on div "Edit Shift Instance Shift Details Notes Related Shifts Shift Instance Name SAT …" at bounding box center [756, 393] width 1512 height 787
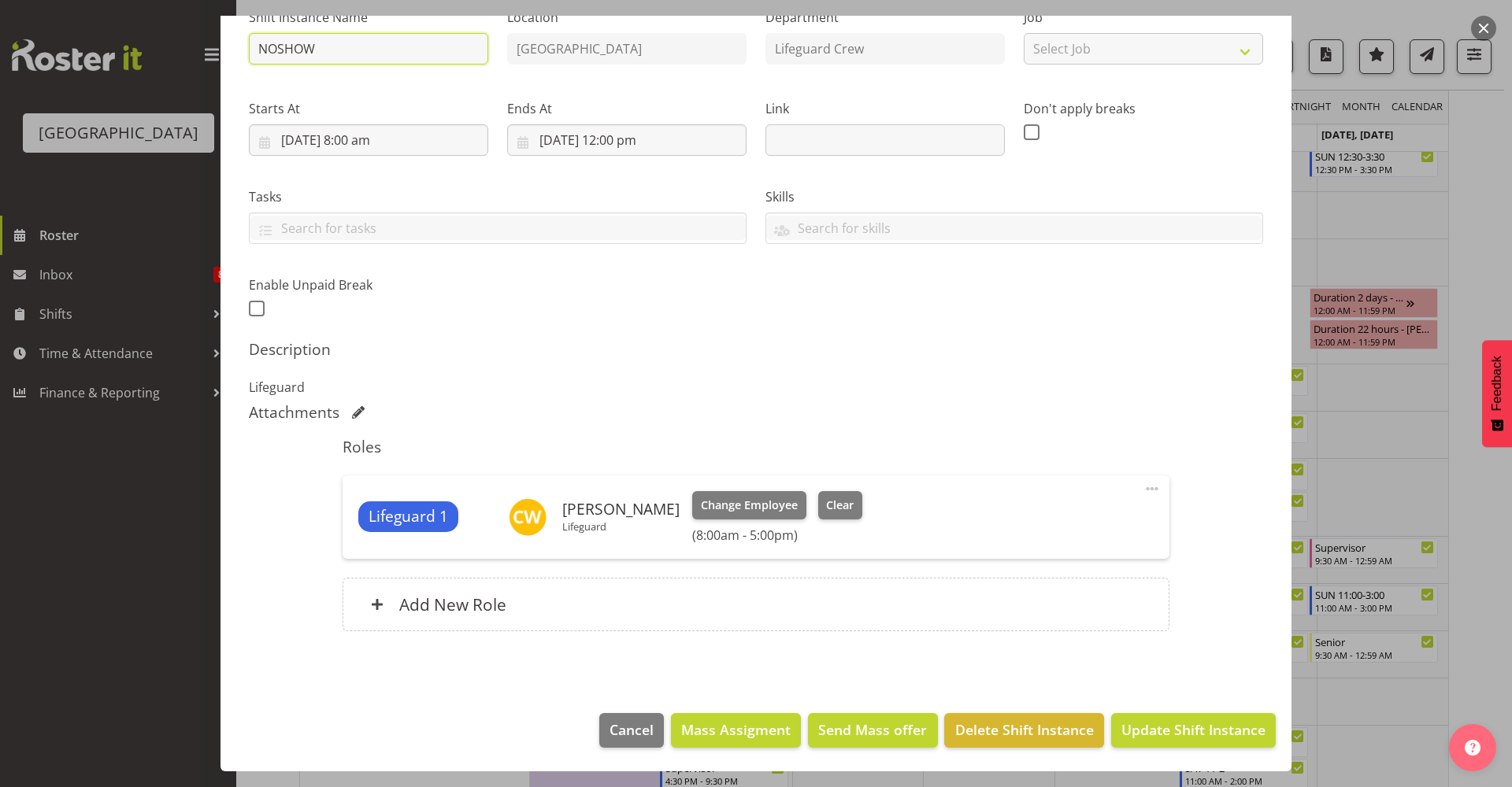
type input "NOSHOW"
click at [1220, 736] on span "Update Shift Instance" at bounding box center [1193, 730] width 144 height 20
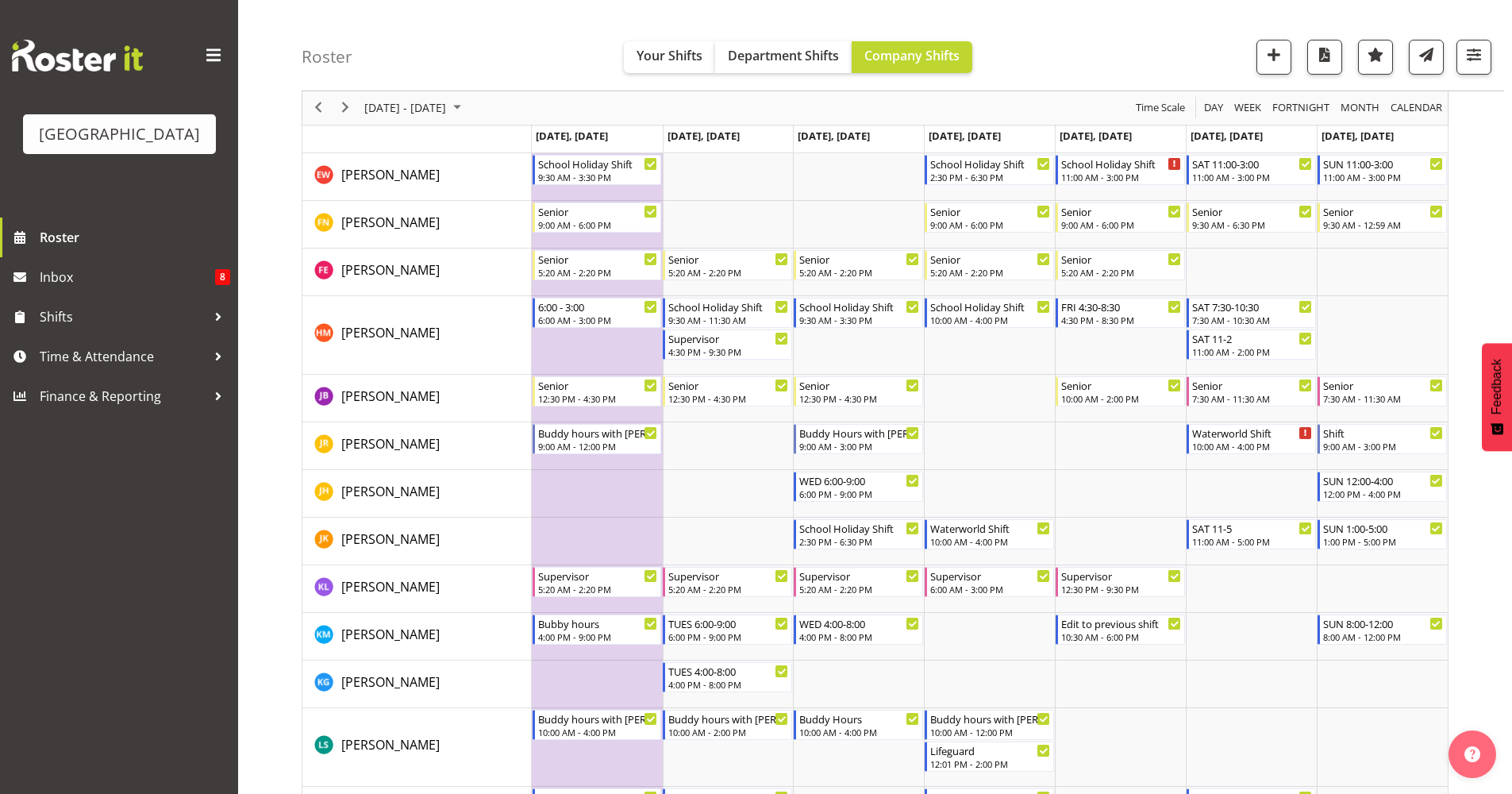
scroll to position [818, 0]
